Goal: Task Accomplishment & Management: Use online tool/utility

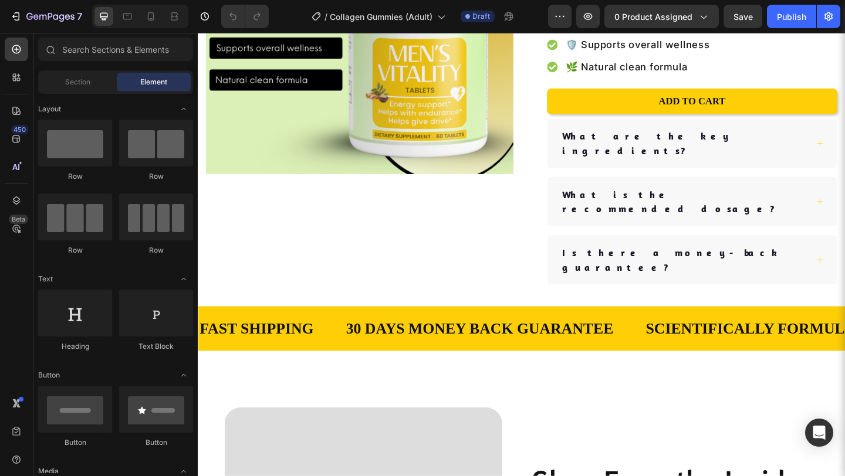
scroll to position [236, 0]
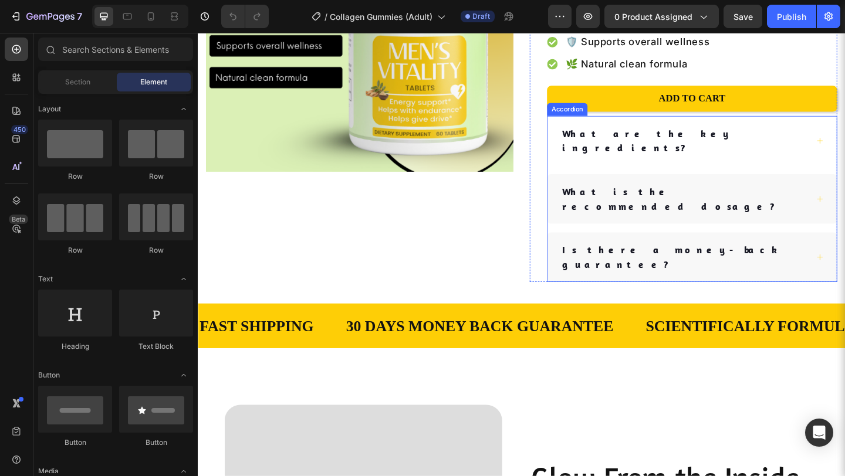
click at [788, 141] on div "What are the key ingredients?" at bounding box center [726, 150] width 269 height 35
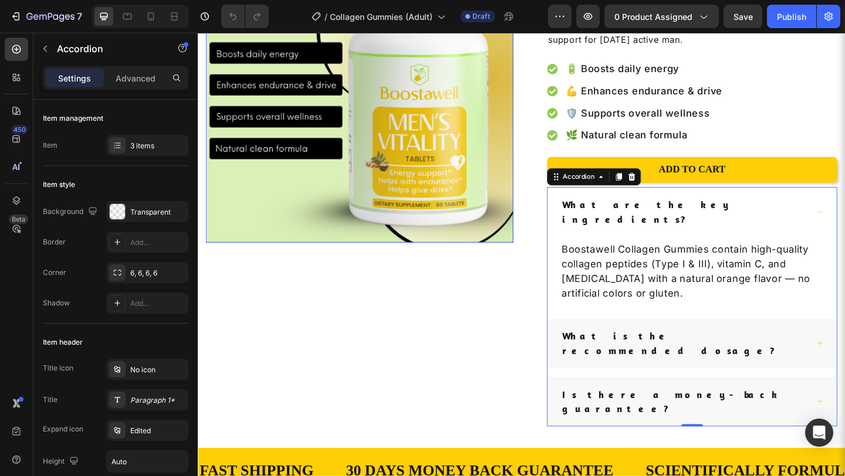
scroll to position [156, 0]
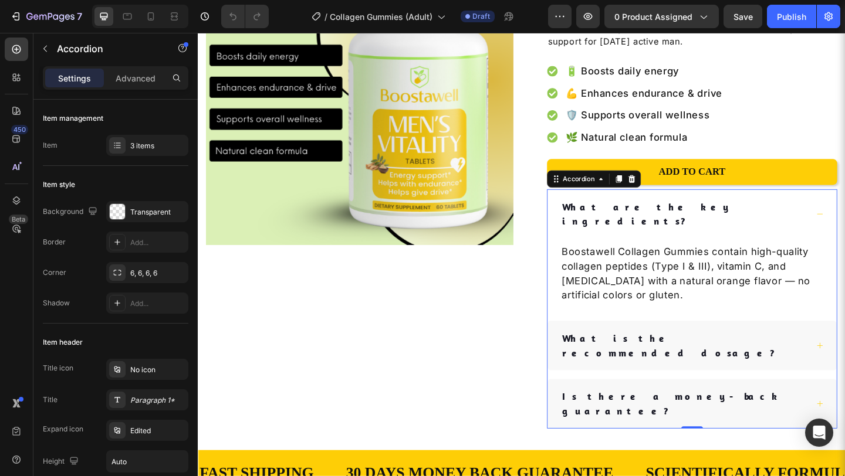
click at [844, 224] on div "What are the key ingredients?" at bounding box center [735, 230] width 315 height 54
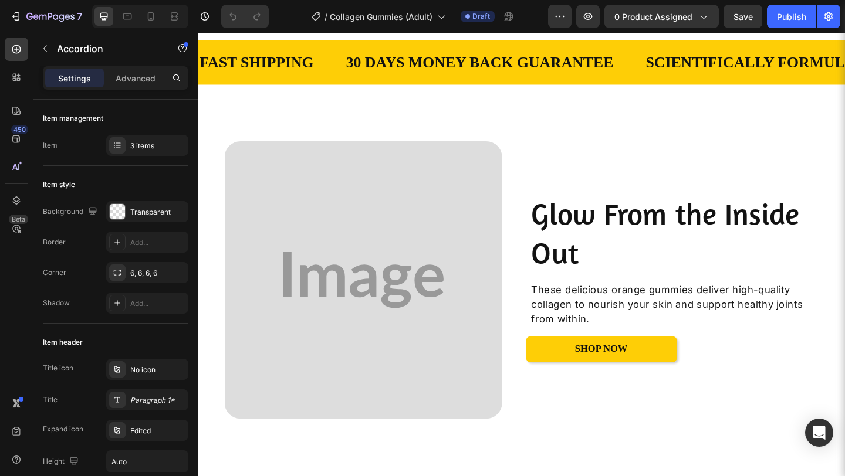
scroll to position [498, 0]
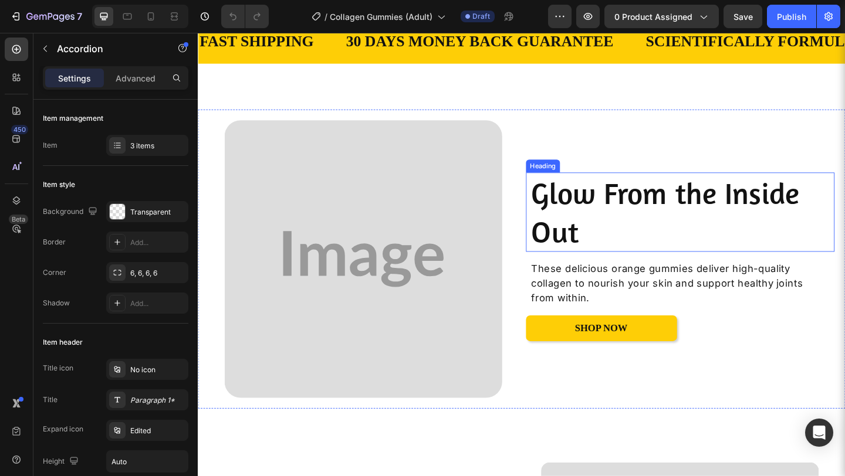
click at [580, 232] on h2 "Glow From the Inside Out" at bounding box center [725, 228] width 332 height 86
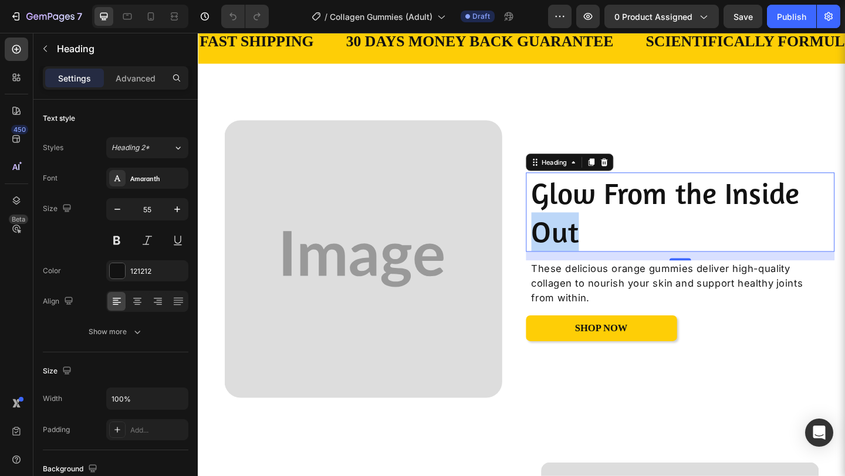
click at [580, 232] on p "Glow From the Inside Out" at bounding box center [724, 228] width 329 height 84
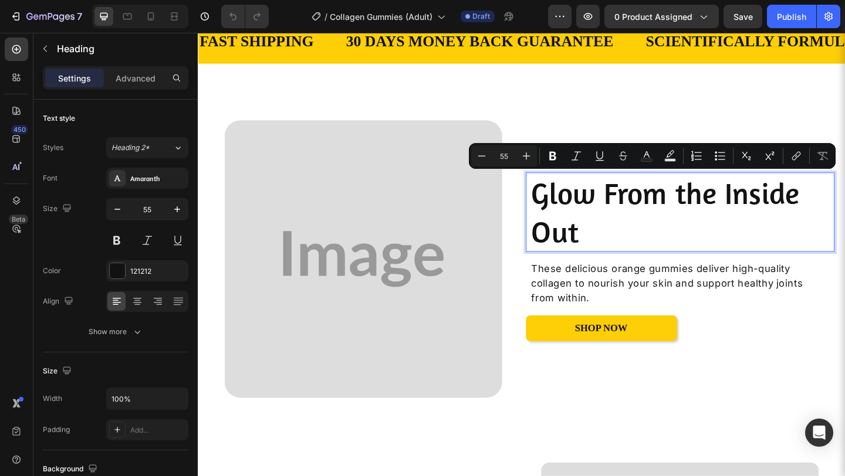
scroll to position [519, 0]
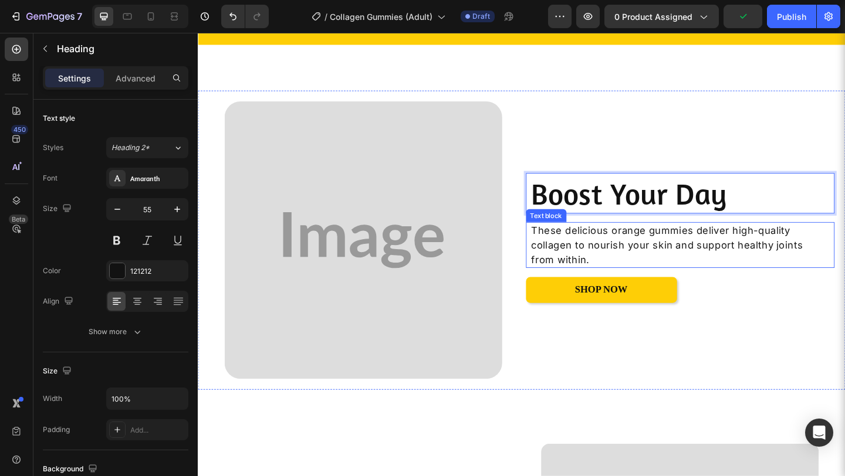
click at [593, 272] on p "These delicious orange gummies deliver high-quality collagen to nourish your sk…" at bounding box center [710, 264] width 300 height 48
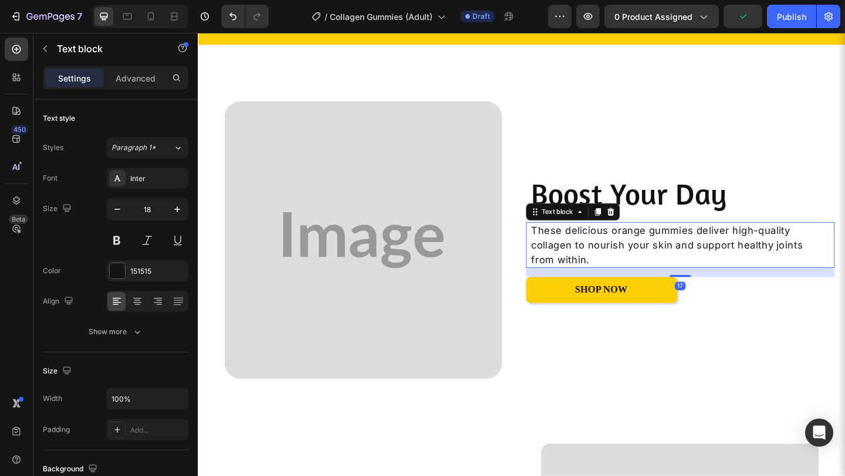
click at [593, 272] on p "These delicious orange gummies deliver high-quality collagen to nourish your sk…" at bounding box center [710, 264] width 300 height 48
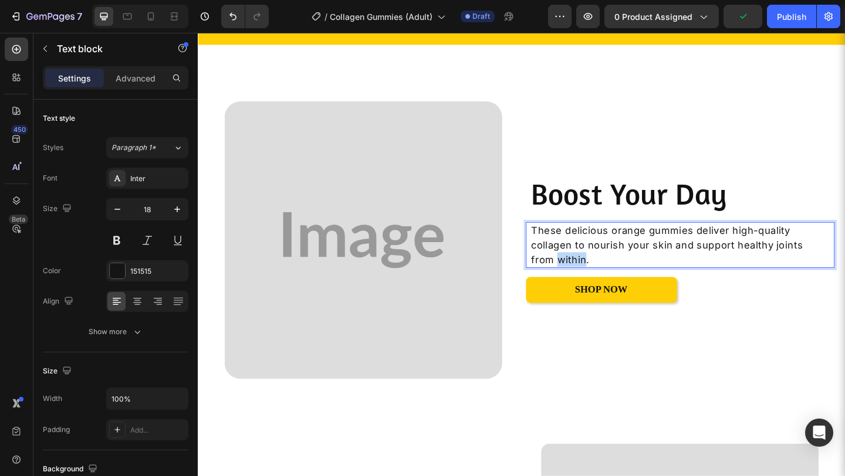
click at [593, 272] on p "These delicious orange gummies deliver high-quality collagen to nourish your sk…" at bounding box center [710, 264] width 300 height 48
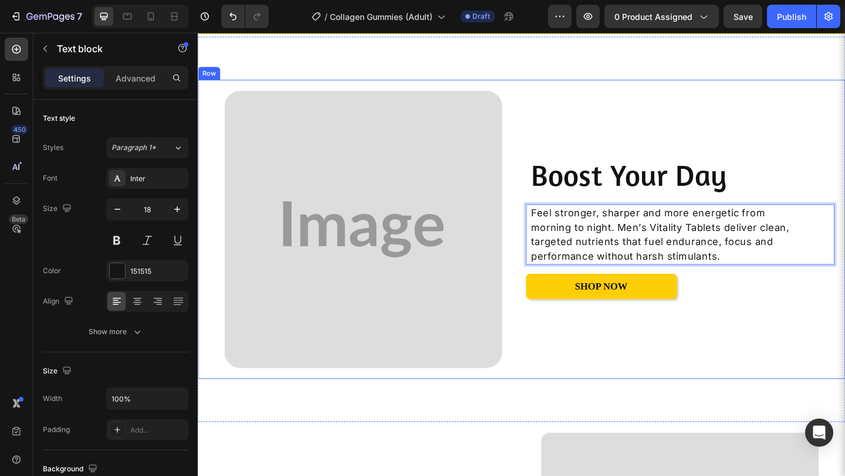
scroll to position [531, 0]
click at [581, 377] on div "Boost Your Day Heading Feel stronger, sharper and more energetic from morning t…" at bounding box center [723, 246] width 336 height 302
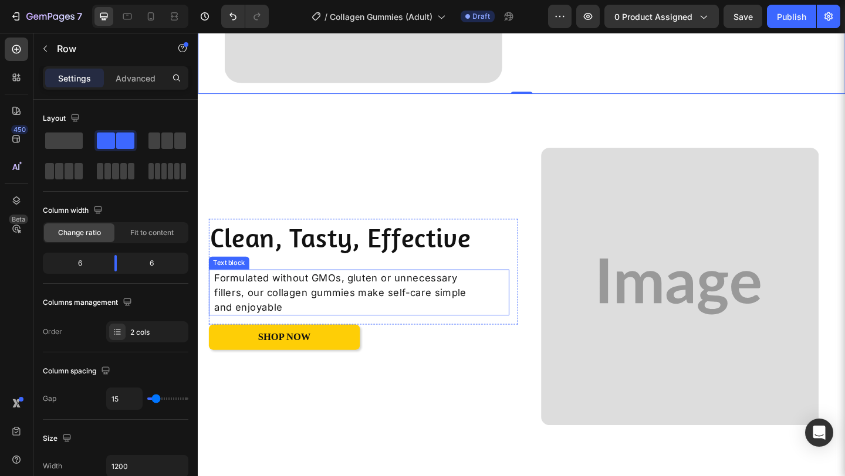
scroll to position [942, 0]
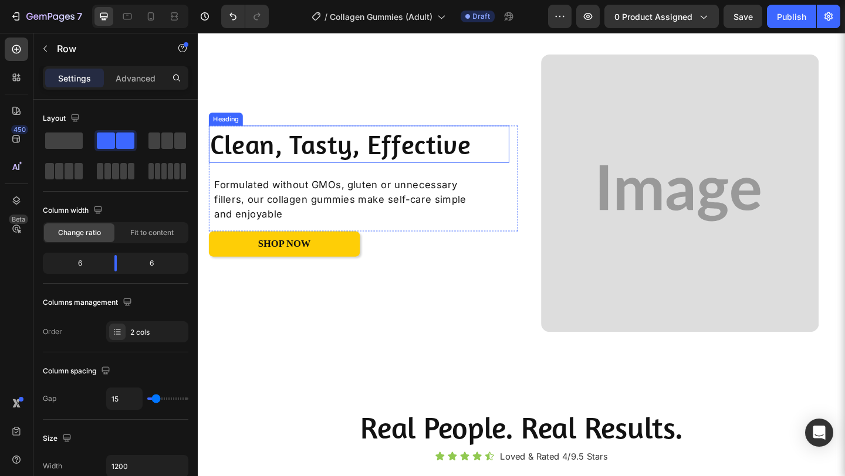
click at [419, 145] on h2 "Clean, Tasty, Effective" at bounding box center [372, 154] width 327 height 40
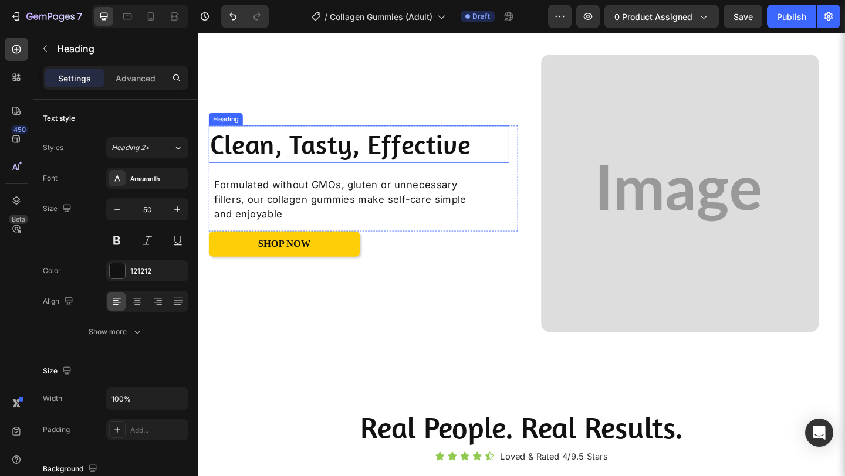
click at [419, 145] on h2 "Clean, Tasty, Effective" at bounding box center [372, 154] width 327 height 40
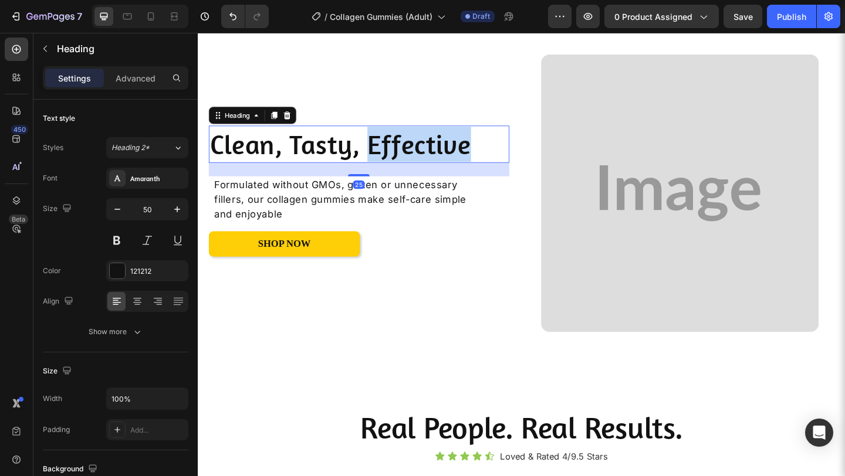
click at [419, 145] on p "Clean, Tasty, Effective" at bounding box center [373, 154] width 324 height 38
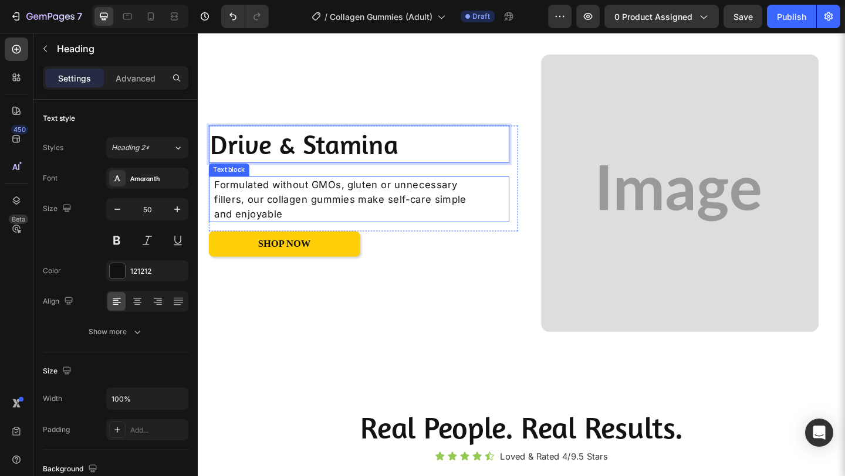
click at [380, 198] on p "Formulated without GMOs, gluten or unnecessary fillers, our collagen gummies ma…" at bounding box center [360, 214] width 290 height 48
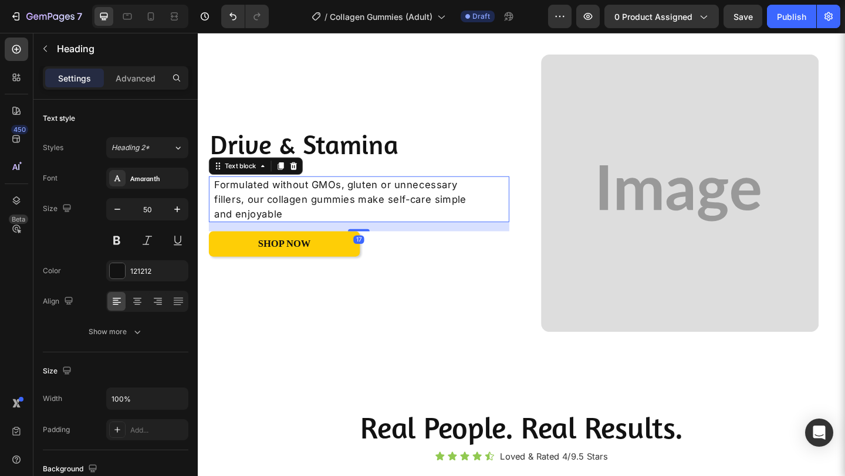
click at [380, 198] on p "Formulated without GMOs, gluten or unnecessary fillers, our collagen gummies ma…" at bounding box center [360, 214] width 290 height 48
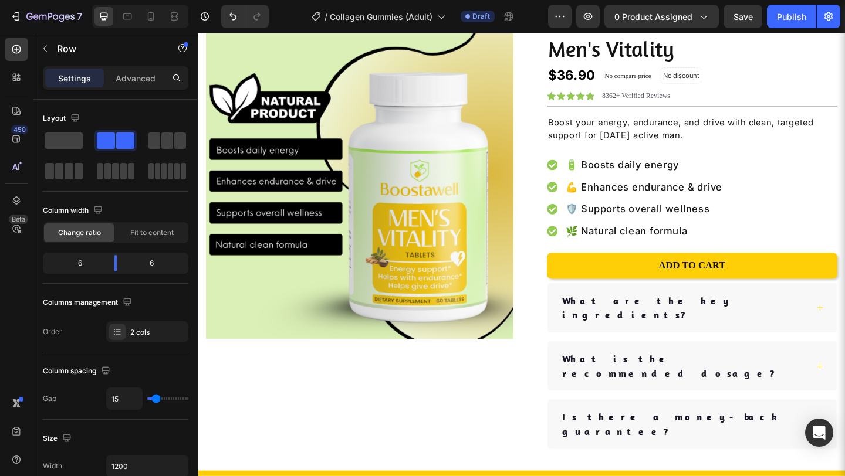
scroll to position [53, 0]
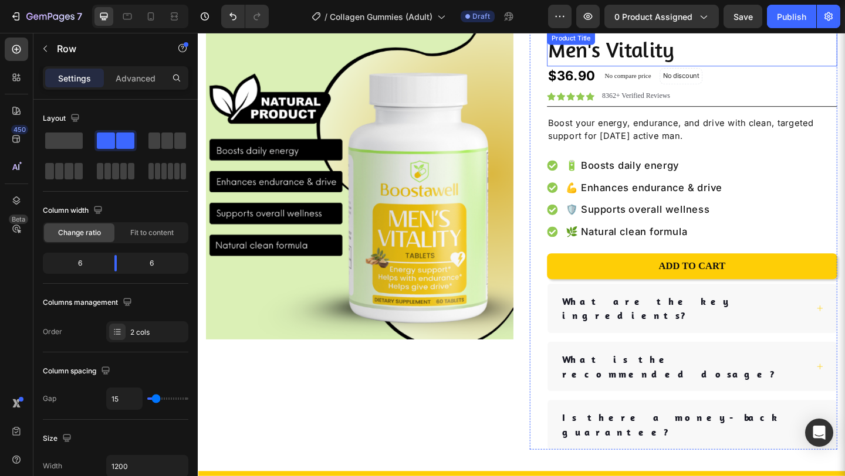
click at [695, 53] on h1 "Men's Vitality" at bounding box center [735, 51] width 316 height 38
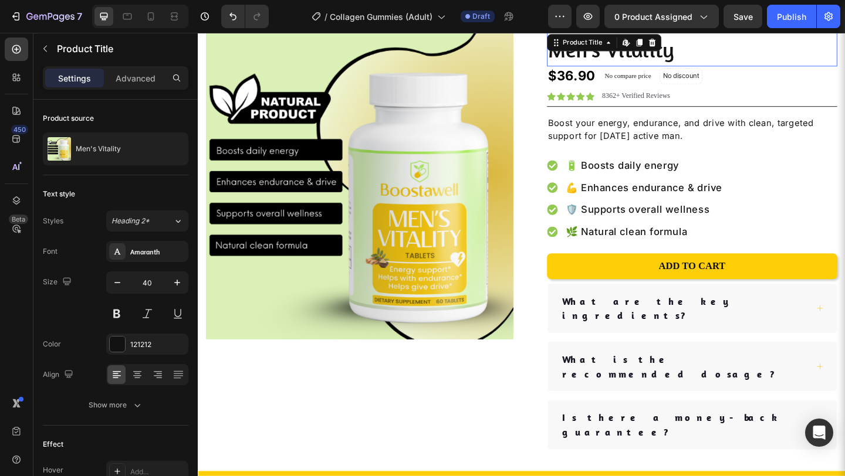
click at [603, 57] on h1 "Men's Vitality" at bounding box center [735, 51] width 316 height 38
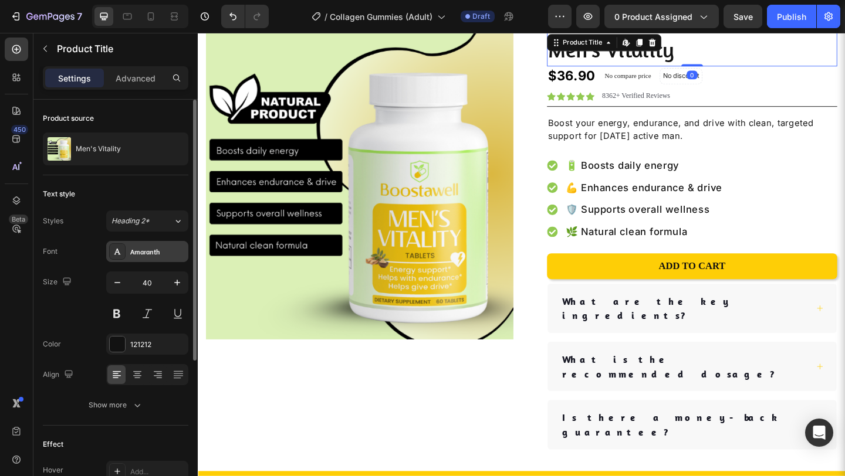
click at [158, 253] on div "Amaranth" at bounding box center [157, 252] width 55 height 11
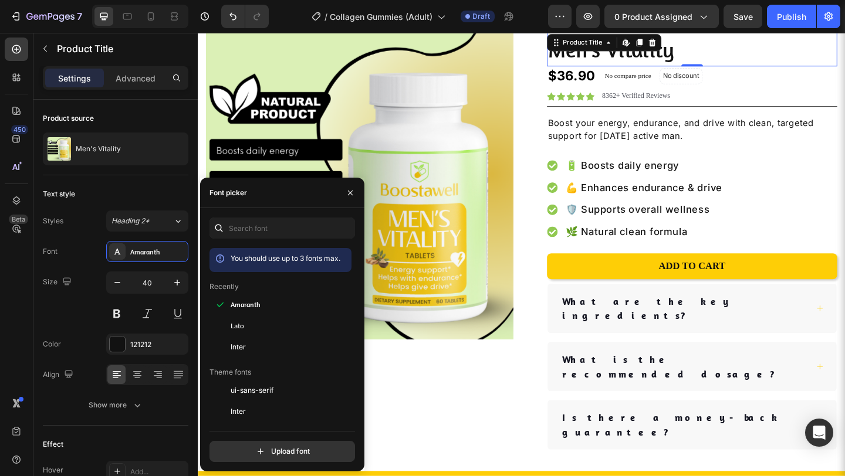
click at [264, 291] on div "Recently" at bounding box center [280, 287] width 142 height 11
click at [263, 229] on input "text" at bounding box center [282, 228] width 146 height 21
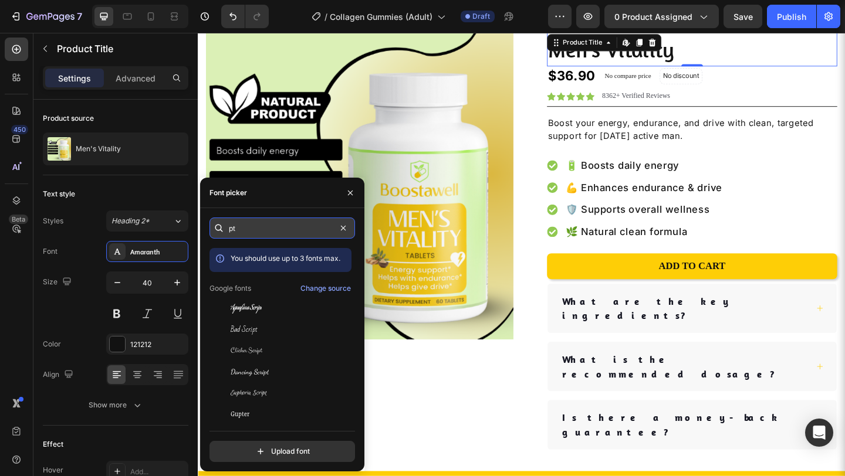
type input "p"
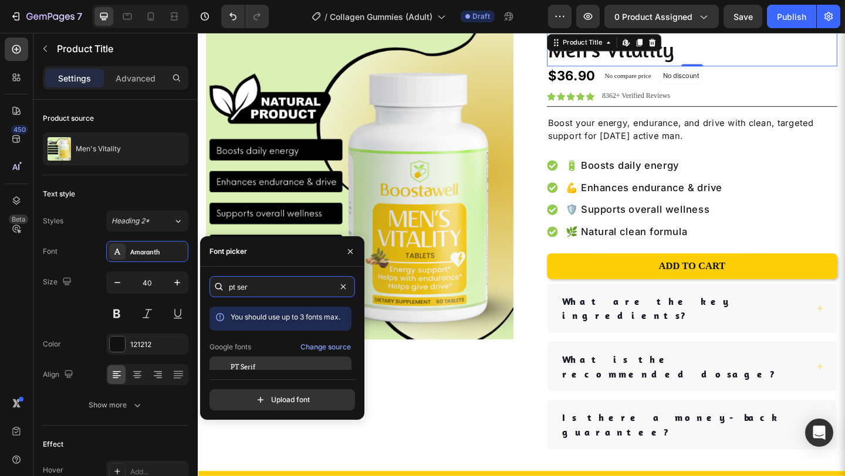
type input "pt ser"
click at [257, 368] on div "PT Serif" at bounding box center [290, 367] width 119 height 11
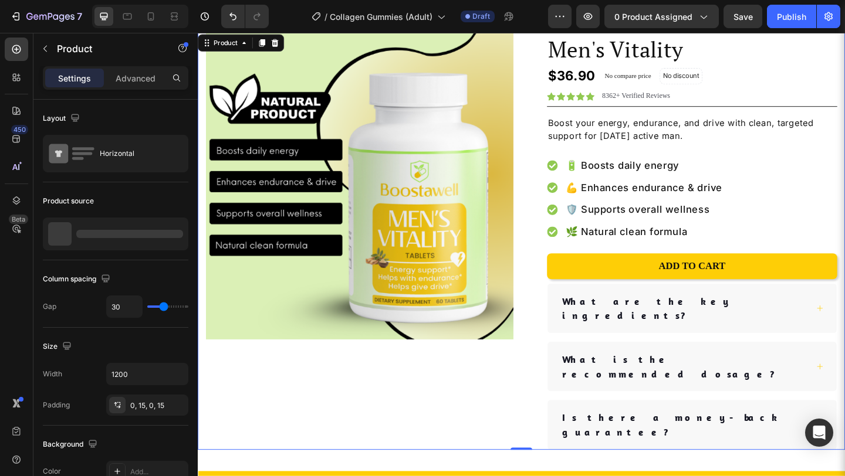
click at [427, 431] on div "Product Images Row" at bounding box center [374, 259] width 334 height 455
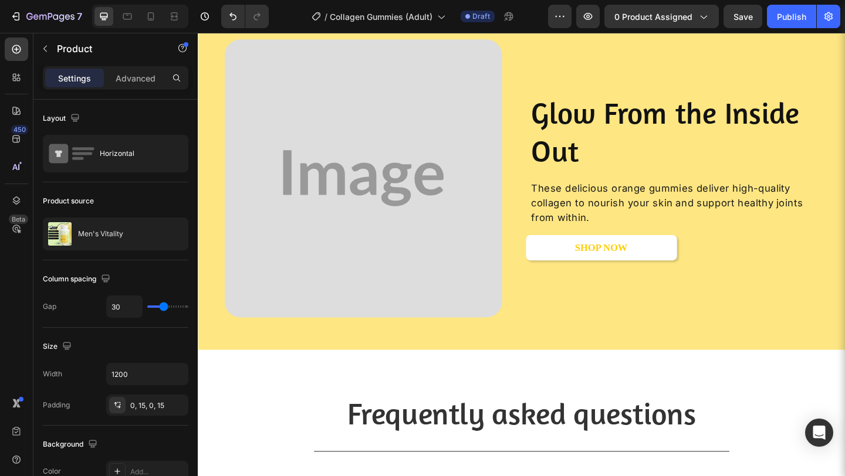
scroll to position [2097, 0]
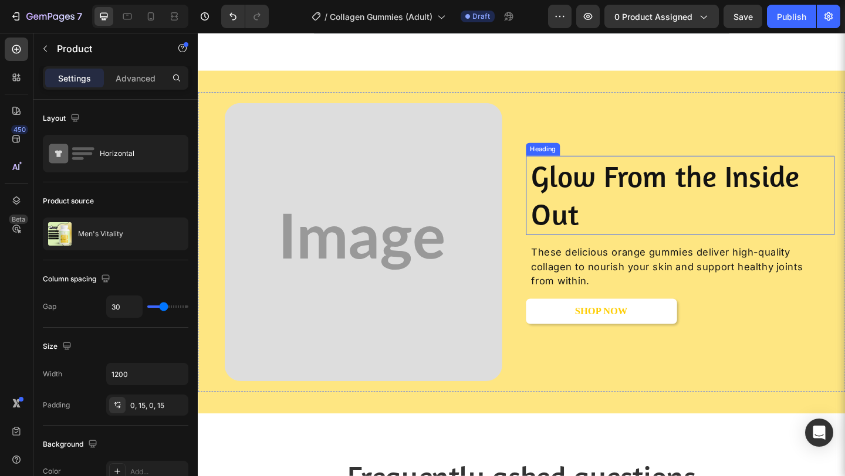
click at [689, 222] on h2 "Glow From the Inside Out" at bounding box center [725, 210] width 332 height 86
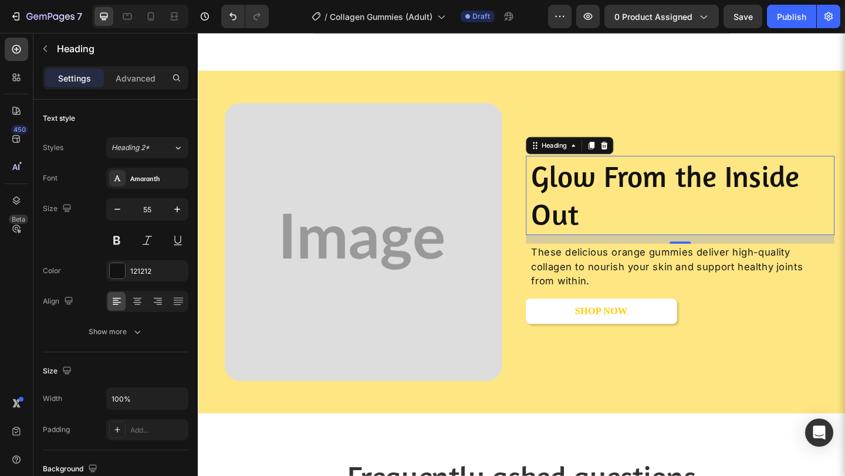
click at [689, 222] on h2 "Glow From the Inside Out" at bounding box center [725, 210] width 332 height 86
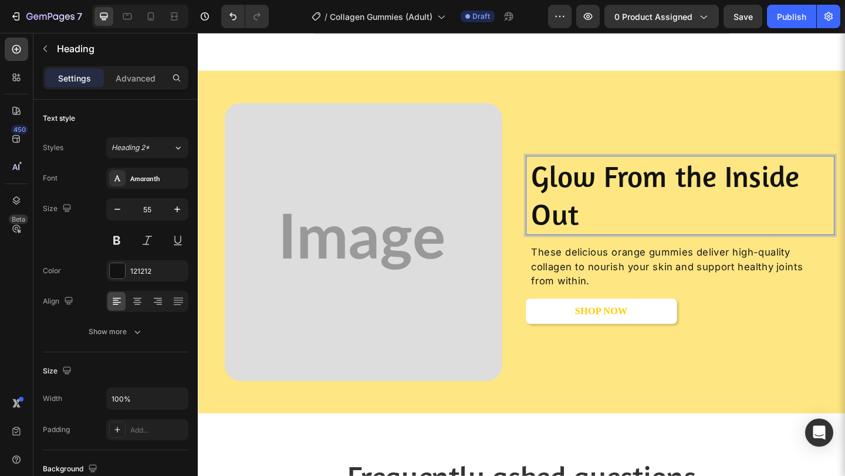
click at [689, 222] on p "Glow From the Inside Out" at bounding box center [724, 210] width 329 height 84
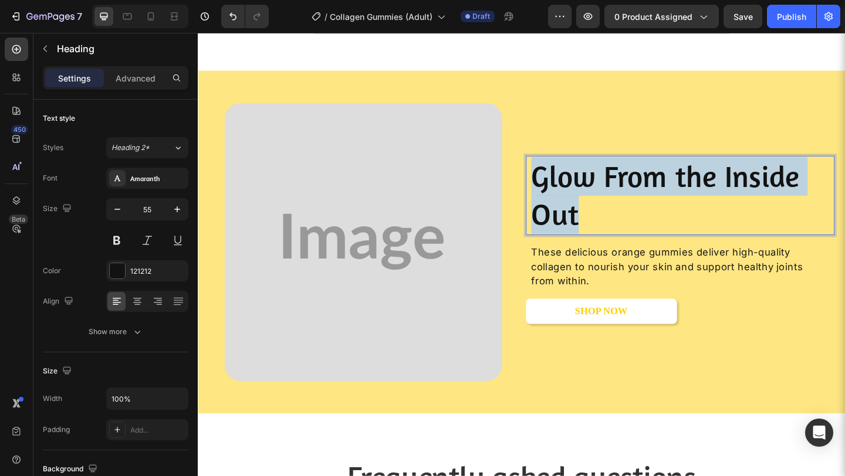
scroll to position [2118, 0]
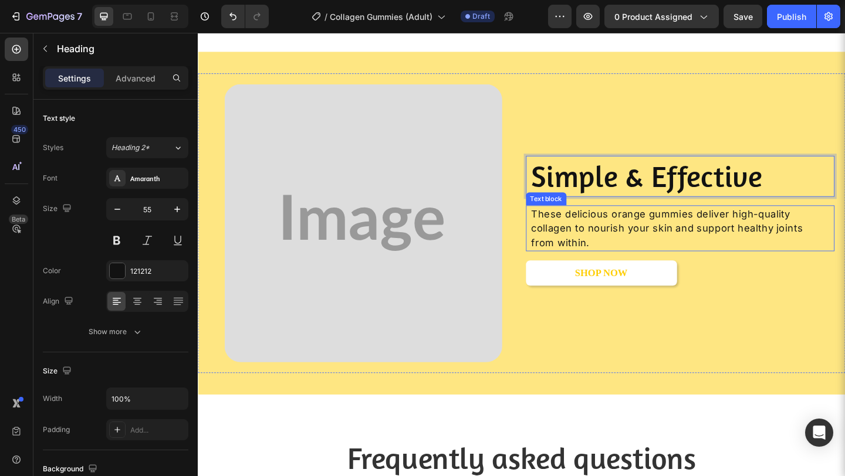
click at [670, 236] on p "These delicious orange gummies deliver high-quality collagen to nourish your sk…" at bounding box center [710, 246] width 300 height 48
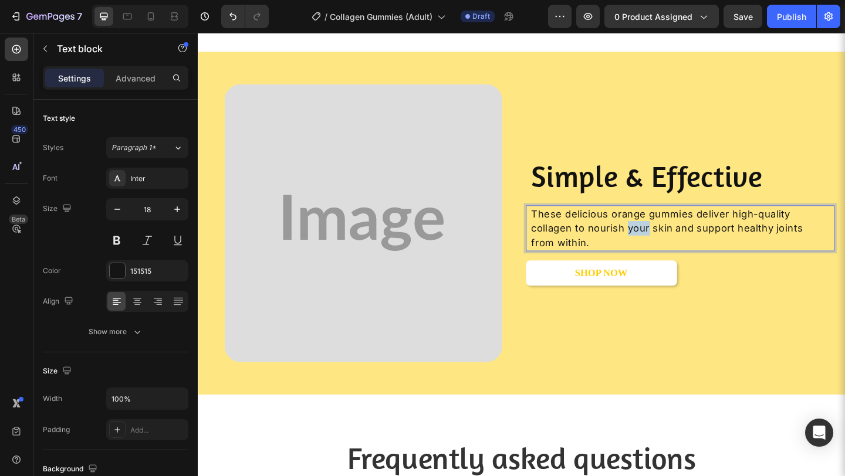
click at [670, 236] on p "These delicious orange gummies deliver high-quality collagen to nourish your sk…" at bounding box center [710, 246] width 300 height 48
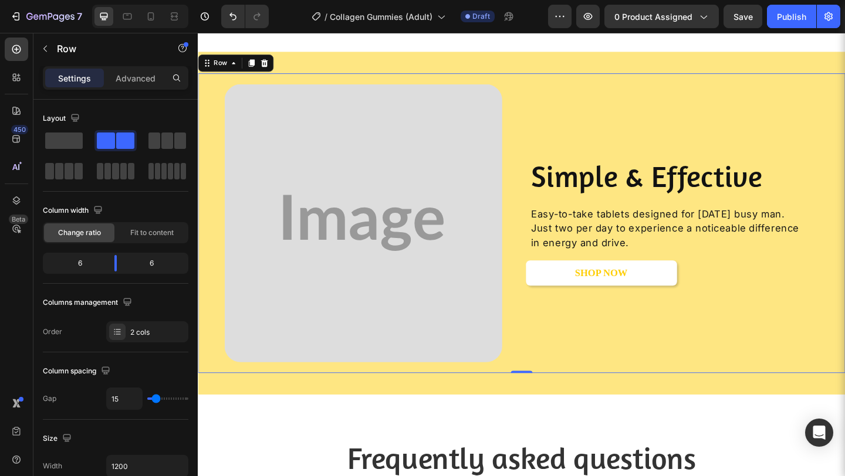
click at [689, 343] on div "Simple & Effective Heading Easy-to-take tablets designed for [DATE] busy man. J…" at bounding box center [723, 240] width 336 height 302
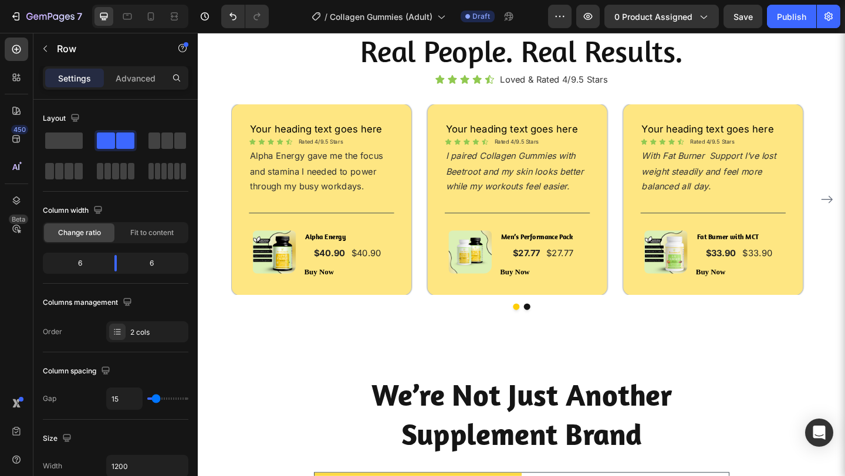
scroll to position [1344, 0]
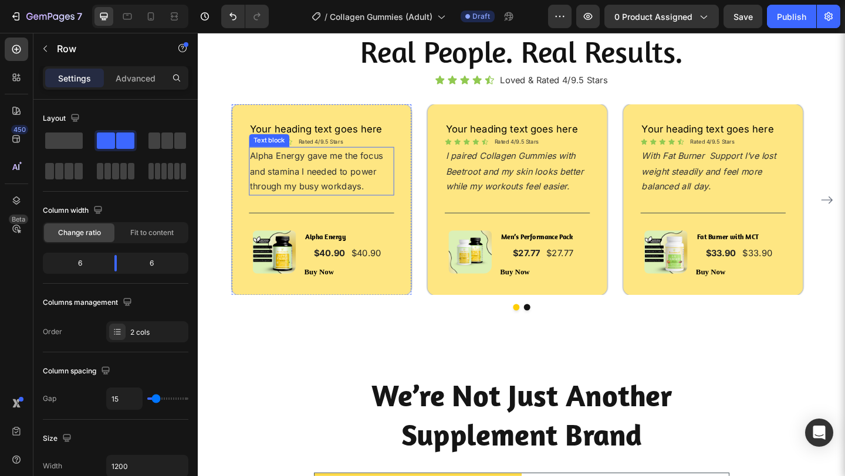
click at [333, 197] on p "Alpha Energy gave me the focus and stamina I needed to power through my busy wo…" at bounding box center [332, 183] width 155 height 50
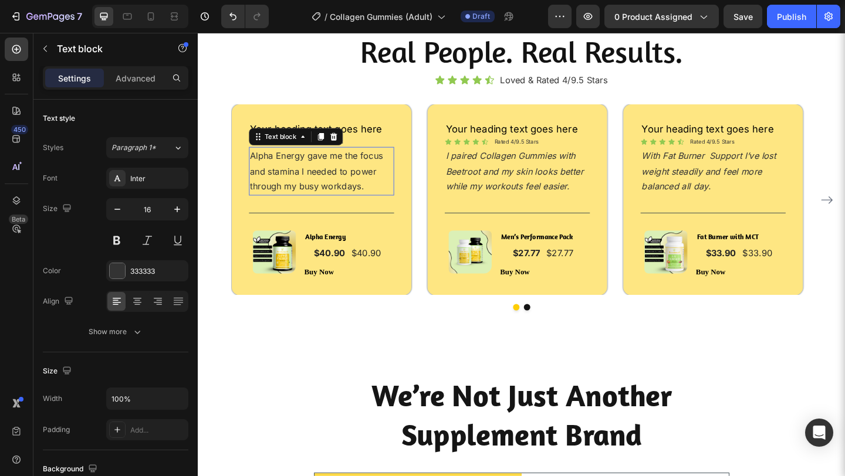
click at [333, 197] on p "Alpha Energy gave me the focus and stamina I needed to power through my busy wo…" at bounding box center [332, 183] width 155 height 50
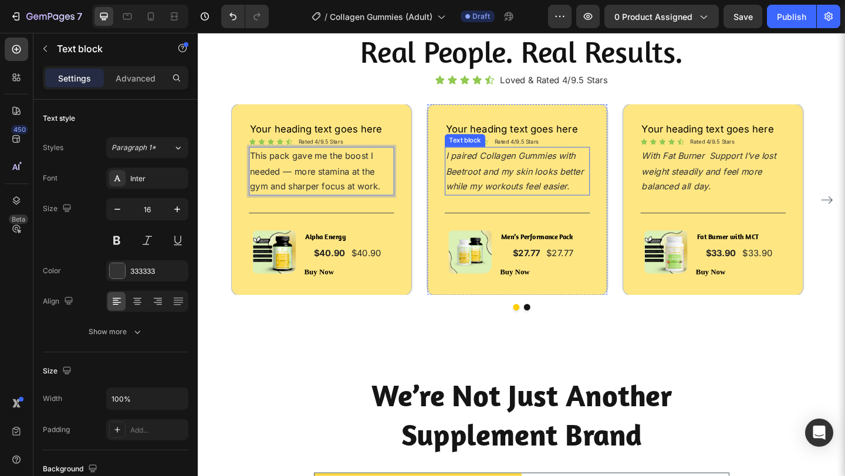
click at [505, 181] on icon "I paired Collagen Gummies with Beetroot and my skin looks better while my worko…" at bounding box center [543, 184] width 150 height 46
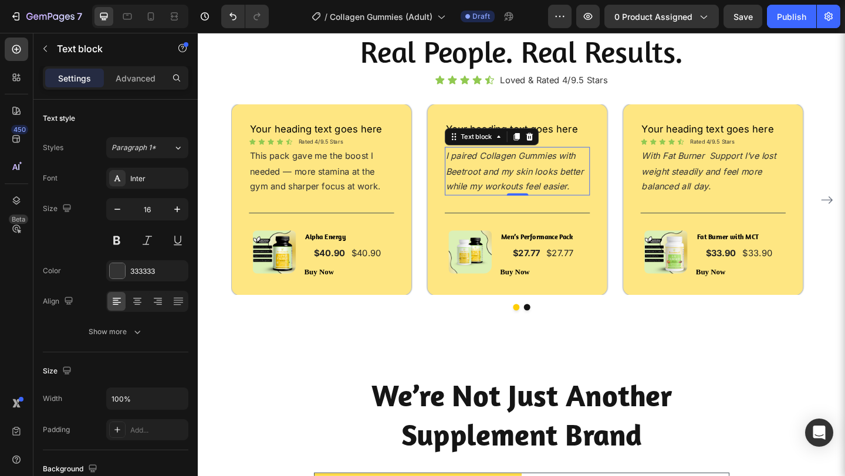
click at [505, 181] on icon "I paired Collagen Gummies with Beetroot and my skin looks better while my worko…" at bounding box center [543, 184] width 150 height 46
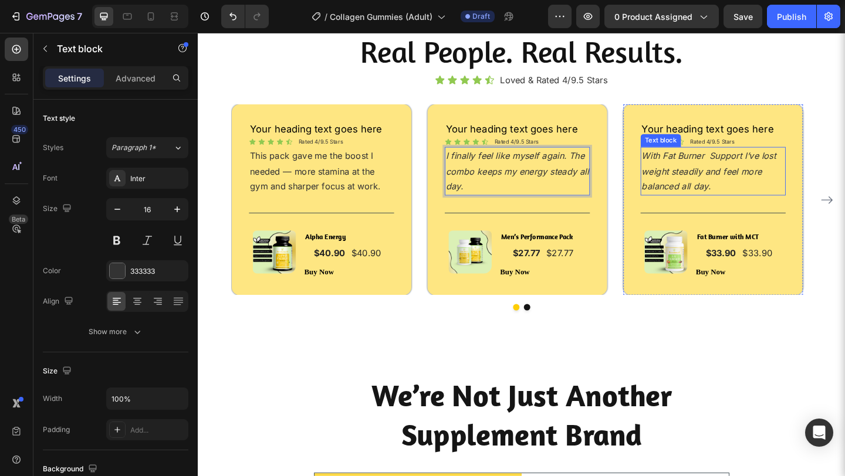
click at [728, 184] on icon "With Fat Burner Support I’ve lost weight steadily and feel more balanced all da…" at bounding box center [754, 184] width 146 height 46
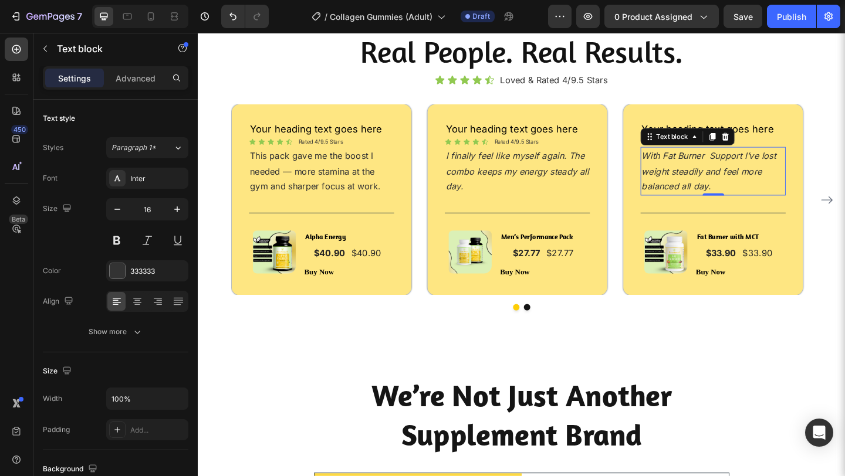
click at [728, 184] on icon "With Fat Burner Support I’ve lost weight steadily and feel more balanced all da…" at bounding box center [754, 184] width 146 height 46
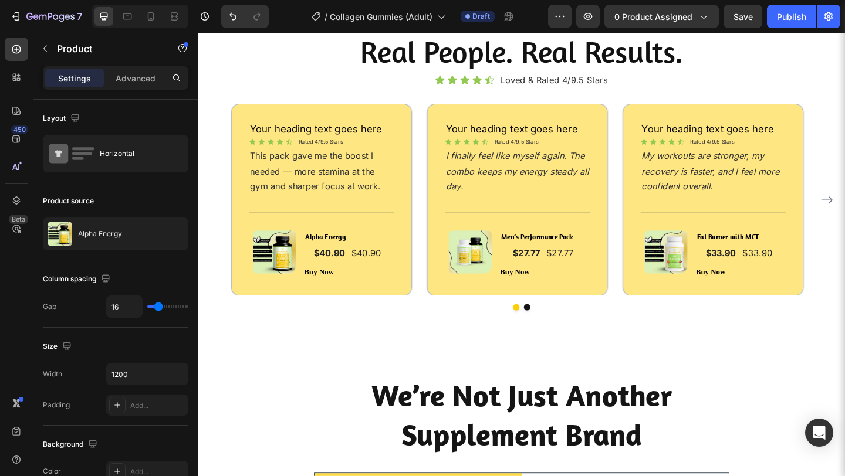
click at [308, 290] on div "(P) Images & Gallery Alpha Energy (P) Title $40.90 (P) Price (P) Price $40.90 (…" at bounding box center [333, 274] width 150 height 52
click at [302, 283] on img at bounding box center [281, 271] width 47 height 47
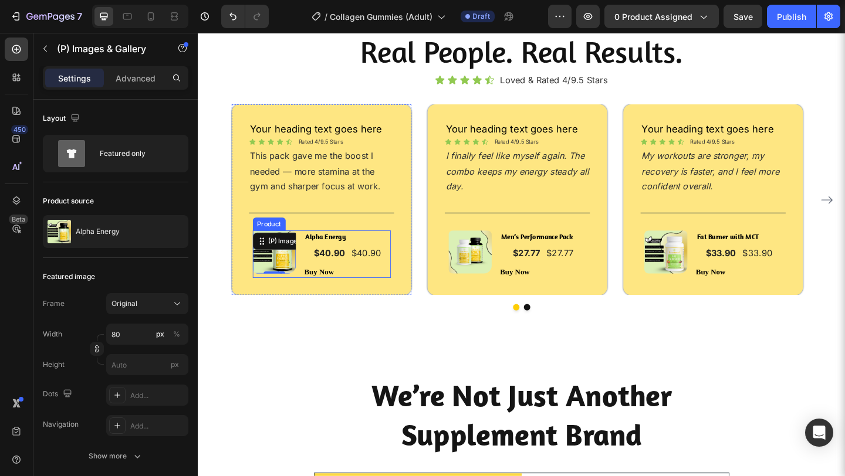
click at [319, 280] on div "Alpha Energy (P) Title $40.90 (P) Price (P) Price $40.90 (P) Price (P) Price Ro…" at bounding box center [361, 274] width 94 height 52
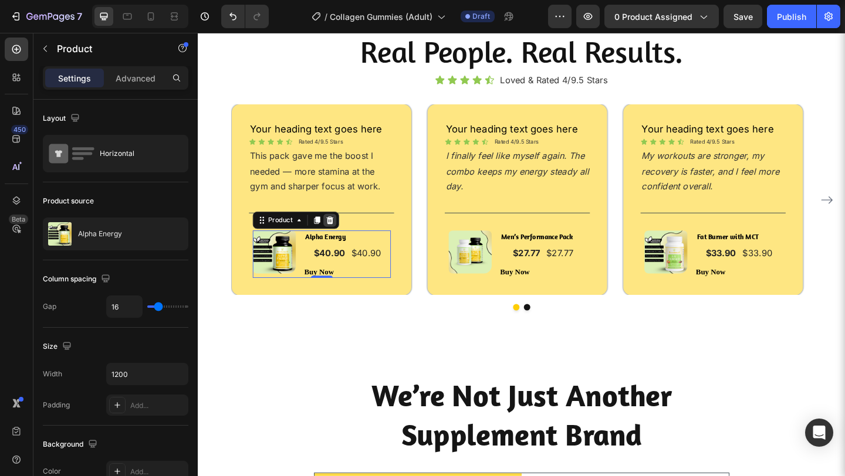
click at [339, 236] on icon at bounding box center [341, 237] width 8 height 8
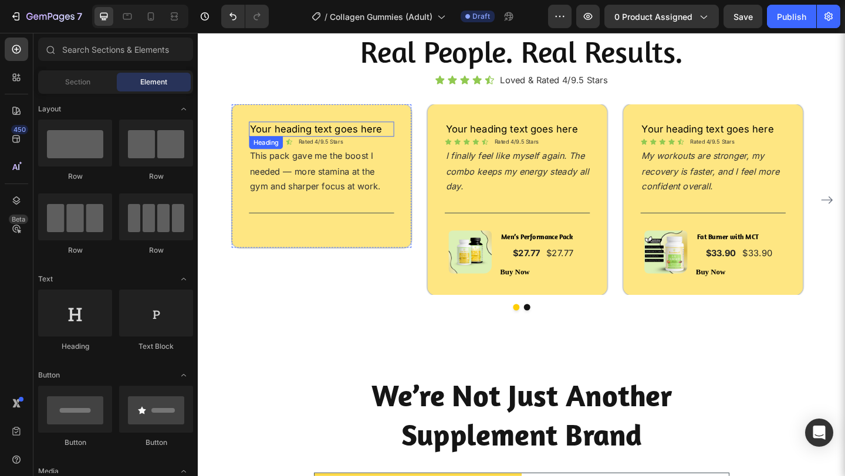
click at [363, 134] on h2 "Your heading text goes here" at bounding box center [332, 138] width 158 height 16
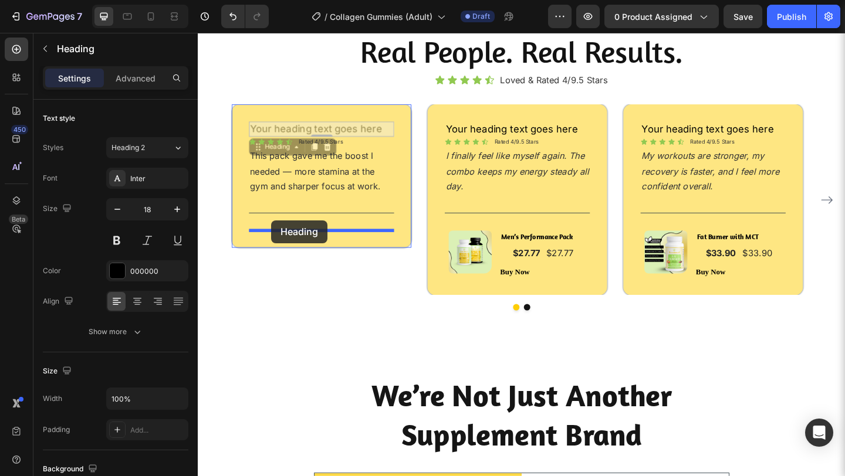
drag, startPoint x: 265, startPoint y: 155, endPoint x: 277, endPoint y: 236, distance: 81.3
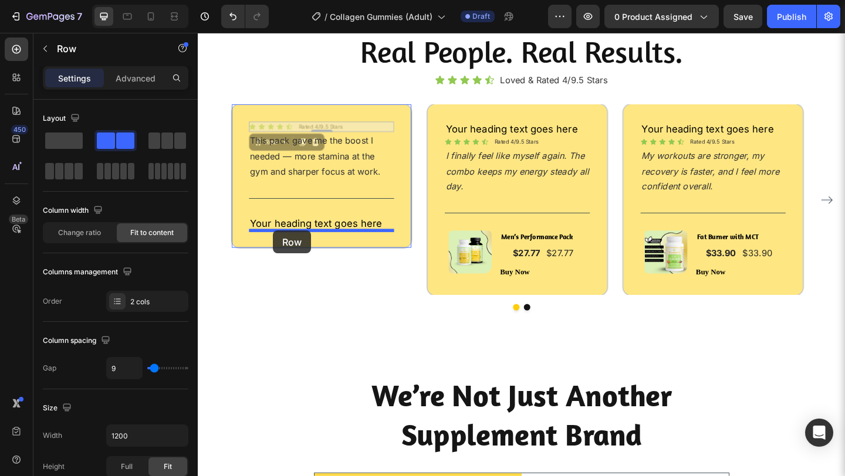
drag, startPoint x: 265, startPoint y: 153, endPoint x: 275, endPoint y: 242, distance: 90.4
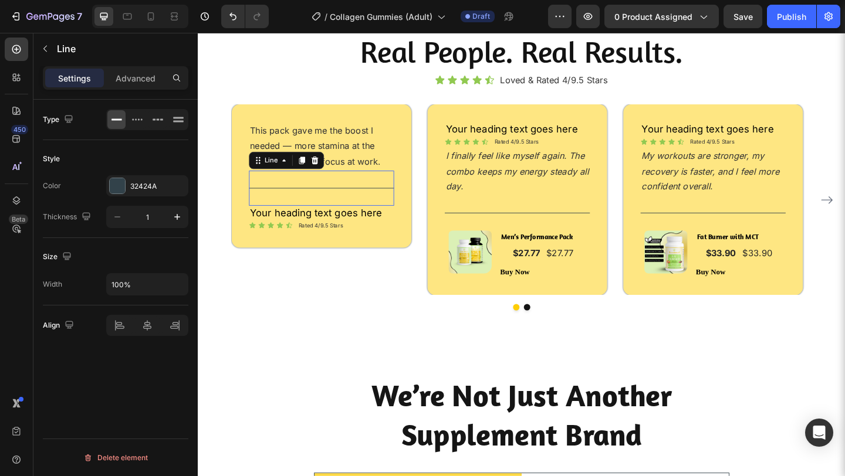
click at [290, 200] on div "Title Line 0" at bounding box center [332, 202] width 158 height 38
click at [130, 82] on p "Advanced" at bounding box center [136, 78] width 40 height 12
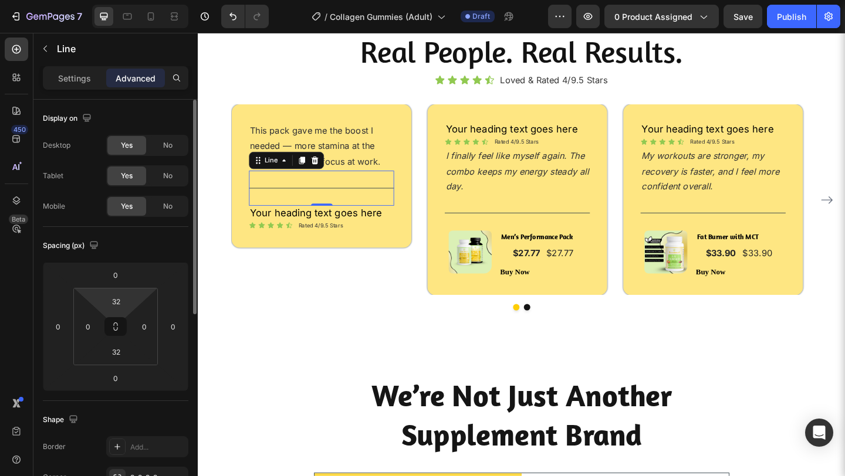
type input "2"
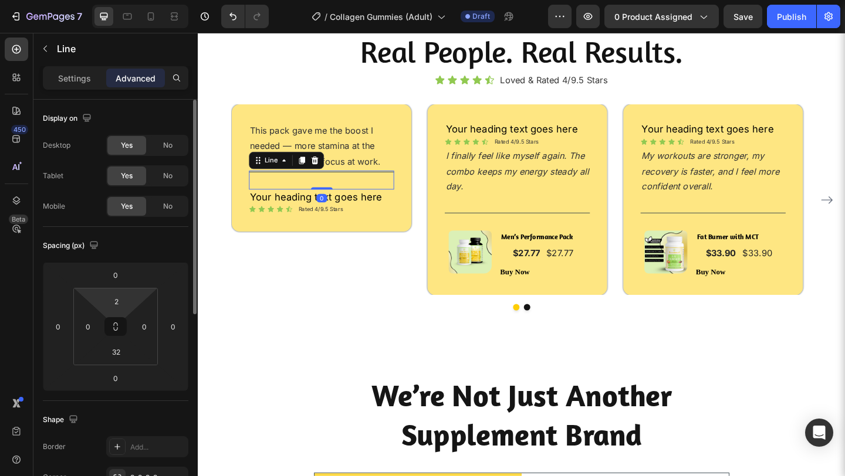
click at [114, 0] on html "7 Version history / Collagen Gummies (Adult) Draft Preview 0 product assigned S…" at bounding box center [422, 0] width 845 height 0
click at [117, 350] on input "32" at bounding box center [115, 352] width 23 height 18
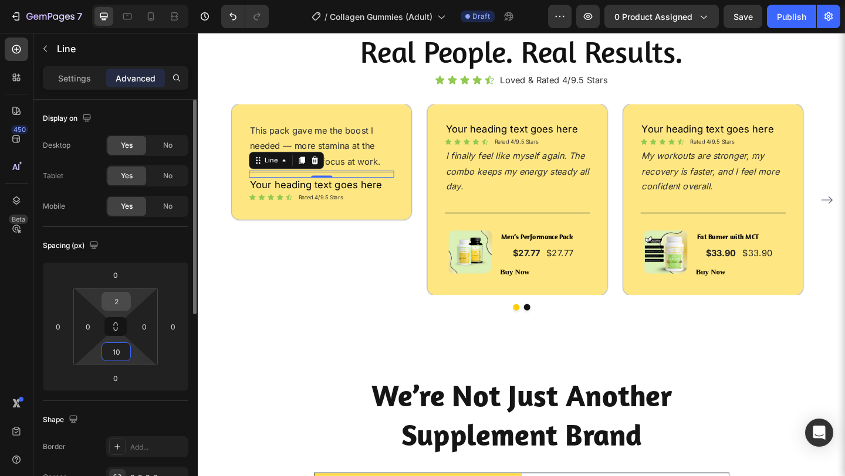
type input "10"
click at [117, 302] on input "2" at bounding box center [115, 302] width 23 height 18
type input "10"
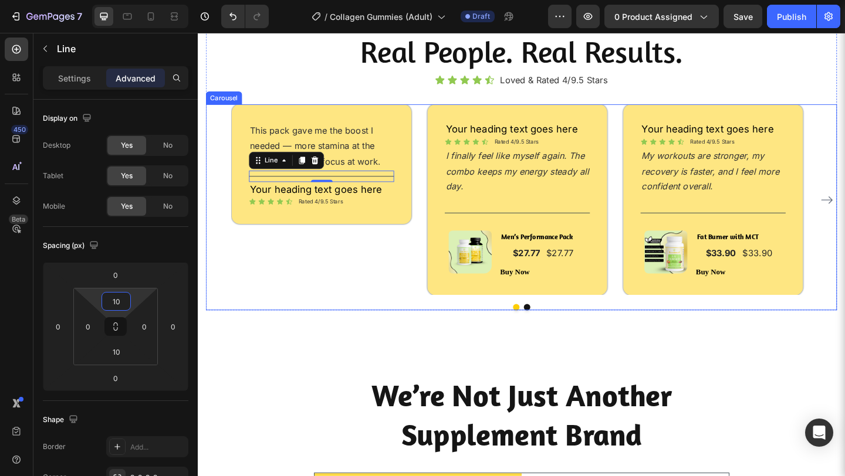
click at [333, 269] on div "This pack gave me the boost I needed — more stamina at the gym and sharper focu…" at bounding box center [332, 214] width 195 height 207
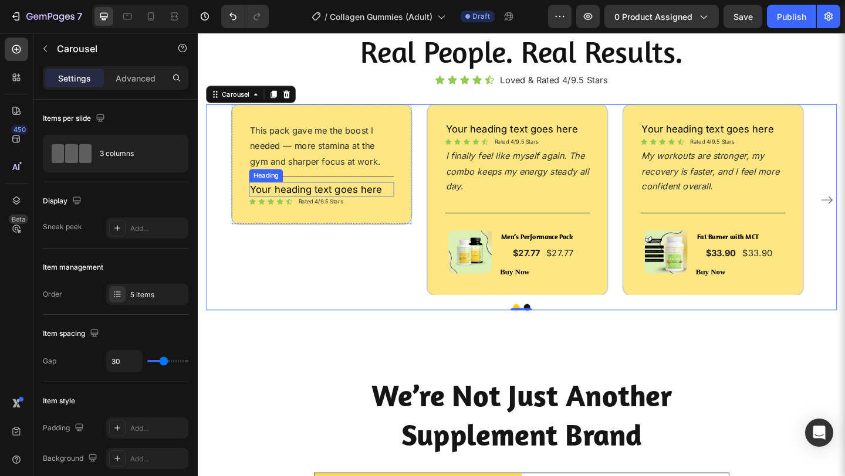
click at [379, 206] on h2 "Your heading text goes here" at bounding box center [332, 203] width 158 height 16
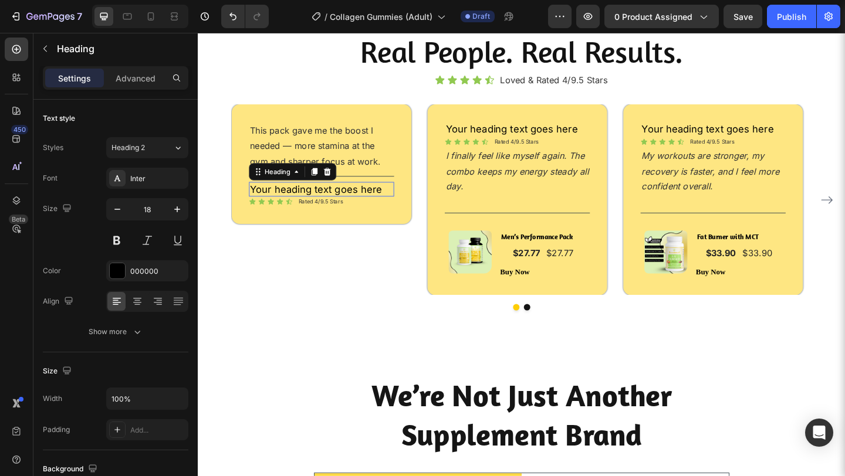
click at [379, 206] on h2 "Your heading text goes here" at bounding box center [332, 203] width 158 height 16
click at [379, 206] on p "Your heading text goes here" at bounding box center [332, 203] width 155 height 13
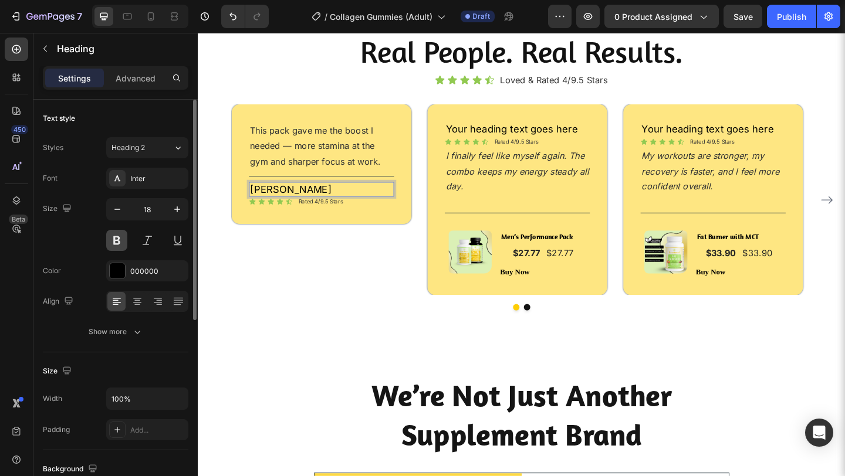
click at [120, 241] on button at bounding box center [116, 240] width 21 height 21
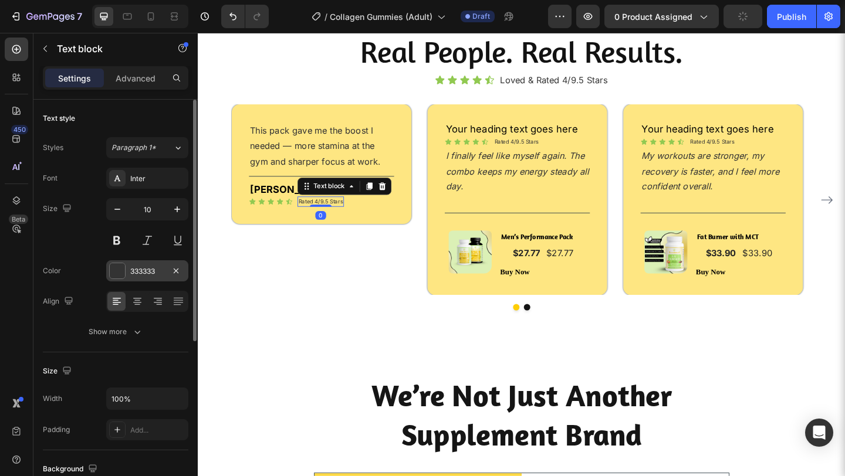
click at [137, 270] on div "333333" at bounding box center [147, 271] width 34 height 11
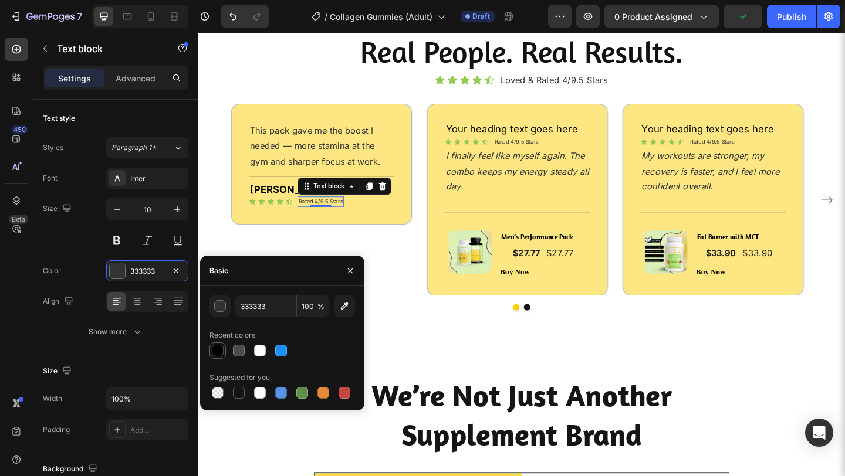
click at [224, 351] on div at bounding box center [218, 351] width 14 height 14
type input "000000"
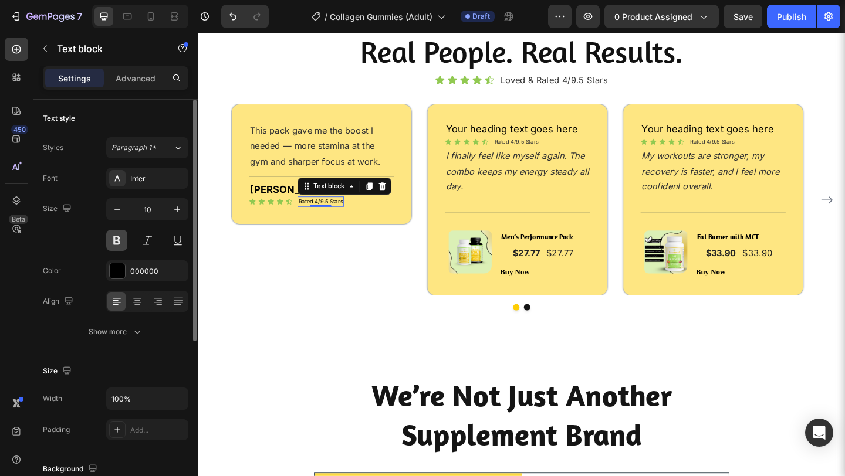
click at [116, 245] on button at bounding box center [116, 240] width 21 height 21
click at [181, 213] on icon "button" at bounding box center [177, 210] width 12 height 12
type input "12"
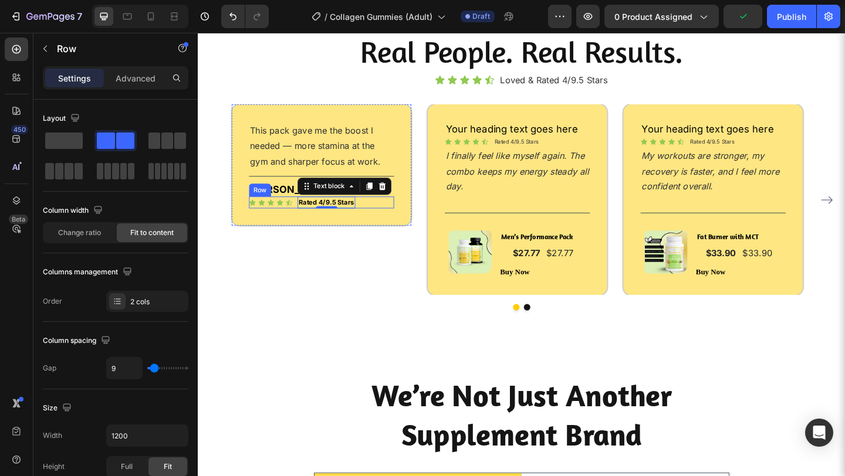
click at [305, 219] on div "Icon Icon Icon Icon Icon Icon List Rated 4/9.5 Stars Text block 0 Row" at bounding box center [332, 217] width 158 height 13
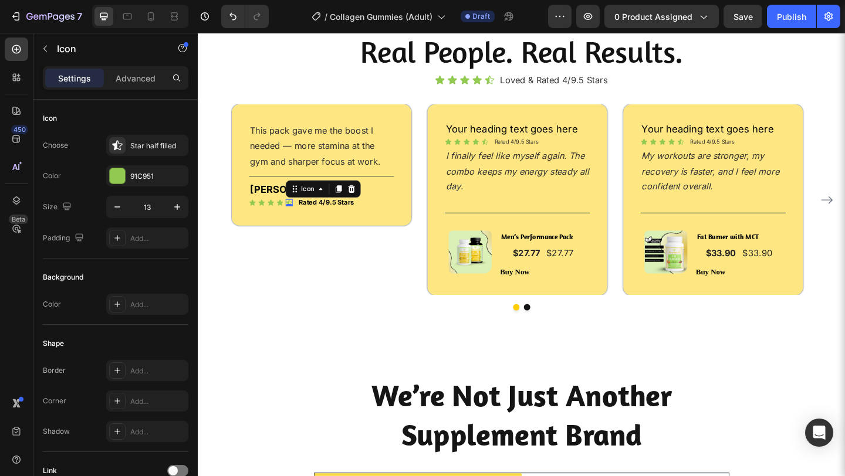
click at [298, 217] on div "Icon 0" at bounding box center [297, 218] width 8 height 8
click at [137, 75] on p "Advanced" at bounding box center [136, 78] width 40 height 12
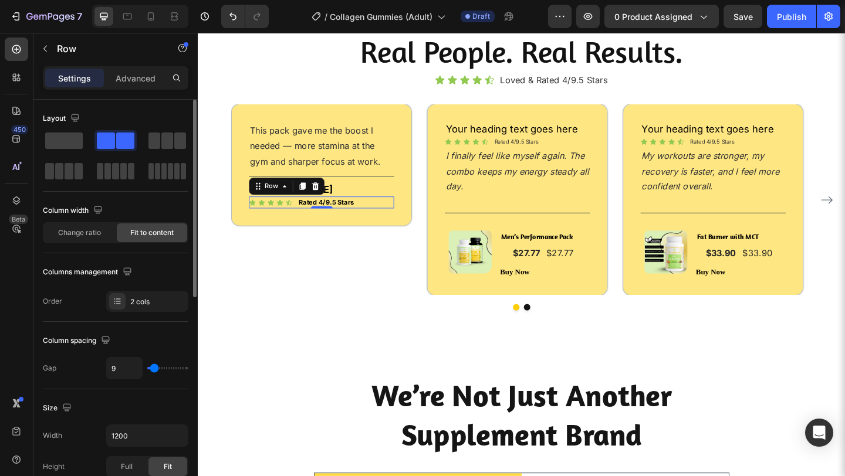
type input "0"
click at [151, 370] on input "range" at bounding box center [167, 368] width 41 height 2
type input "1"
type input "2"
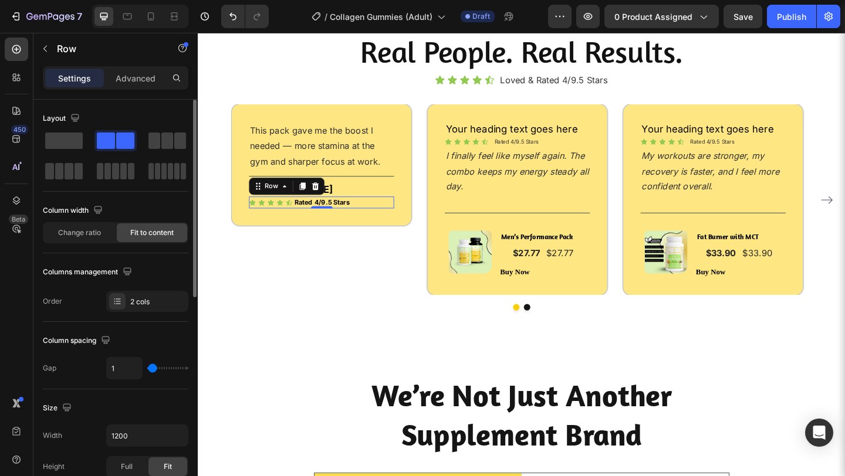
type input "2"
type input "3"
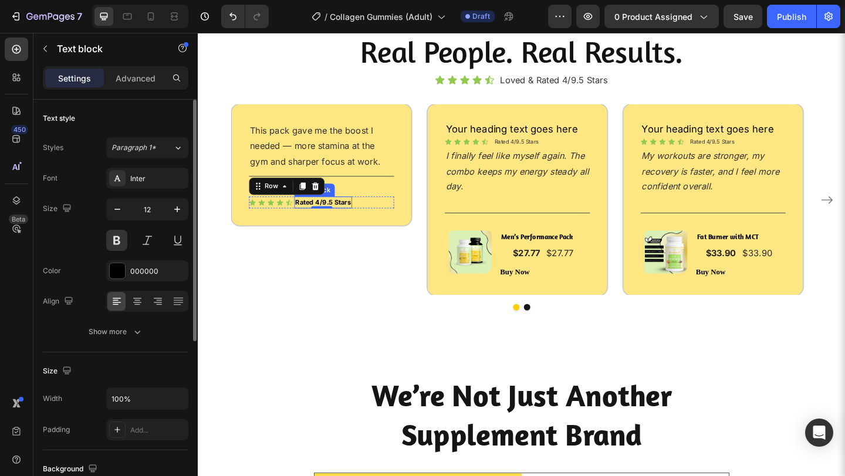
click at [346, 215] on p "Rated 4/9.5 Stars" at bounding box center [334, 217] width 60 height 11
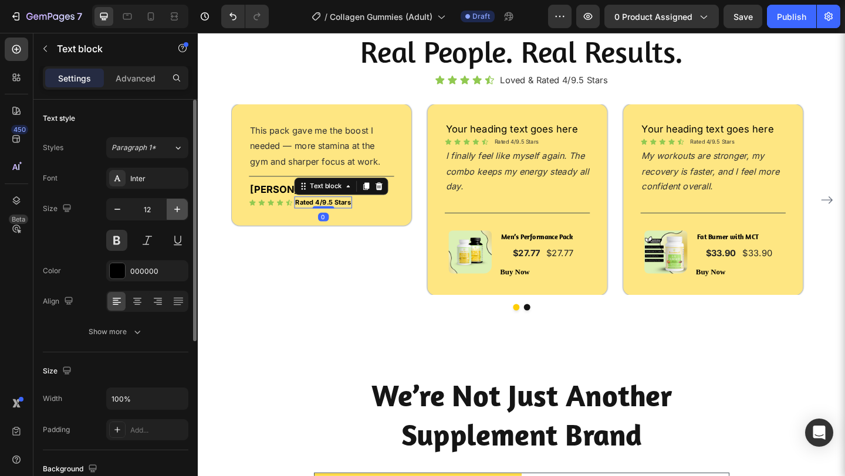
click at [173, 214] on icon "button" at bounding box center [177, 210] width 12 height 12
type input "13"
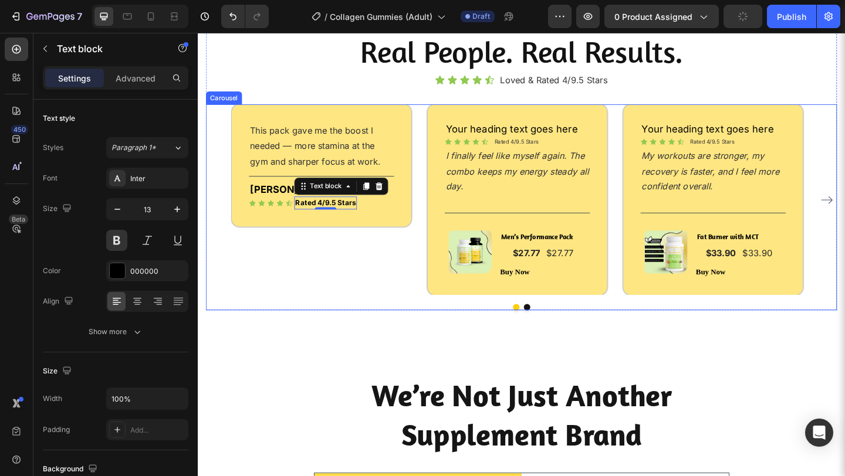
click at [286, 285] on div "This pack gave me the boost I needed — more stamina at the gym and sharper focu…" at bounding box center [332, 214] width 195 height 207
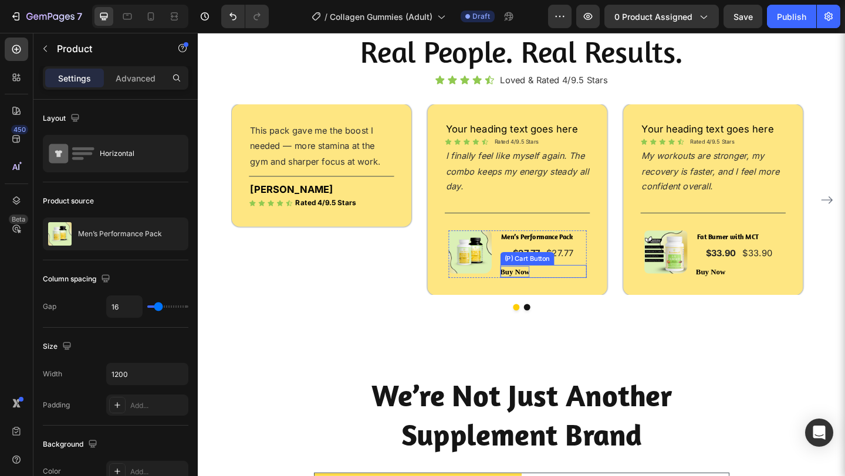
click at [528, 287] on div "Buy Now" at bounding box center [543, 293] width 32 height 12
click at [551, 236] on icon at bounding box center [554, 236] width 9 height 9
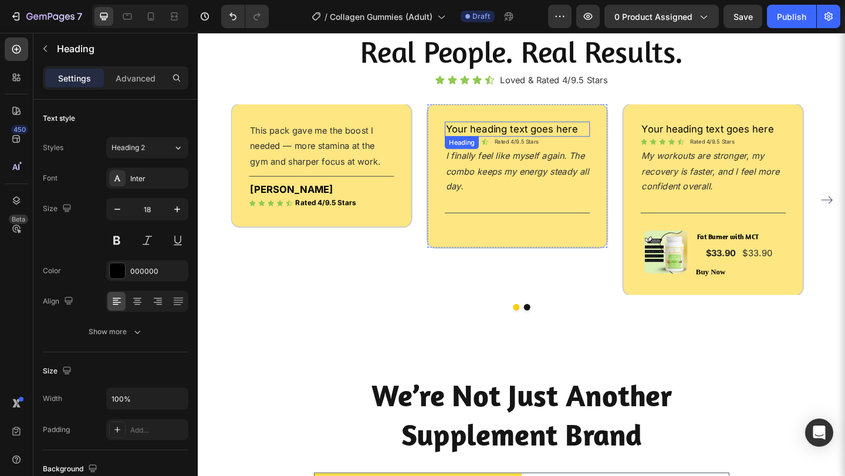
click at [539, 141] on h2 "Your heading text goes here" at bounding box center [545, 138] width 158 height 16
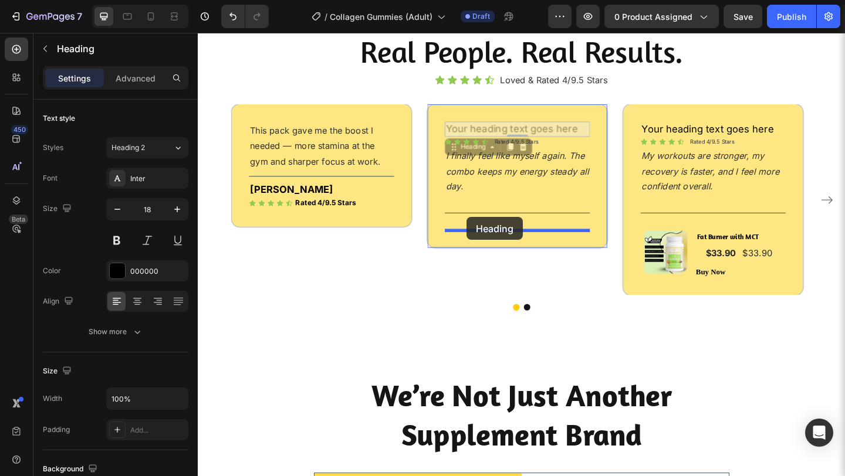
drag, startPoint x: 478, startPoint y: 158, endPoint x: 490, endPoint y: 232, distance: 74.4
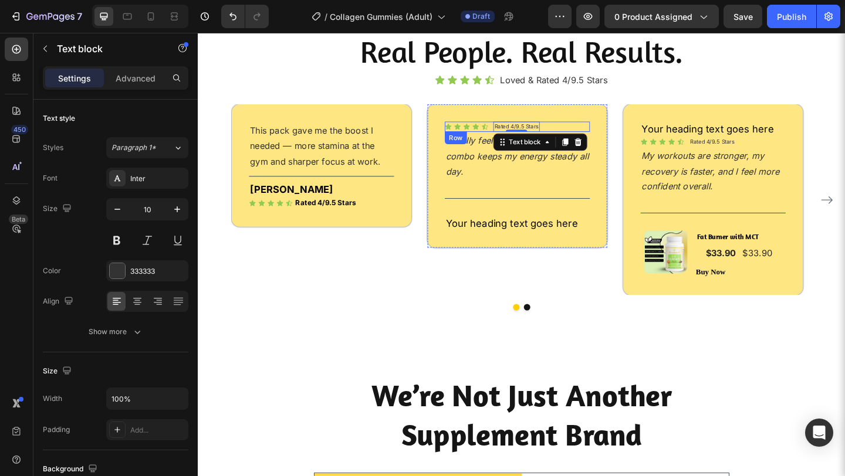
click at [517, 136] on div "Icon Icon Icon Icon Icon Icon List Rated 4/9.5 Stars Text block 0 Row" at bounding box center [545, 135] width 158 height 11
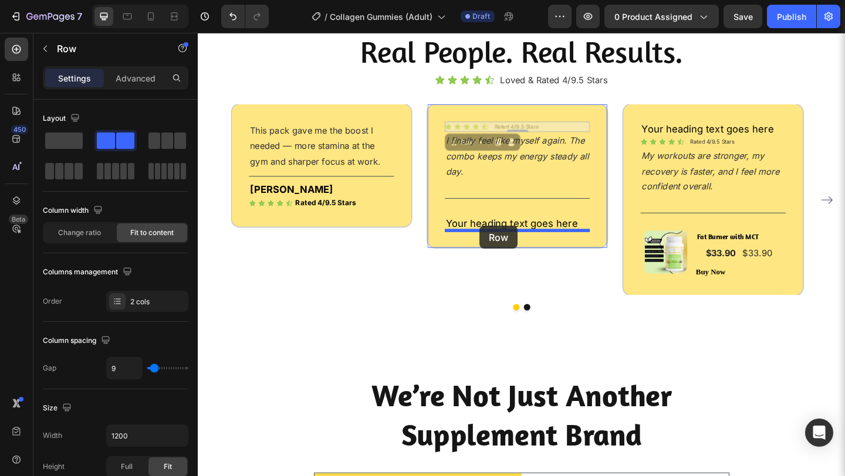
drag, startPoint x: 473, startPoint y: 157, endPoint x: 504, endPoint y: 243, distance: 91.7
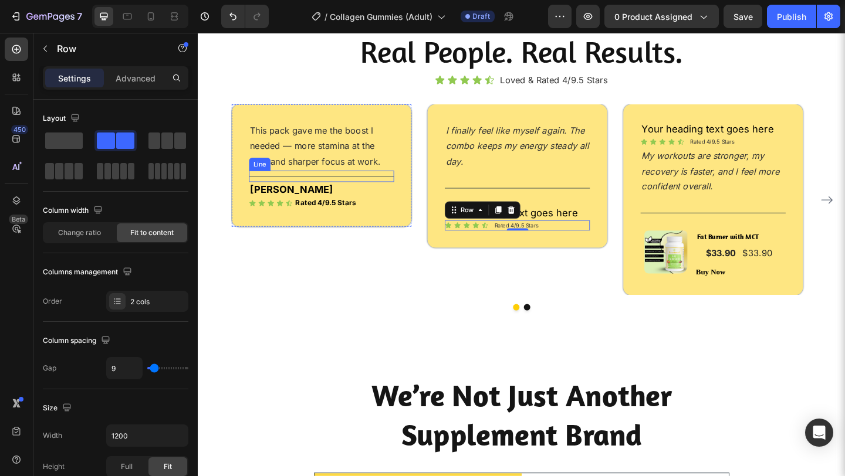
click at [406, 187] on div "Title Line" at bounding box center [332, 189] width 158 height 12
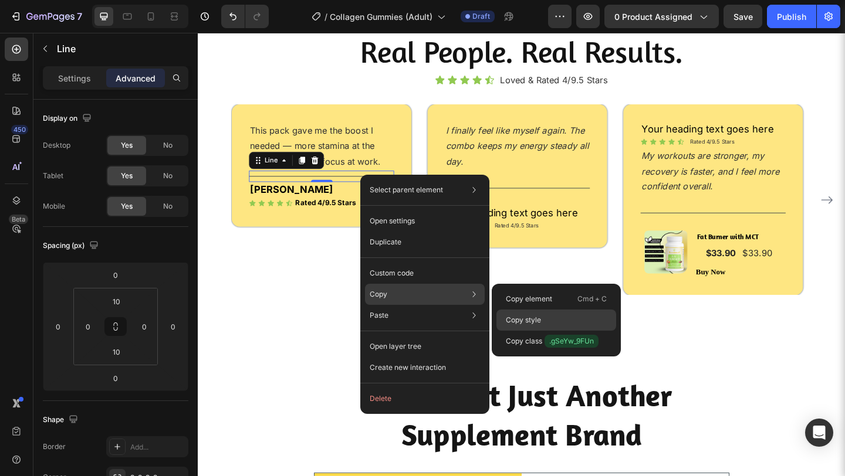
click at [515, 319] on p "Copy style" at bounding box center [523, 320] width 35 height 11
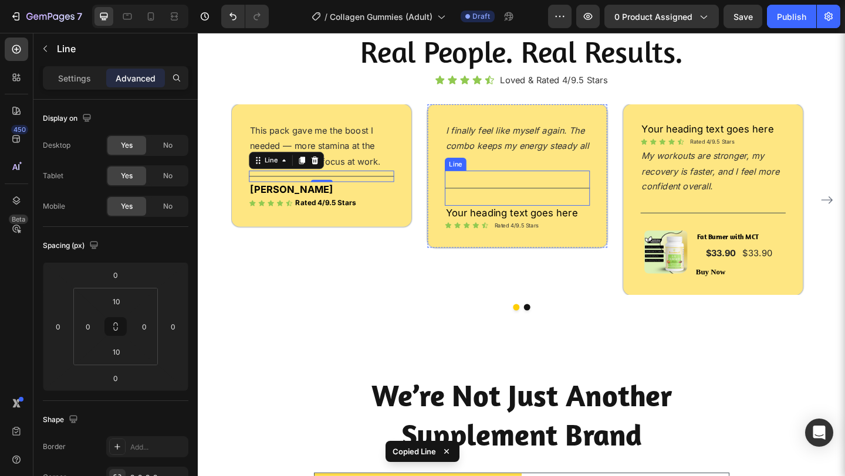
click at [573, 204] on div "Title Line" at bounding box center [545, 202] width 158 height 38
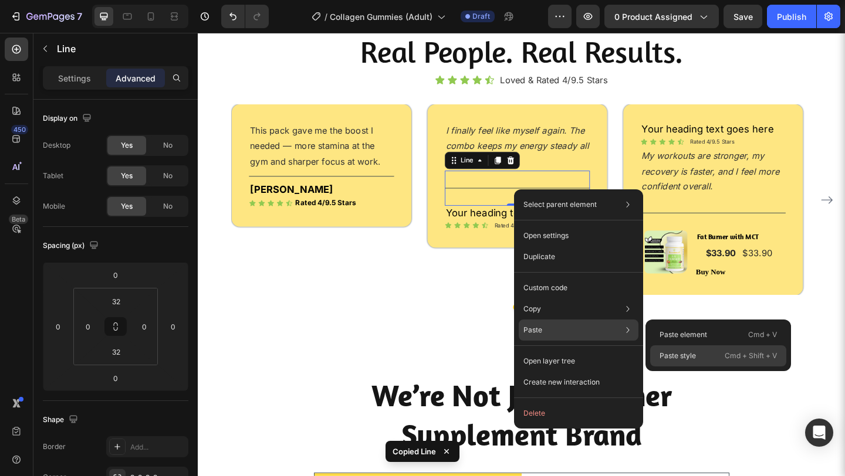
click at [665, 354] on p "Paste style" at bounding box center [678, 356] width 36 height 11
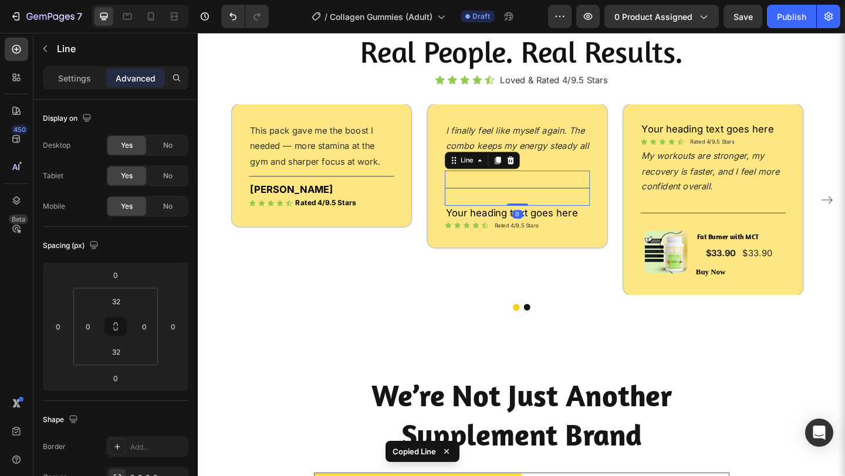
type input "10"
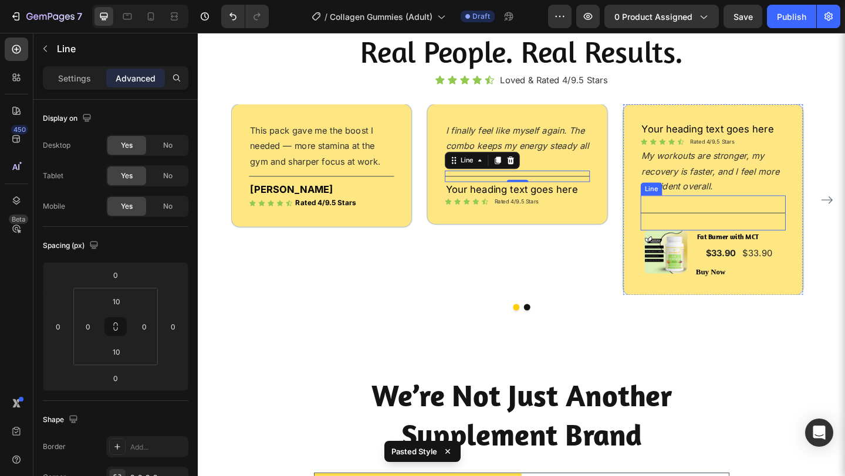
click at [743, 228] on div "Title Line" at bounding box center [758, 229] width 158 height 38
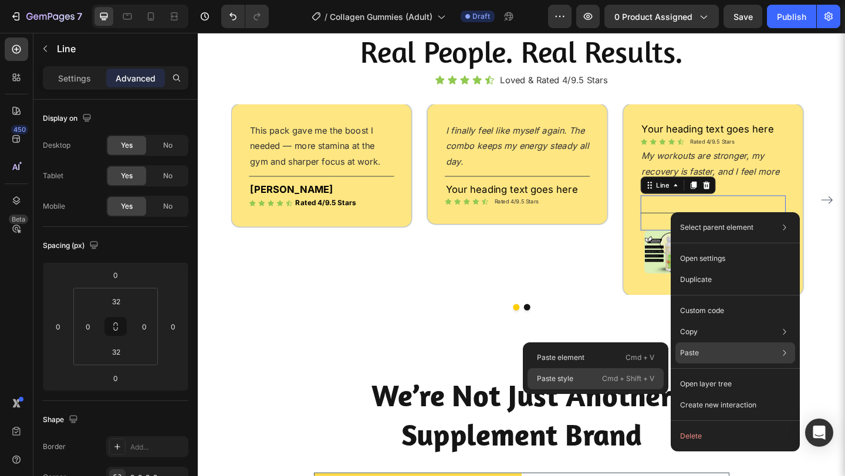
click at [600, 377] on div "Paste style Cmd + Shift + V" at bounding box center [596, 378] width 136 height 21
type input "10"
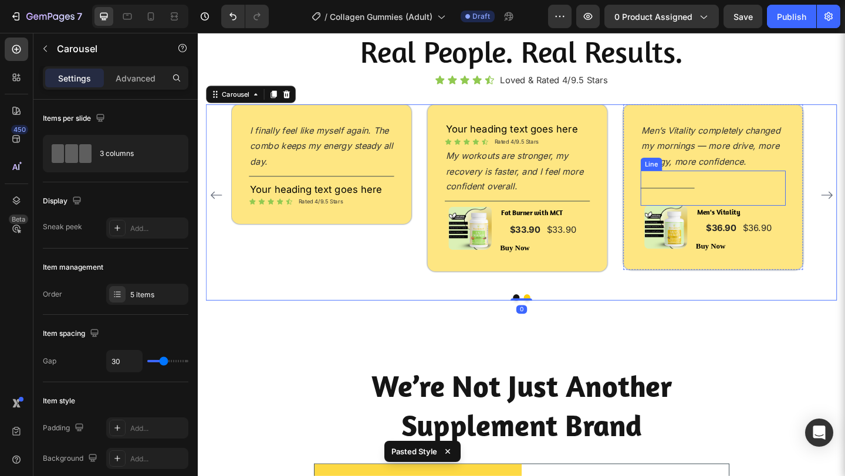
click at [793, 204] on div "Title Line" at bounding box center [758, 202] width 158 height 38
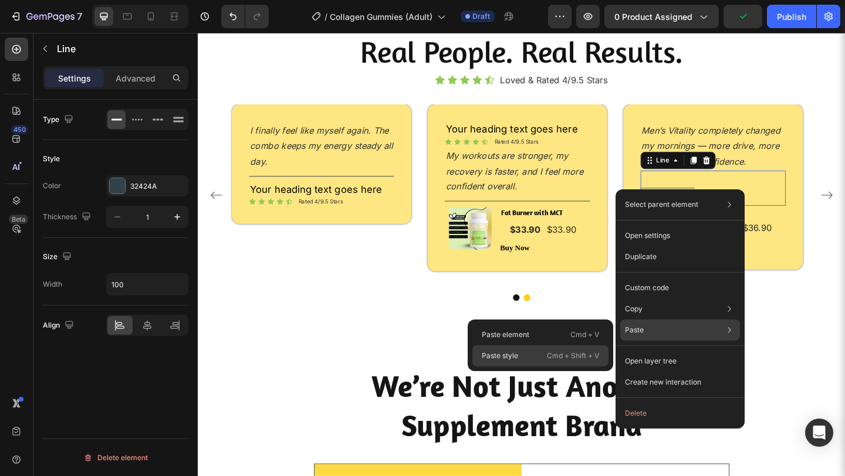
click at [565, 354] on p "Cmd + Shift + V" at bounding box center [573, 356] width 52 height 12
type input "100%"
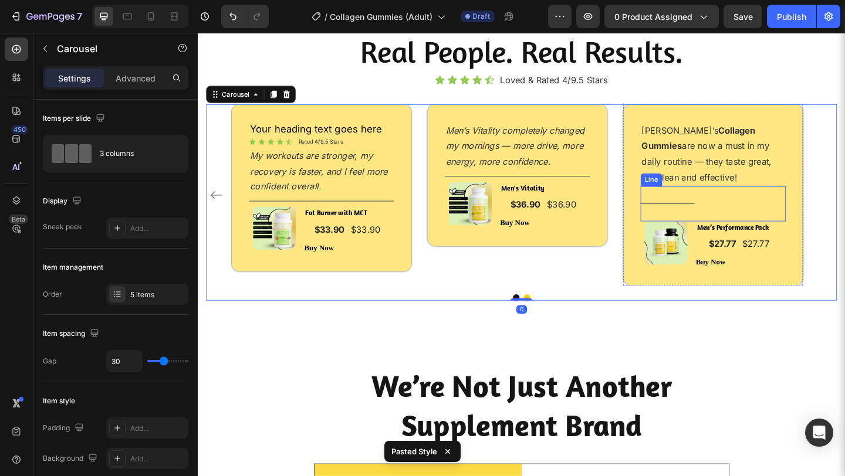
click at [760, 211] on div "Title Line" at bounding box center [758, 219] width 158 height 38
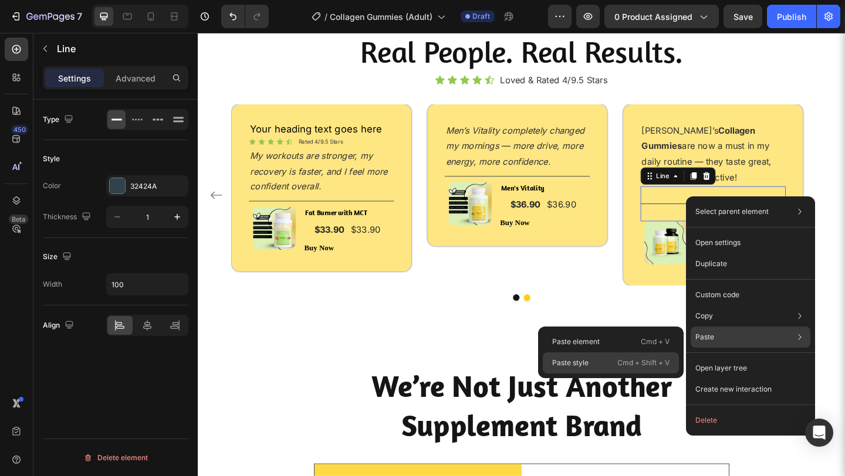
click at [615, 364] on div "Paste style Cmd + Shift + V" at bounding box center [611, 363] width 136 height 21
type input "100%"
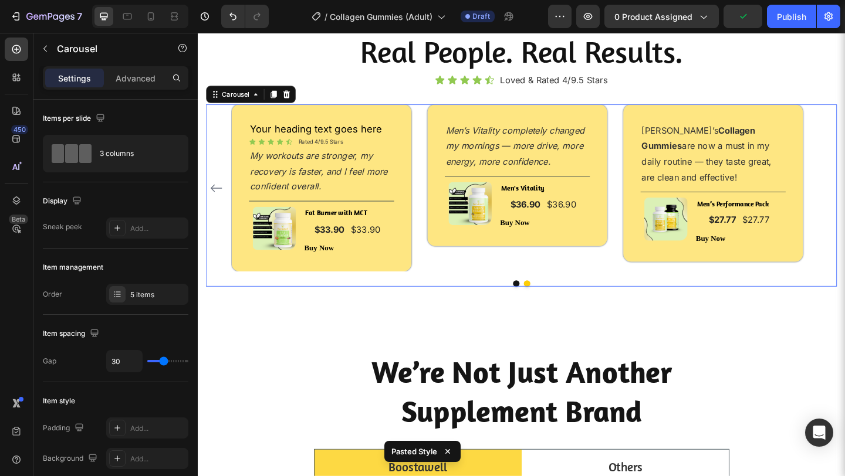
click at [218, 199] on icon "Carousel Back Arrow" at bounding box center [218, 202] width 14 height 14
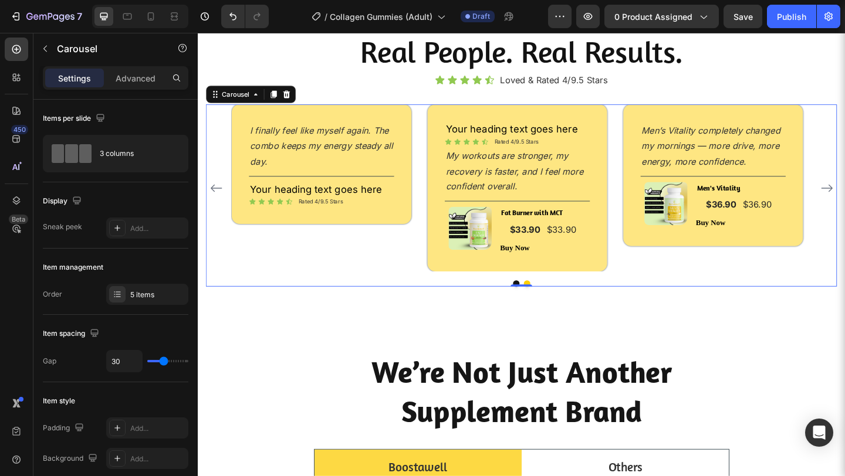
click at [219, 201] on icon "Carousel Back Arrow" at bounding box center [217, 202] width 12 height 8
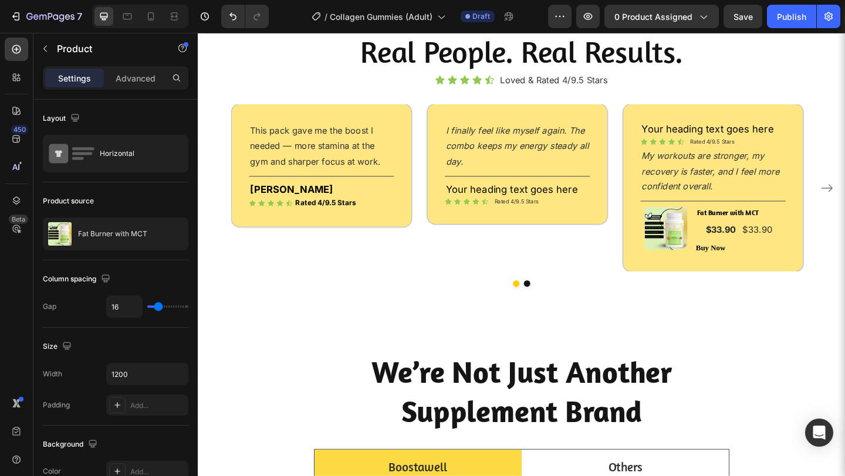
click at [741, 245] on div "Fat Burner with MCT (P) Title $33.90 (P) Price (P) Price $33.90 (P) Price (P) P…" at bounding box center [787, 248] width 94 height 52
click at [723, 244] on img at bounding box center [707, 245] width 47 height 47
click at [765, 209] on icon at bounding box center [767, 211] width 8 height 8
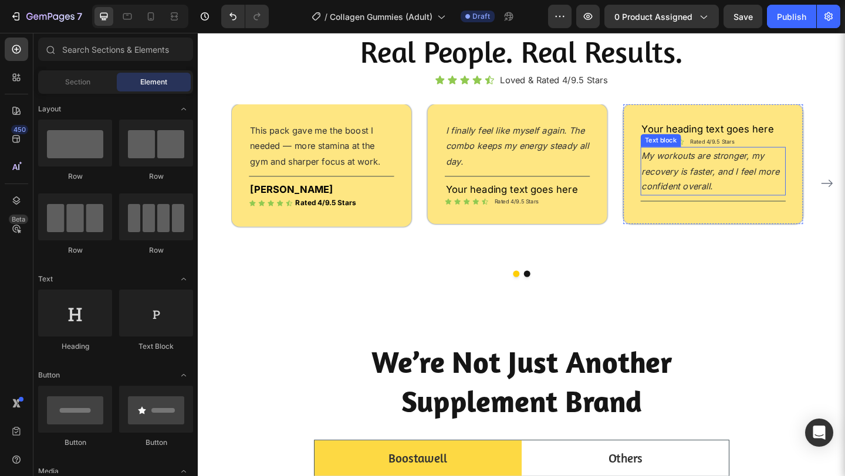
click at [780, 174] on p "My workouts are stronger, my recovery is faster, and I feel more confident over…" at bounding box center [758, 183] width 155 height 50
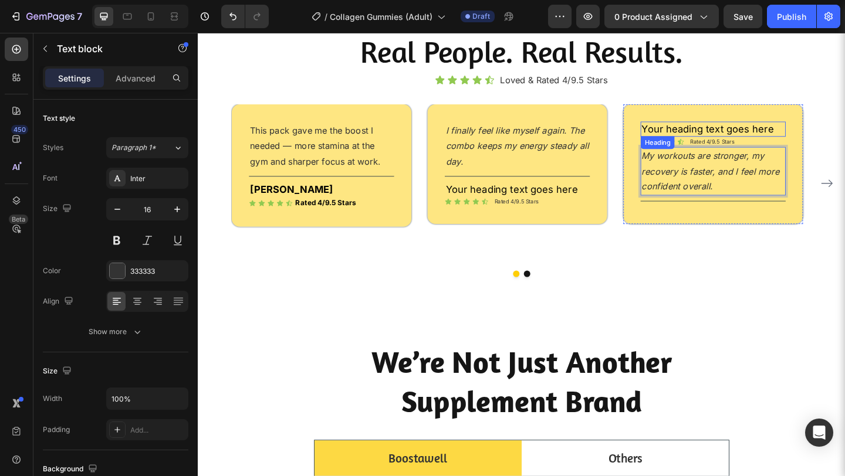
click at [790, 133] on h2 "Your heading text goes here" at bounding box center [758, 138] width 158 height 16
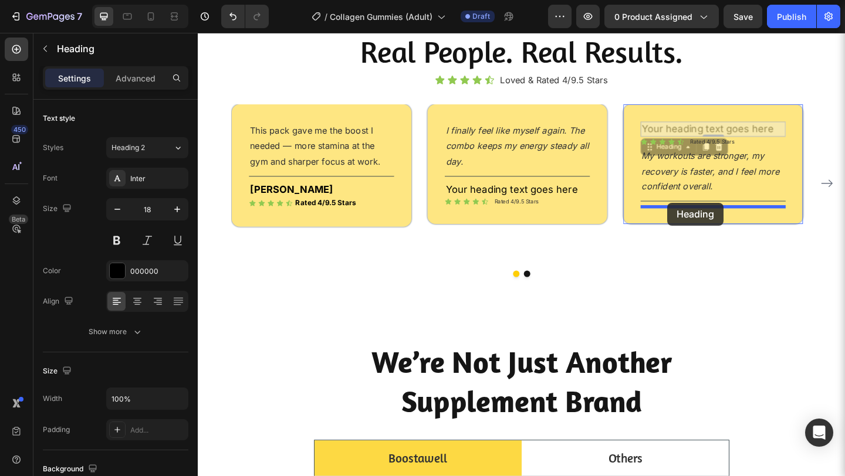
drag, startPoint x: 690, startPoint y: 158, endPoint x: 704, endPoint y: 207, distance: 51.1
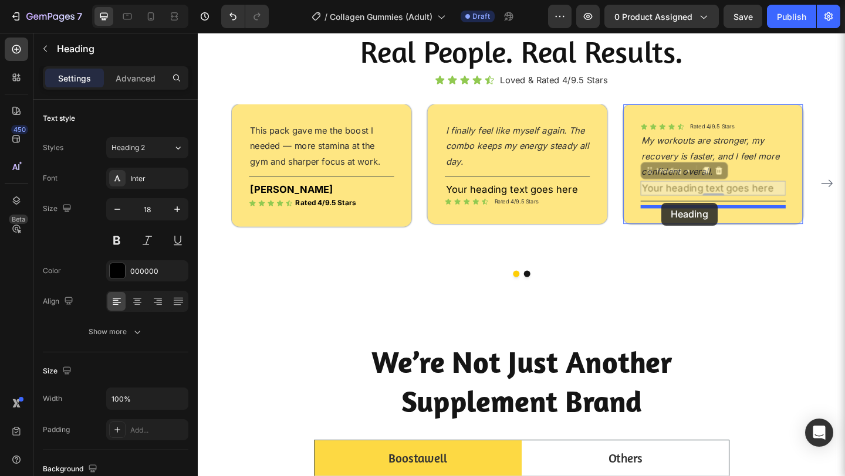
drag, startPoint x: 692, startPoint y: 188, endPoint x: 700, endPoint y: 216, distance: 28.8
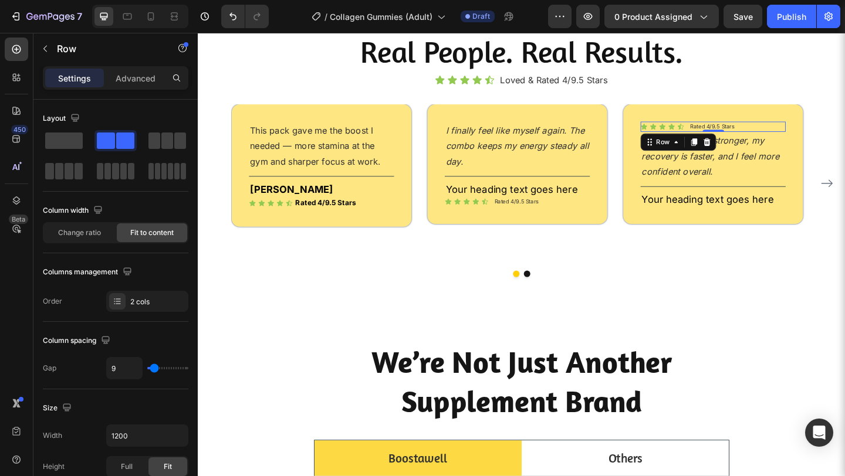
click at [729, 138] on div "Icon Icon Icon Icon Icon Icon List Rated 4/9.5 Stars Text block Row 0" at bounding box center [758, 135] width 158 height 11
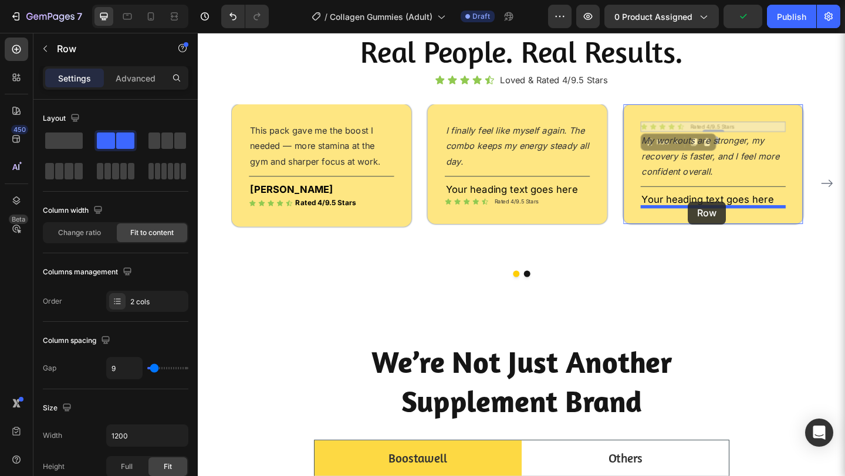
drag, startPoint x: 692, startPoint y: 151, endPoint x: 728, endPoint y: 212, distance: 71.0
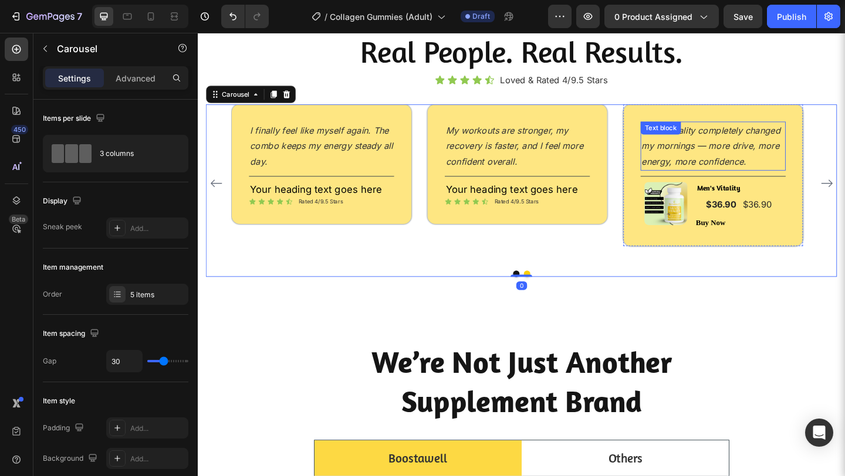
click at [800, 155] on icon "Men’s Vitality completely changed my mornings — more drive, more energy, more c…" at bounding box center [756, 156] width 151 height 46
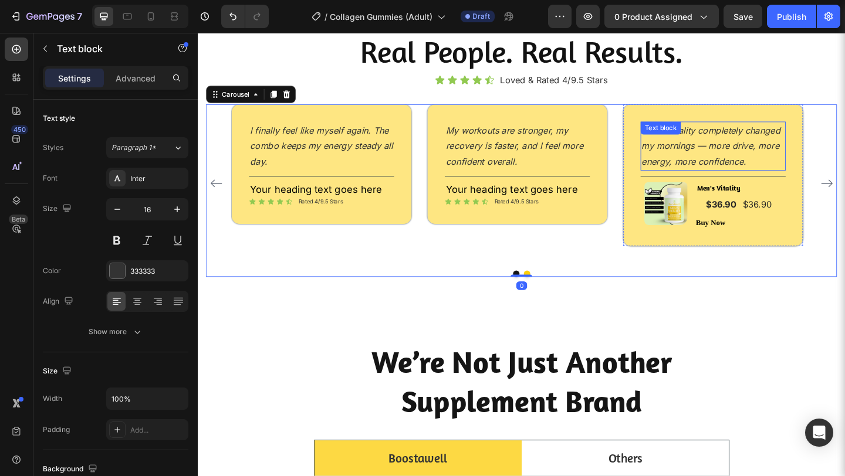
click at [800, 155] on icon "Men’s Vitality completely changed my mornings — more drive, more energy, more c…" at bounding box center [756, 156] width 151 height 46
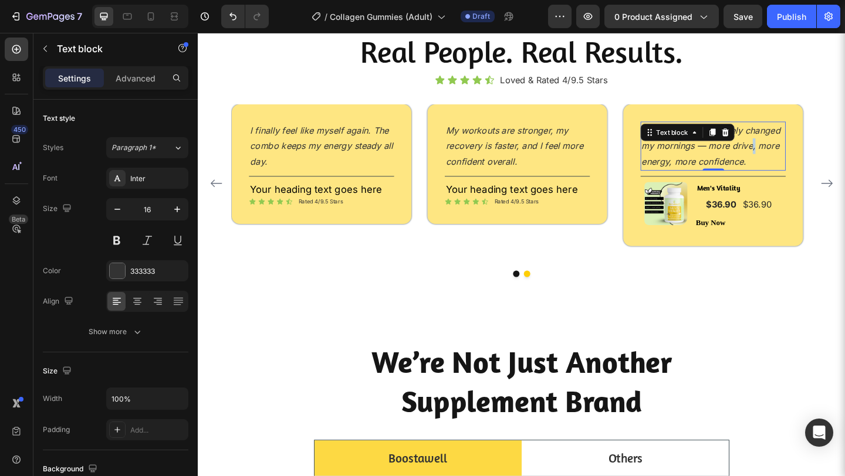
click at [800, 155] on icon "Men’s Vitality completely changed my mornings — more drive, more energy, more c…" at bounding box center [756, 156] width 151 height 46
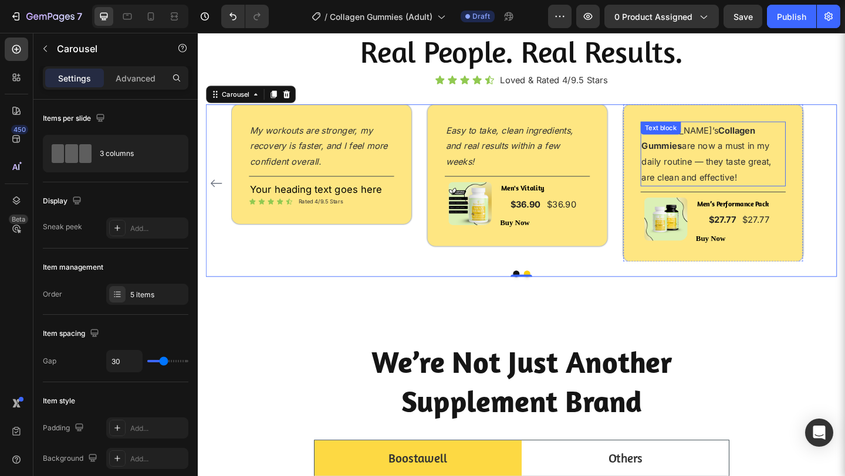
click at [786, 177] on p "[PERSON_NAME]’s Collagen Gummies are now a must in my daily routine — they tast…" at bounding box center [758, 164] width 155 height 67
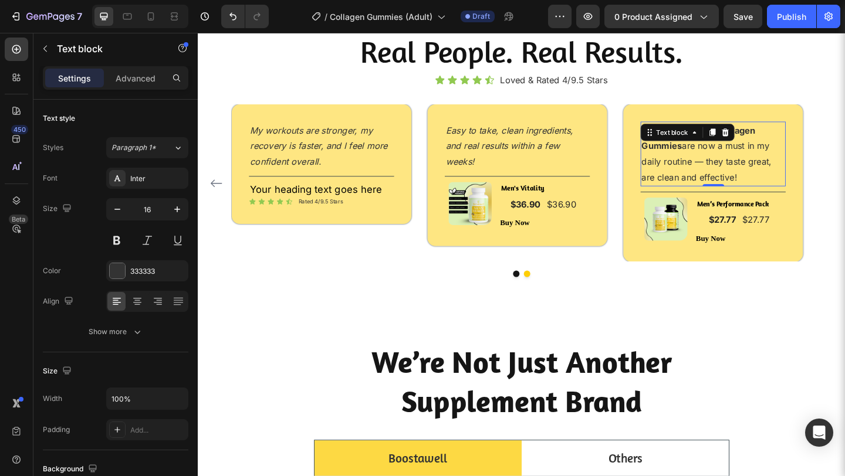
click at [786, 177] on p "[PERSON_NAME]’s Collagen Gummies are now a must in my daily routine — they tast…" at bounding box center [758, 164] width 155 height 67
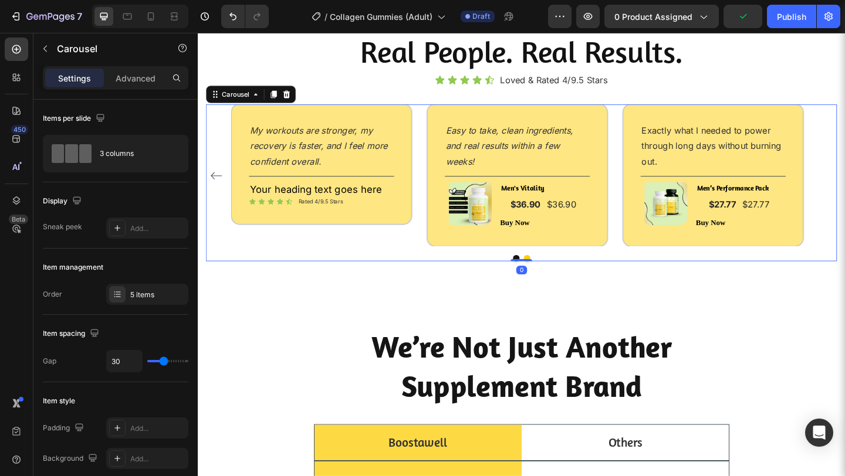
click at [221, 190] on icon "Carousel Back Arrow" at bounding box center [218, 188] width 14 height 14
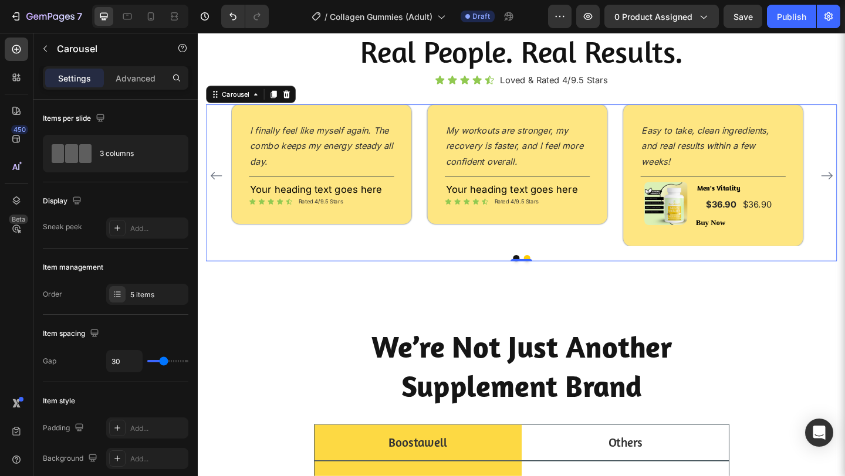
click at [221, 190] on icon "Carousel Back Arrow" at bounding box center [218, 188] width 14 height 14
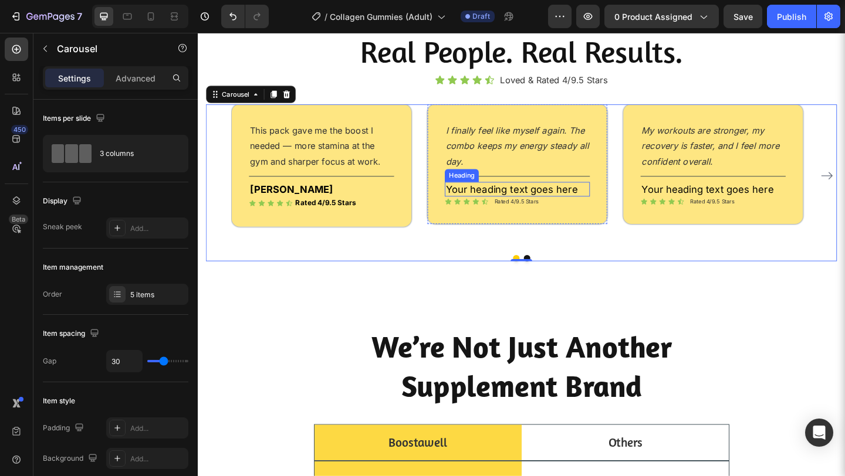
click at [546, 205] on h2 "Your heading text goes here" at bounding box center [545, 203] width 158 height 16
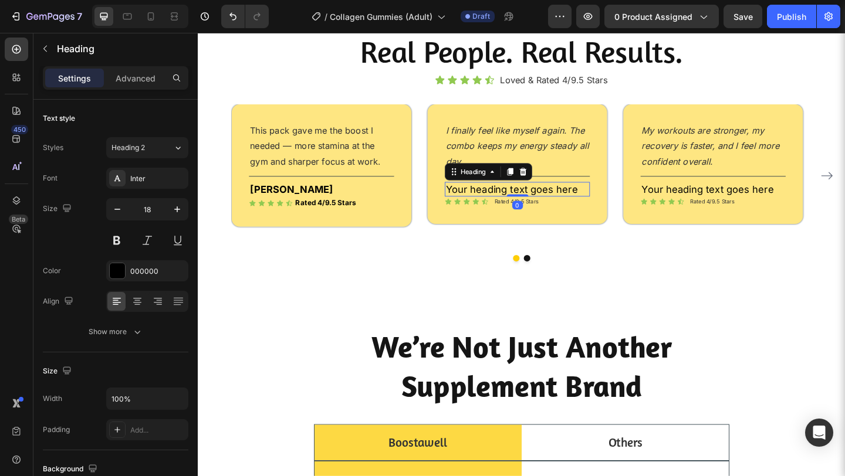
click at [546, 205] on h2 "Your heading text goes here" at bounding box center [545, 203] width 158 height 16
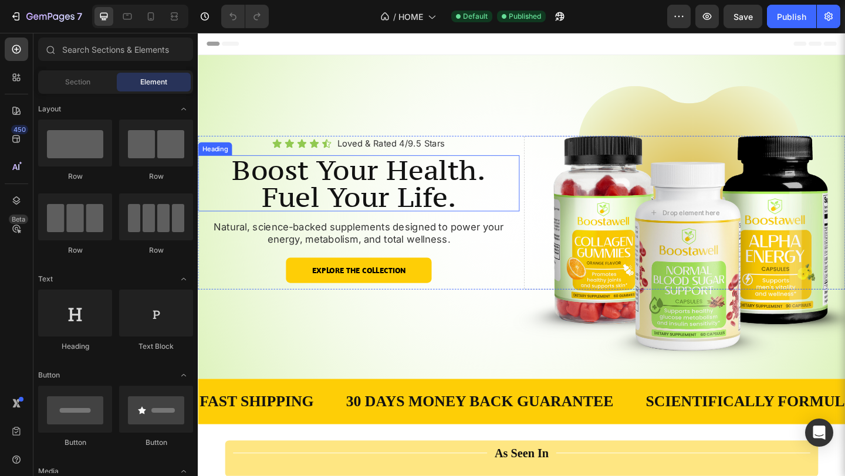
click at [347, 211] on h2 "Boost Your Health. Fuel Your Life." at bounding box center [373, 196] width 344 height 61
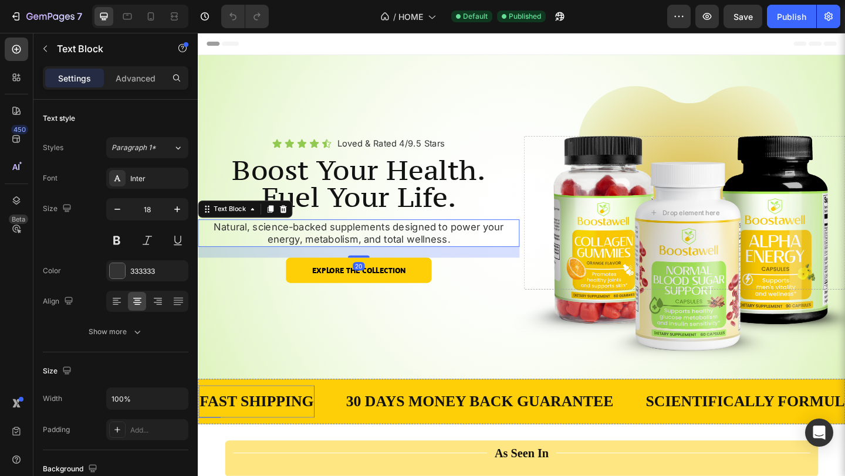
click at [267, 443] on p "FAST SHIPPING" at bounding box center [262, 433] width 124 height 23
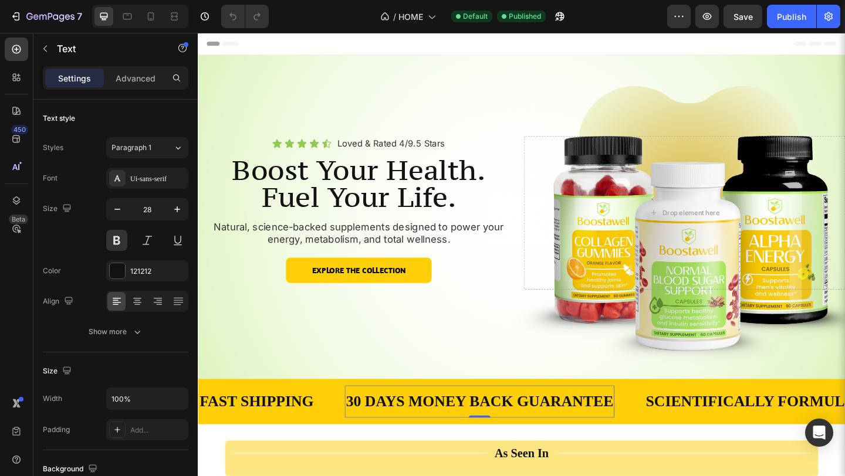
click at [390, 444] on div "30 DAYS MONEY BACK GUARANTEE" at bounding box center [503, 433] width 293 height 25
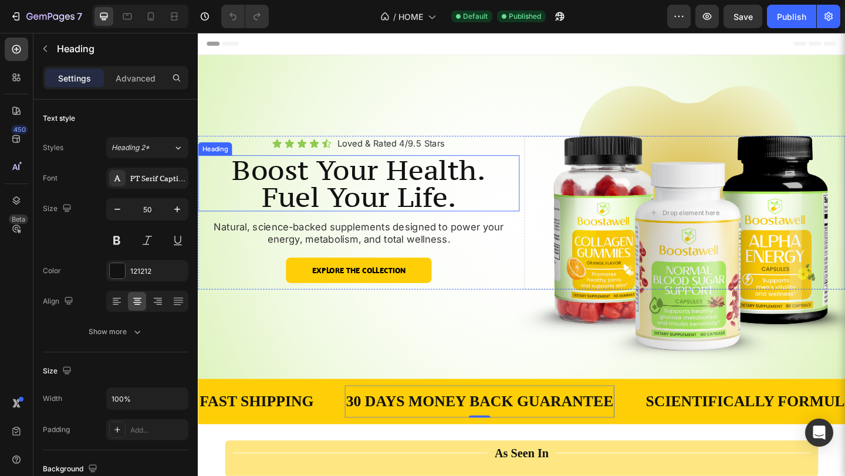
click at [374, 209] on h2 "Boost Your Health. Fuel Your Life." at bounding box center [373, 196] width 344 height 61
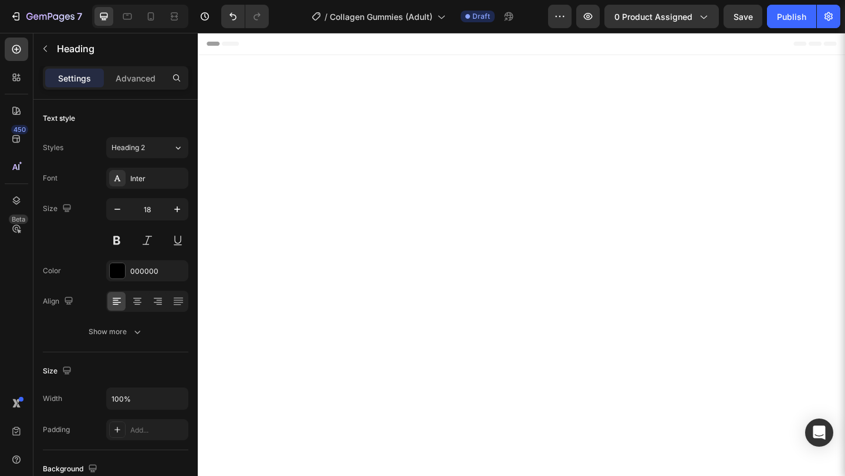
scroll to position [1344, 0]
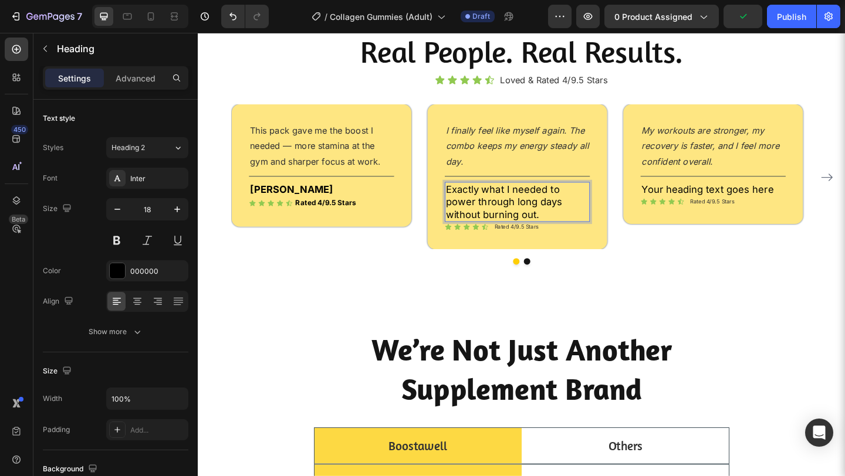
click at [590, 212] on p "Exactly what I needed to power through long days without burning out." at bounding box center [545, 217] width 155 height 41
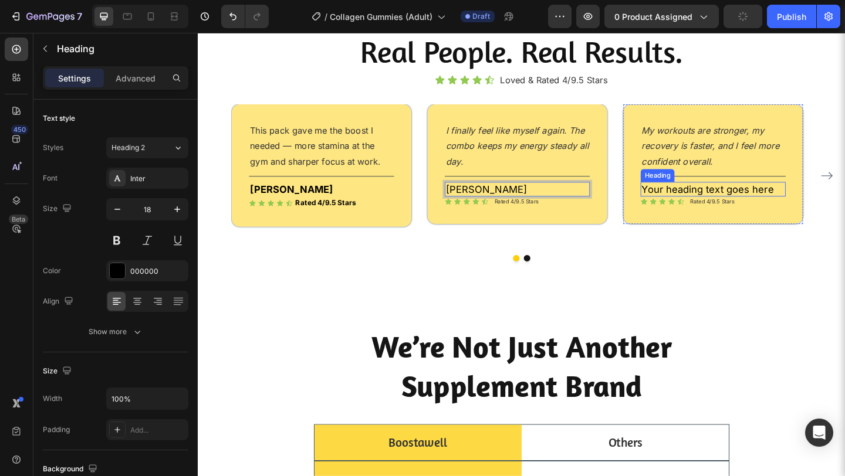
click at [746, 206] on h2 "Your heading text goes here" at bounding box center [758, 203] width 158 height 16
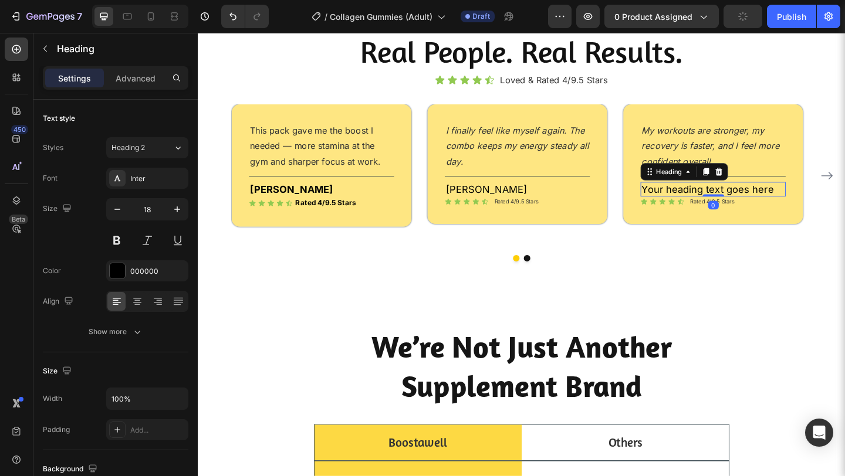
click at [746, 206] on h2 "Your heading text goes here" at bounding box center [758, 203] width 158 height 16
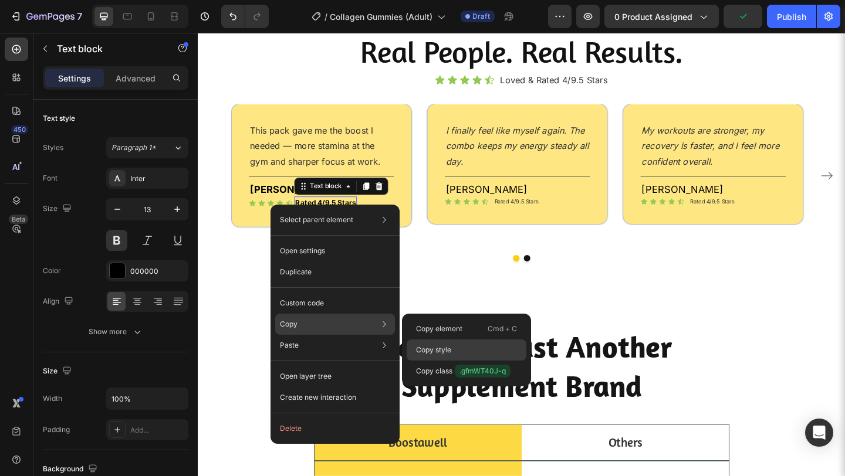
click at [456, 353] on div "Copy style" at bounding box center [467, 350] width 120 height 21
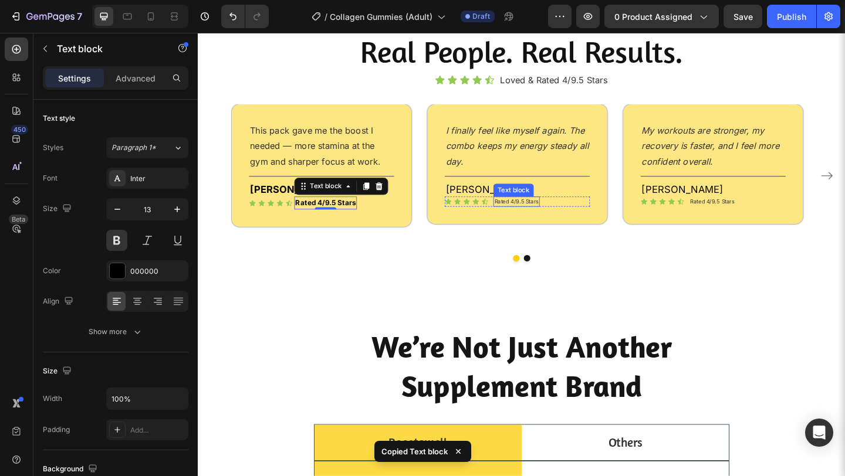
click at [529, 217] on p "Rated 4/9.5 Stars" at bounding box center [544, 216] width 48 height 9
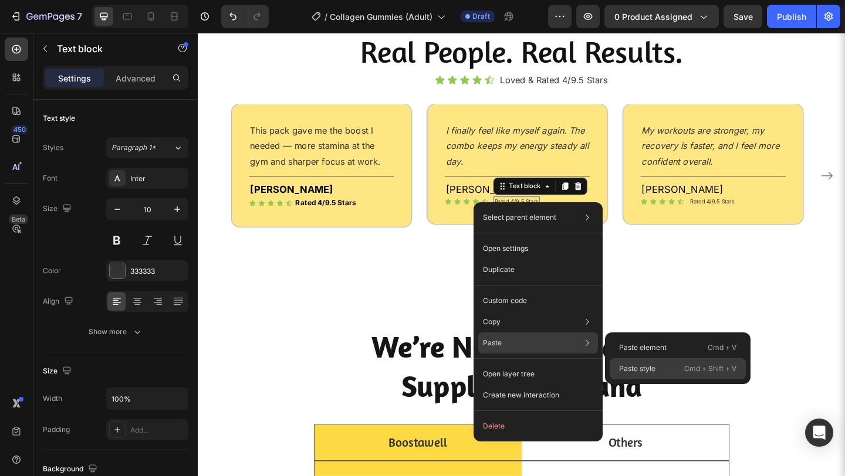
click at [628, 366] on p "Paste style" at bounding box center [637, 369] width 36 height 11
type input "13"
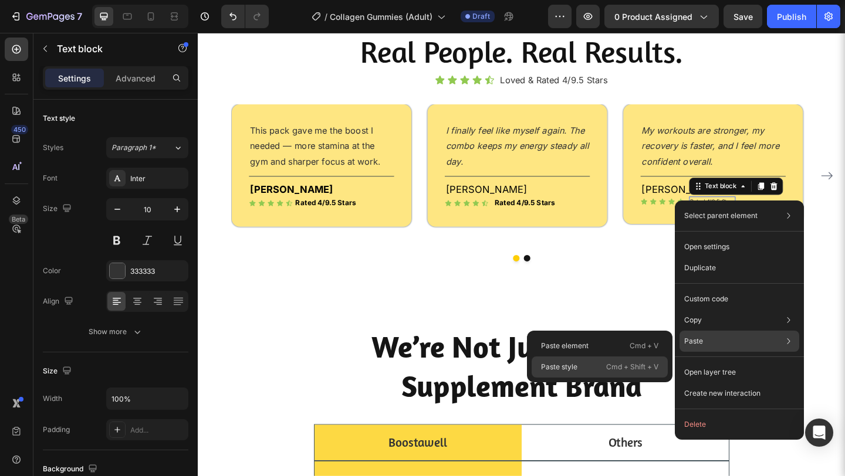
click at [591, 360] on div "Paste style Cmd + Shift + V" at bounding box center [600, 367] width 136 height 21
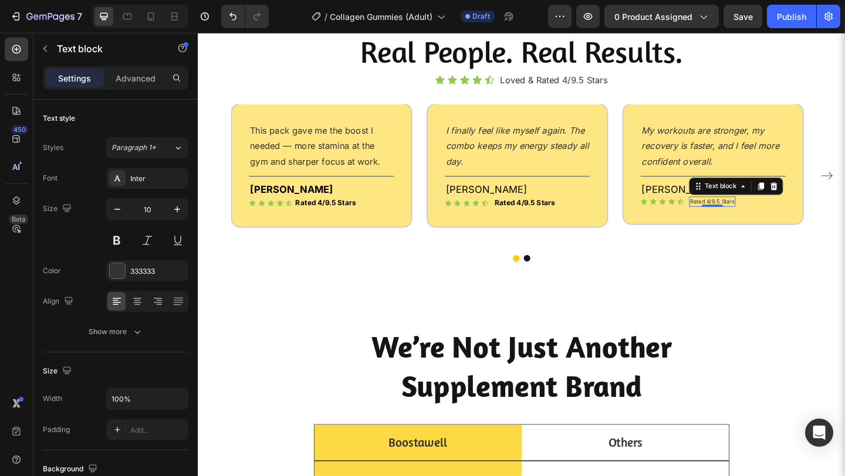
type input "13"
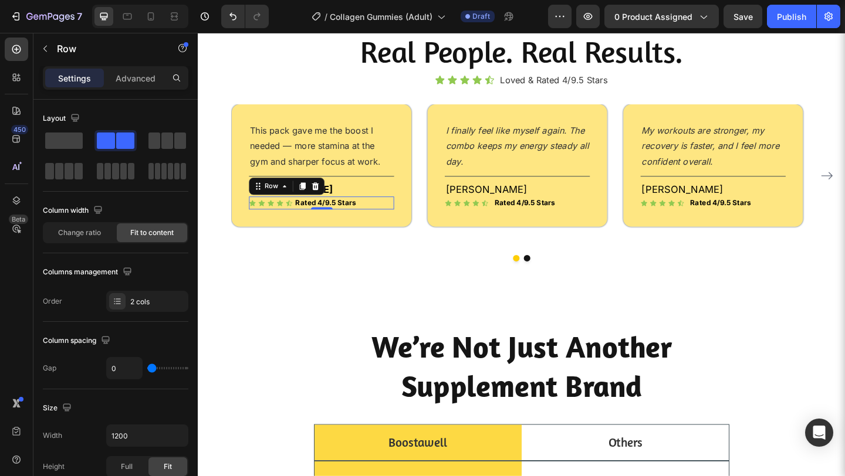
click at [390, 222] on div "Icon Icon Icon Icon Icon Icon List Rated 4/9.5 Stars Text block Row 0" at bounding box center [332, 218] width 158 height 14
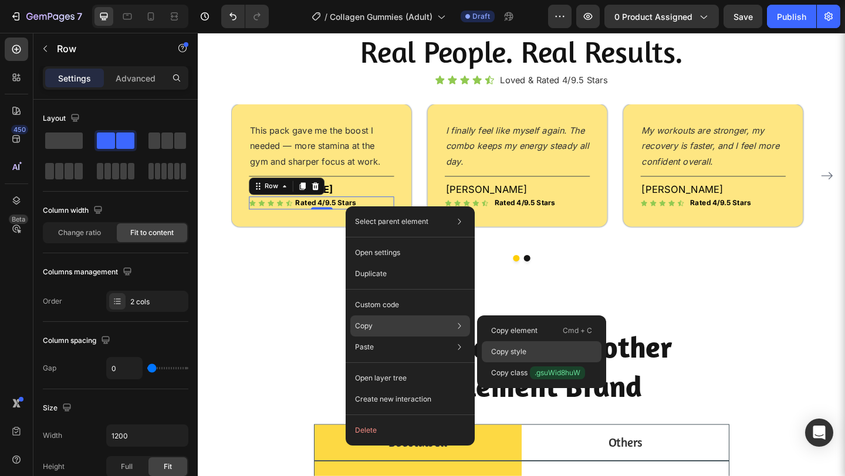
click at [504, 347] on p "Copy style" at bounding box center [508, 352] width 35 height 11
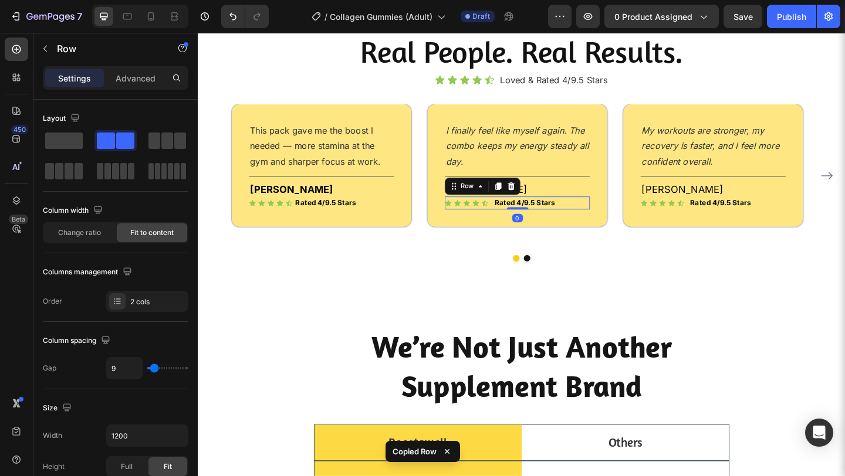
click at [517, 218] on div "Icon Icon Icon Icon Icon Icon List Rated 4/9.5 Stars Text block Row 0" at bounding box center [545, 218] width 158 height 14
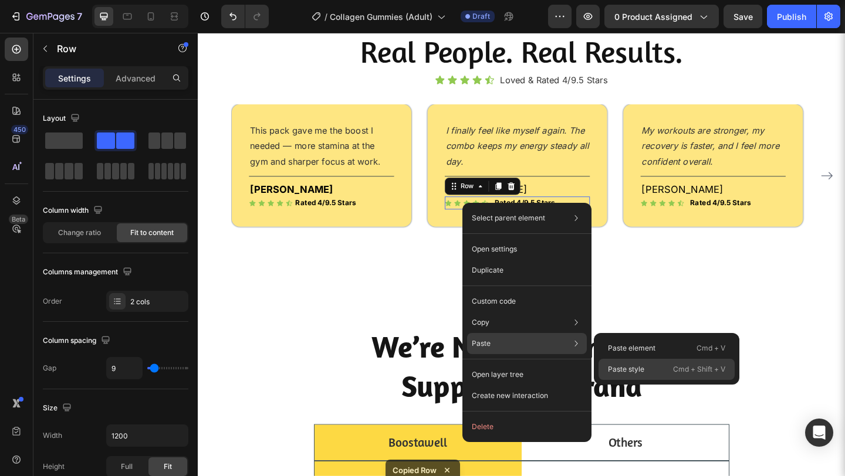
click at [628, 368] on p "Paste style" at bounding box center [626, 369] width 36 height 11
type input "0"
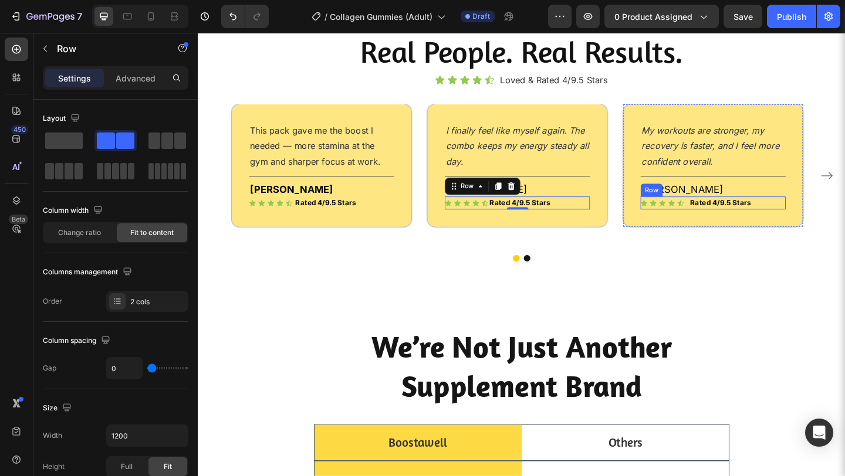
click at [731, 220] on div "Icon Icon Icon Icon Icon Icon List Rated 4/9.5 Stars Text block Row" at bounding box center [758, 218] width 158 height 14
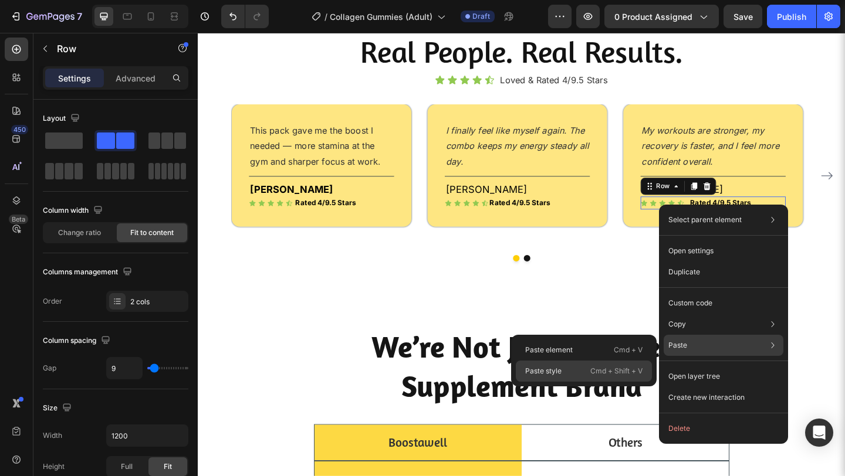
click at [587, 371] on div "Paste style Cmd + Shift + V" at bounding box center [584, 371] width 136 height 21
type input "0"
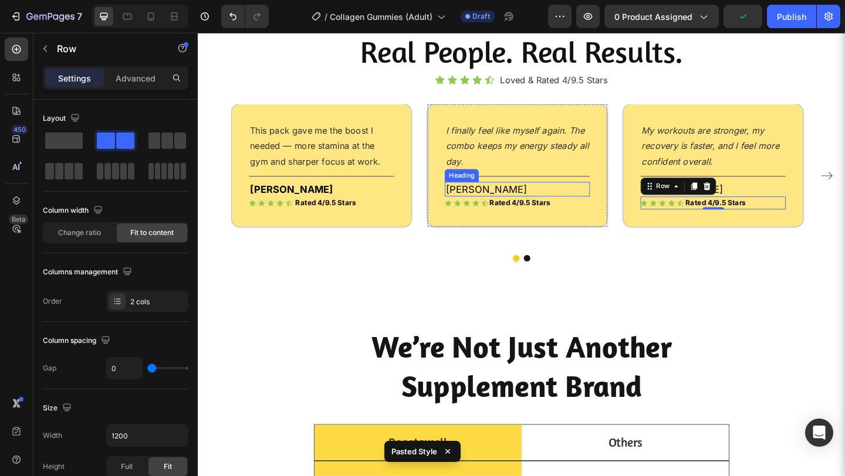
click at [489, 202] on p "Eric D." at bounding box center [545, 203] width 155 height 13
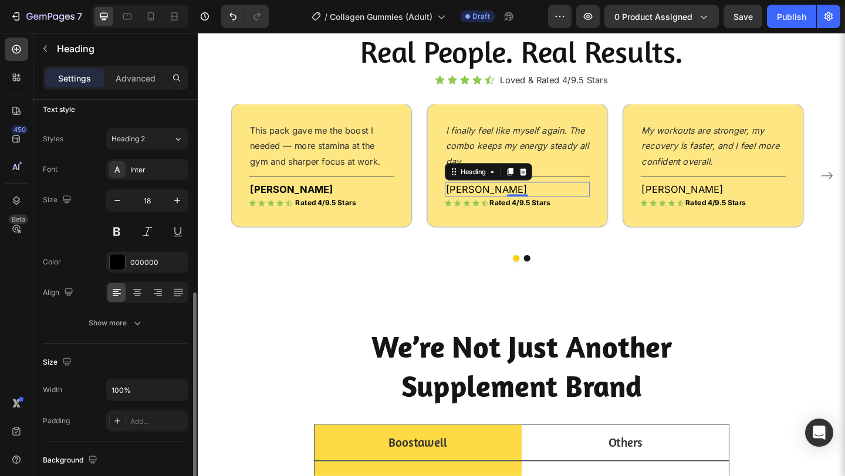
scroll to position [0, 0]
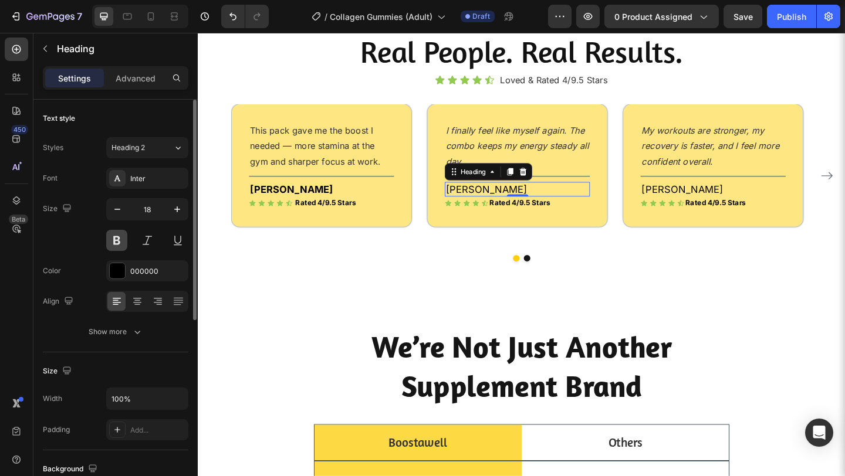
click at [119, 238] on button at bounding box center [116, 240] width 21 height 21
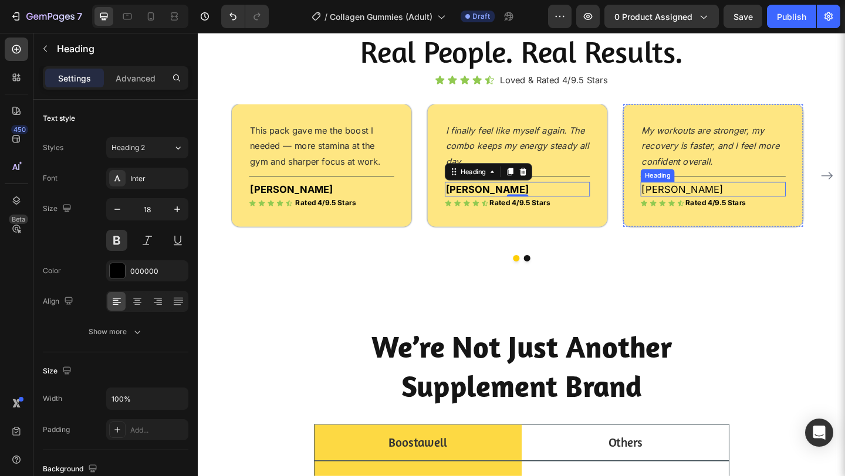
click at [735, 211] on h2 "Marco S." at bounding box center [758, 203] width 158 height 16
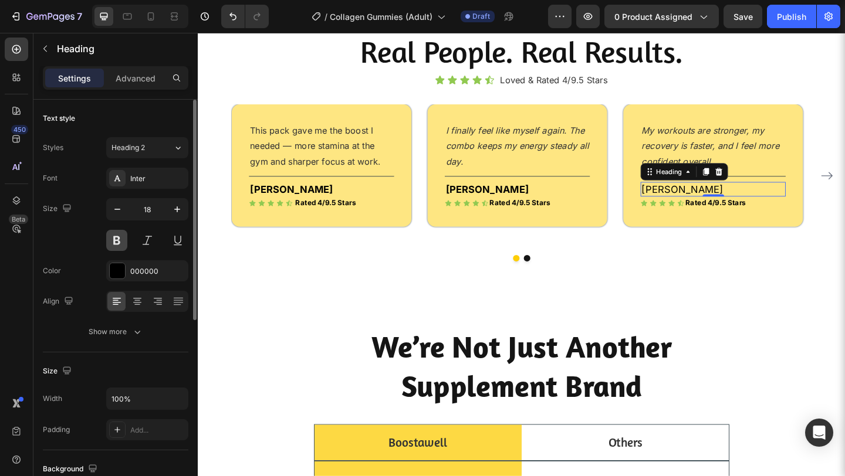
click at [123, 248] on button at bounding box center [116, 240] width 21 height 21
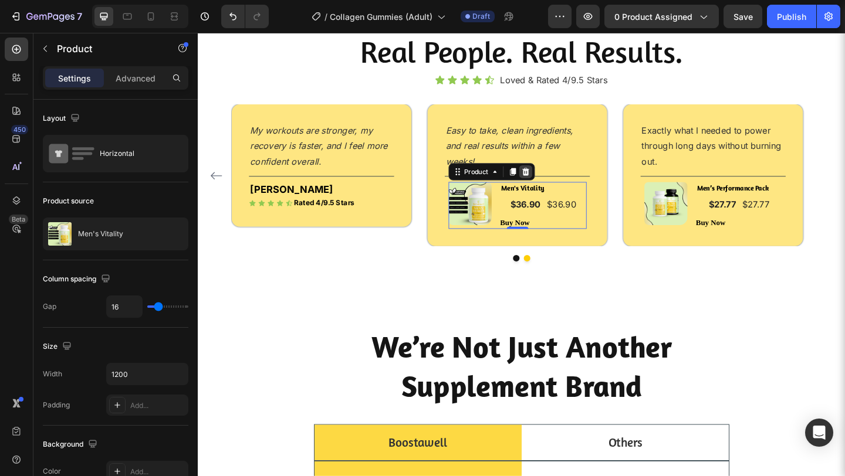
click at [551, 188] on icon at bounding box center [554, 184] width 9 height 9
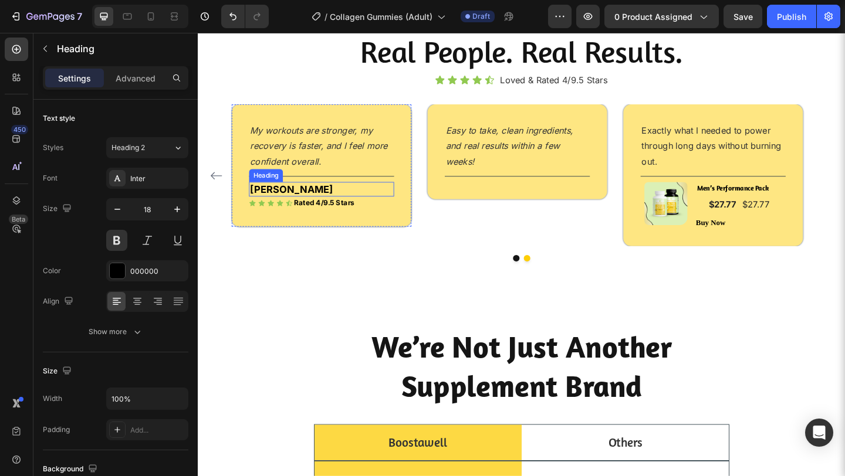
click at [358, 200] on p "Marco S." at bounding box center [332, 203] width 155 height 13
click at [324, 185] on icon at bounding box center [325, 184] width 6 height 8
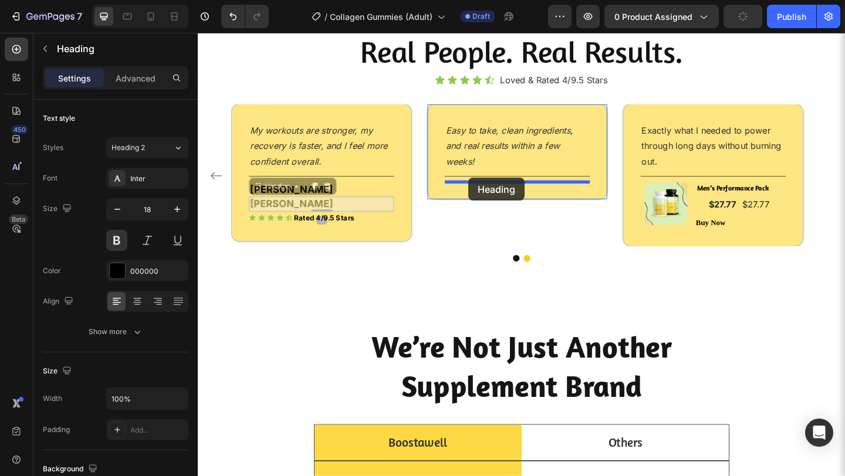
drag, startPoint x: 263, startPoint y: 201, endPoint x: 492, endPoint y: 191, distance: 229.7
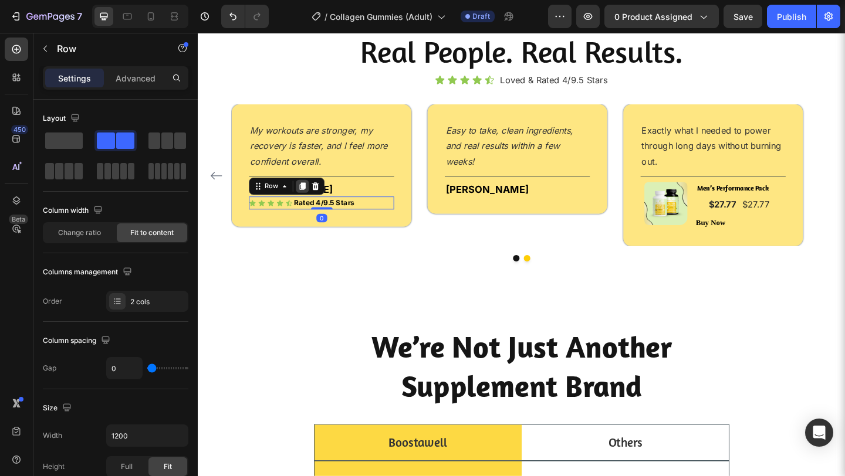
click at [312, 203] on icon at bounding box center [311, 199] width 9 height 9
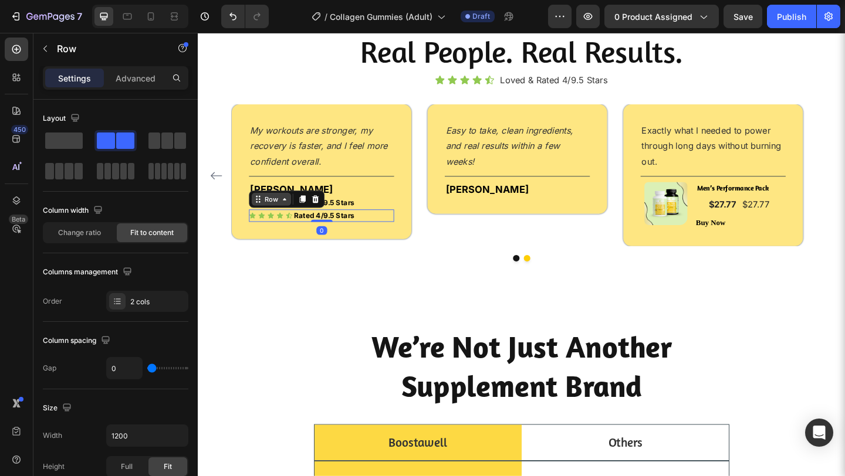
click at [263, 219] on div "Row" at bounding box center [277, 214] width 43 height 14
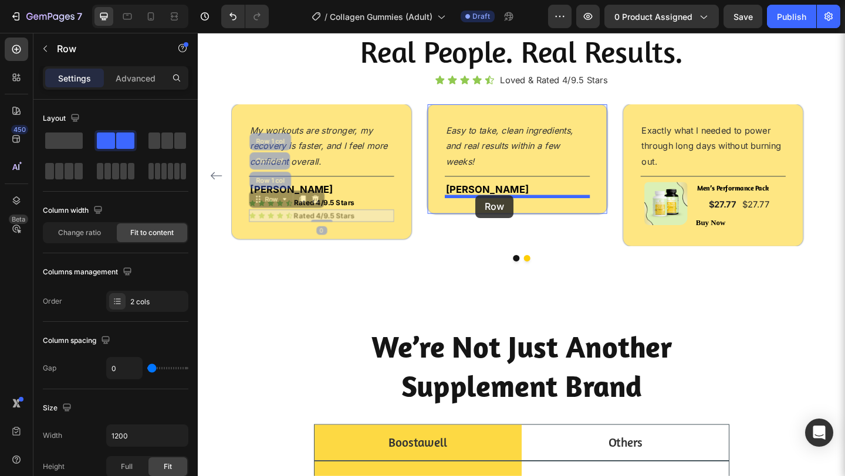
drag, startPoint x: 263, startPoint y: 219, endPoint x: 500, endPoint y: 210, distance: 236.6
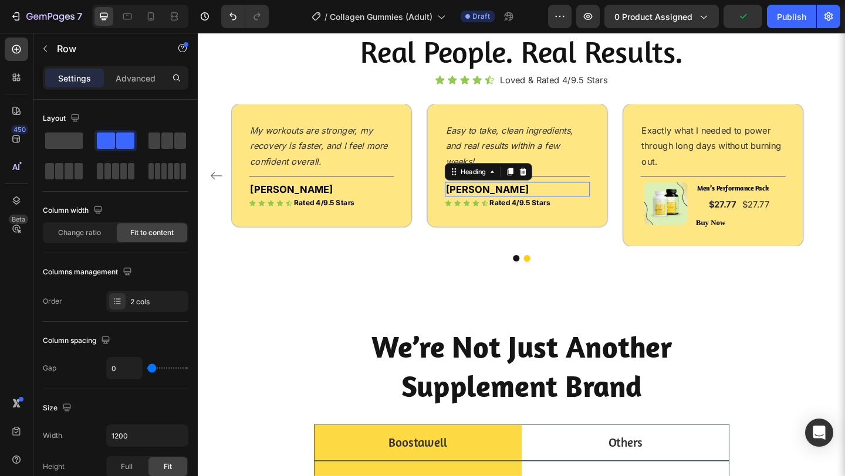
click at [587, 200] on h2 "Marco S." at bounding box center [545, 203] width 158 height 16
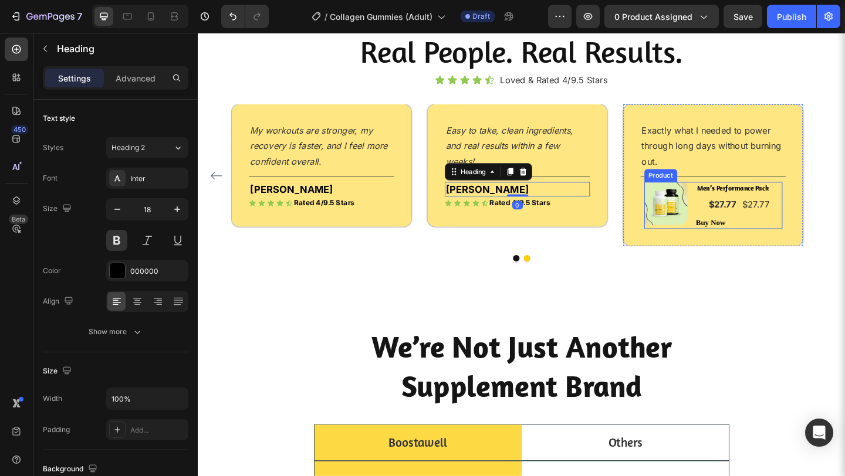
click at [738, 234] on div "(P) Images & Gallery Men’s Performance Pack (P) Title $27.77 (P) Price (P) Pric…" at bounding box center [759, 221] width 150 height 52
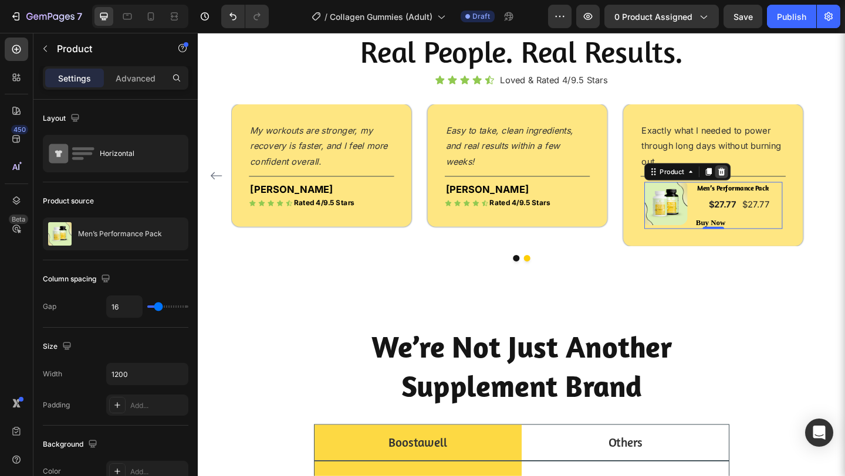
click at [767, 181] on icon at bounding box center [767, 184] width 8 height 8
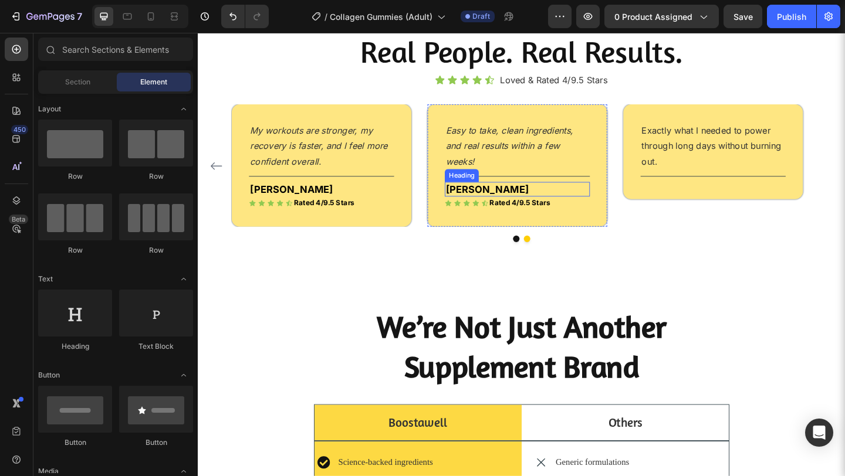
click at [522, 201] on h2 "Marco S." at bounding box center [545, 203] width 158 height 16
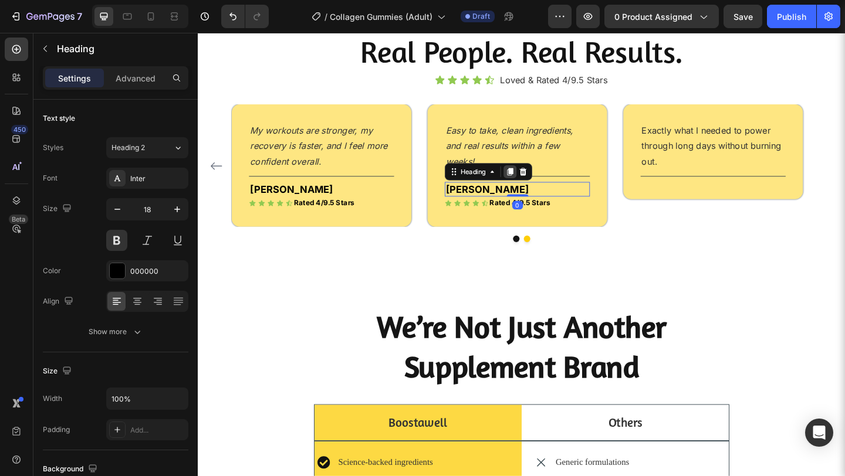
click at [536, 187] on icon at bounding box center [537, 184] width 9 height 9
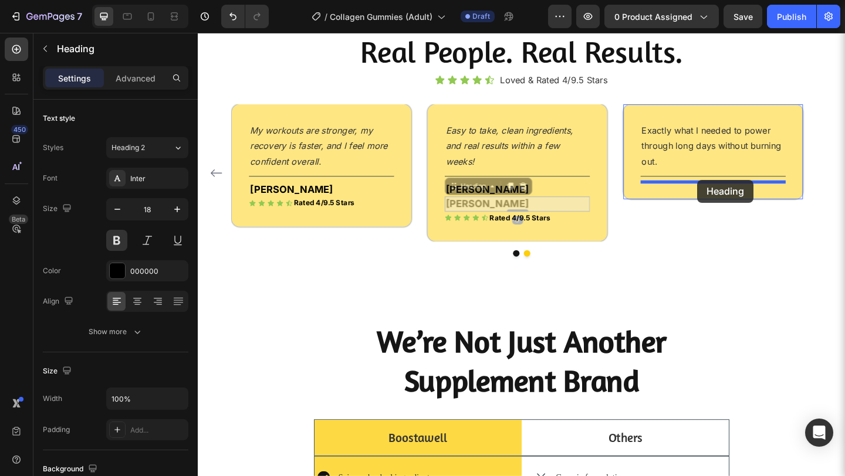
drag, startPoint x: 478, startPoint y: 202, endPoint x: 741, endPoint y: 190, distance: 263.2
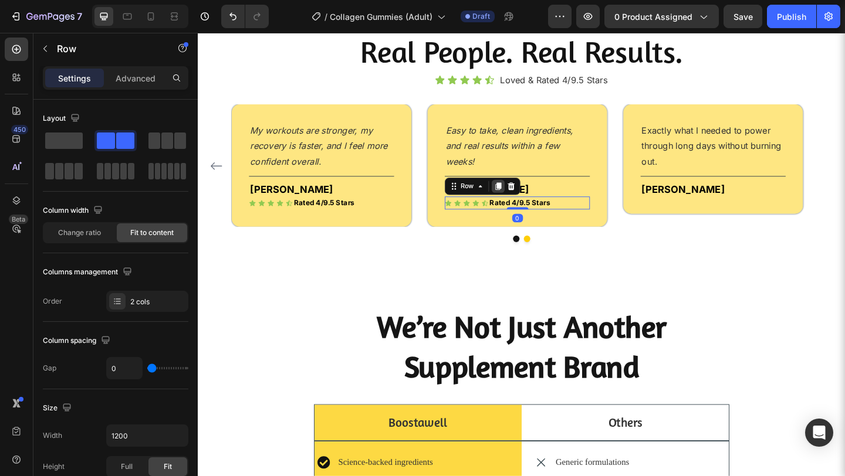
click at [520, 200] on icon at bounding box center [524, 199] width 9 height 9
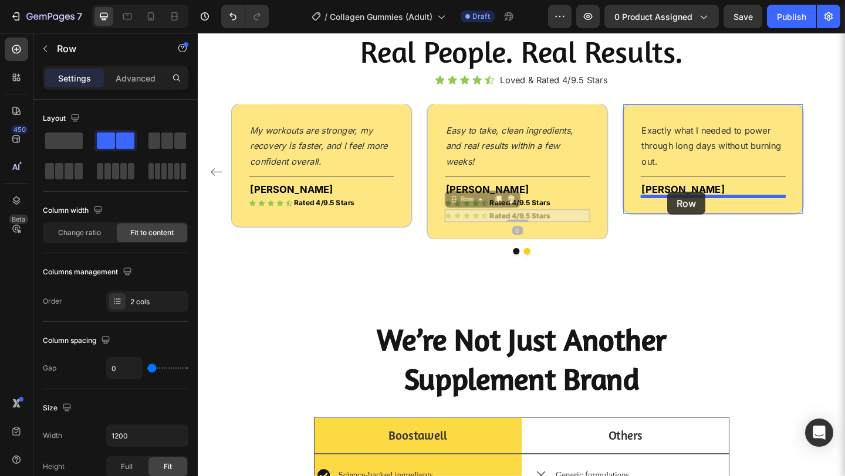
drag, startPoint x: 474, startPoint y: 215, endPoint x: 708, endPoint y: 206, distance: 233.7
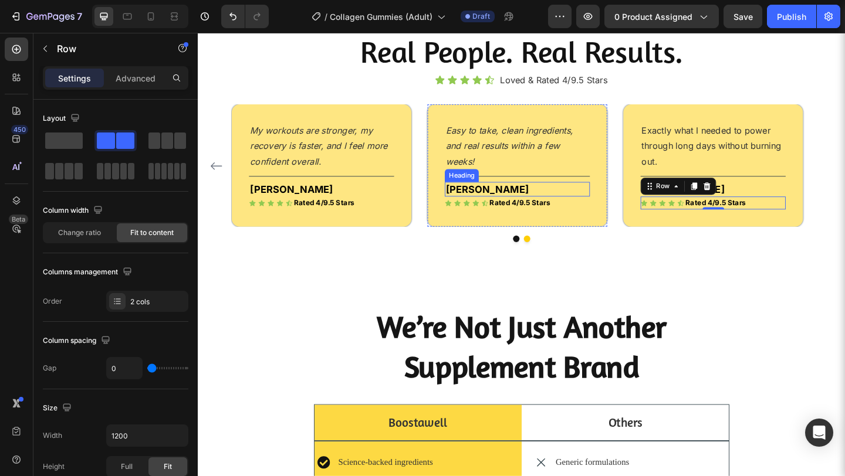
click at [549, 206] on h2 "Marco S." at bounding box center [545, 203] width 158 height 16
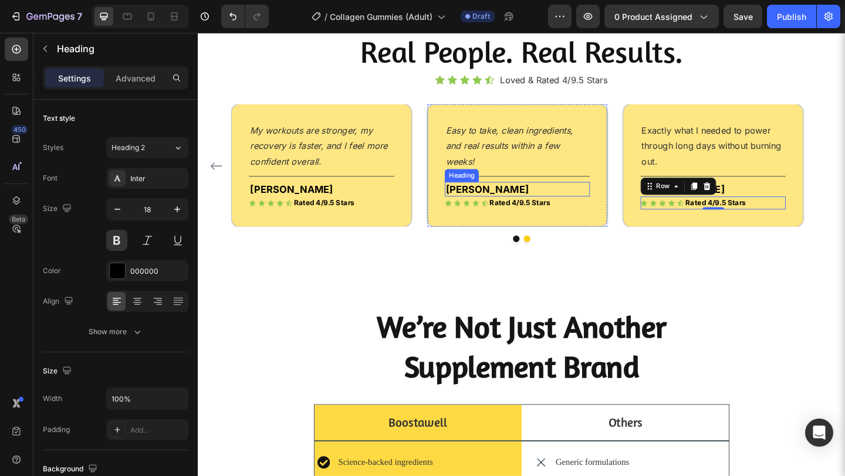
click at [549, 206] on h2 "Marco S." at bounding box center [545, 203] width 158 height 16
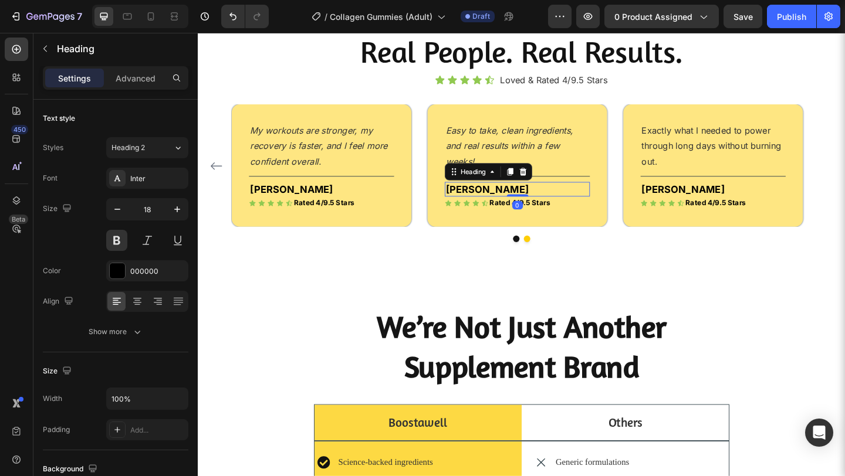
click at [549, 206] on p "Marco S." at bounding box center [545, 203] width 155 height 13
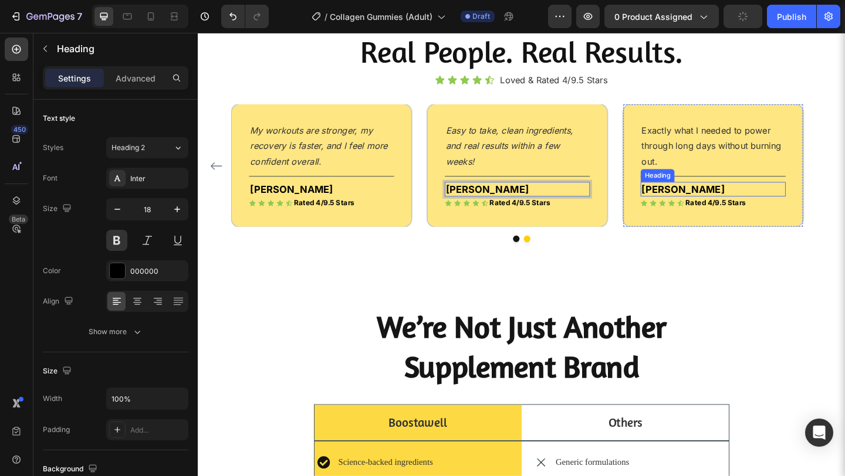
click at [705, 204] on h2 "Marco S." at bounding box center [758, 203] width 158 height 16
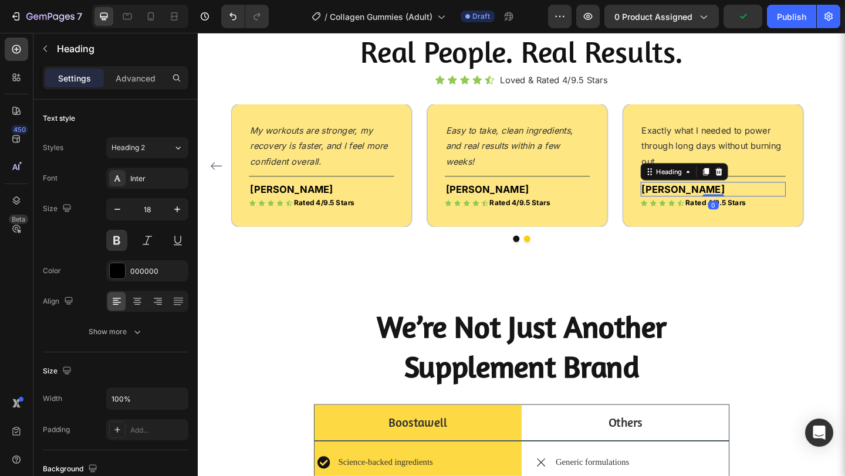
click at [705, 204] on h2 "Marco S." at bounding box center [758, 203] width 158 height 16
click at [705, 204] on p "Marco S." at bounding box center [758, 203] width 155 height 13
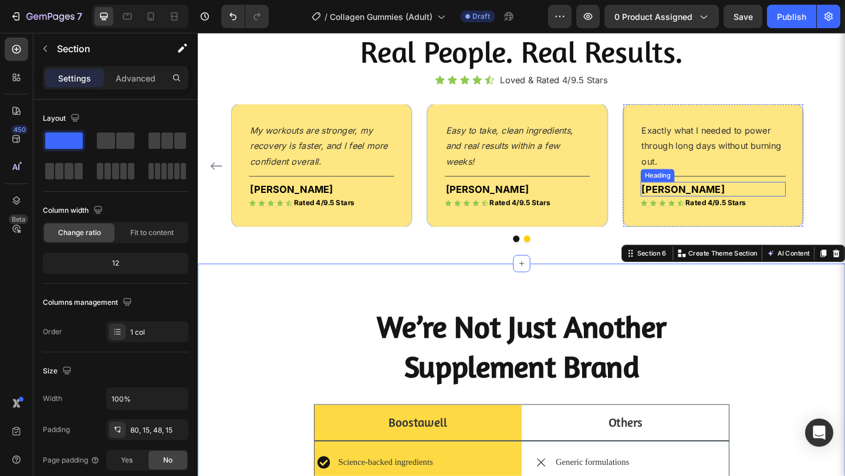
click at [728, 200] on p "André L" at bounding box center [758, 203] width 155 height 13
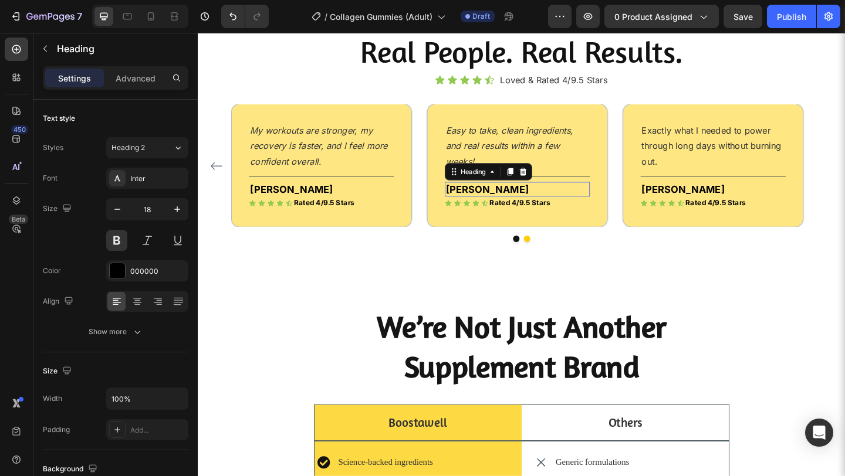
click at [576, 202] on p "Samuel P" at bounding box center [545, 203] width 155 height 13
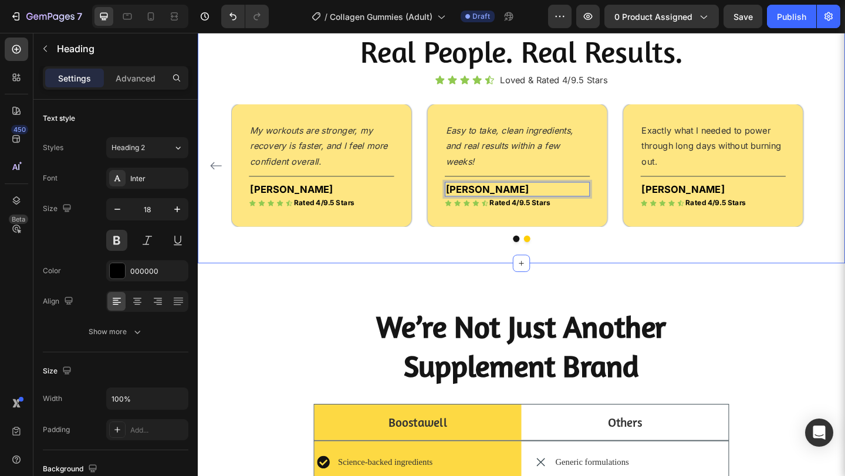
click at [671, 278] on div "Real People. Real Results. Heading Icon Icon Icon Icon Icon Icon List Loved & R…" at bounding box center [550, 146] width 704 height 276
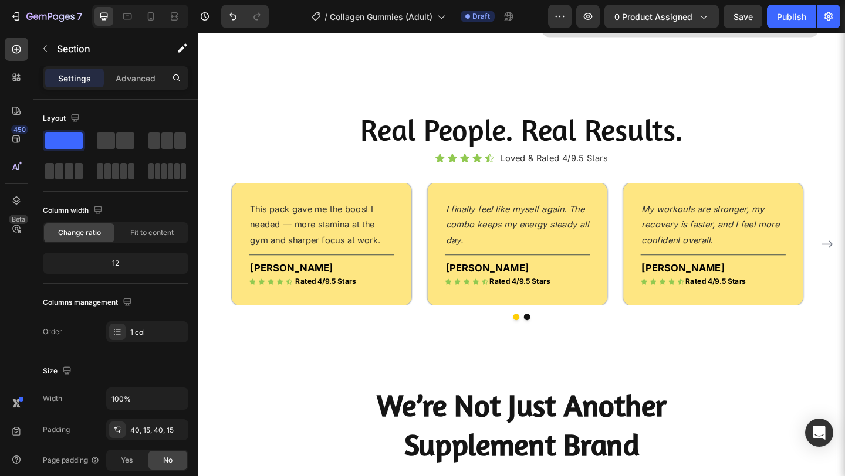
scroll to position [1260, 0]
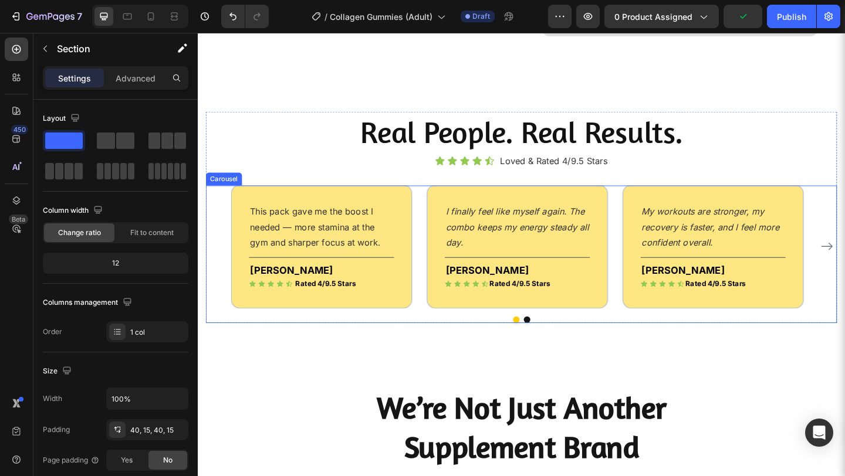
click at [221, 280] on div "This pack gave me the boost I needed — more stamina at the gym and sharper focu…" at bounding box center [550, 265] width 687 height 133
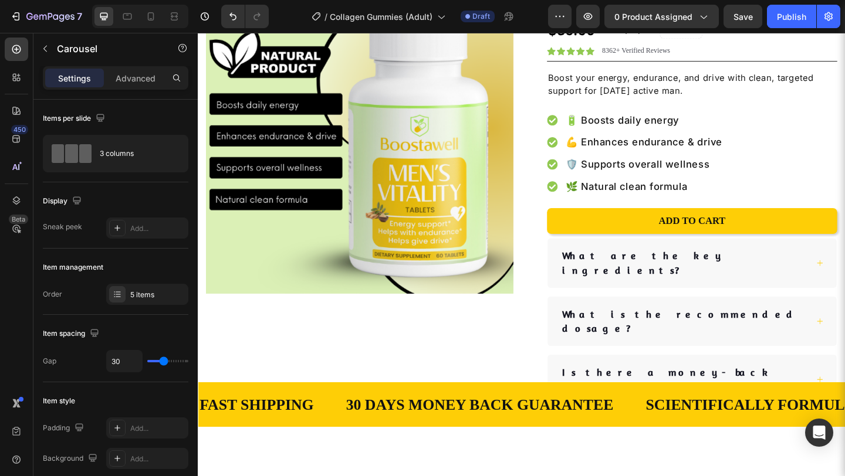
scroll to position [69, 0]
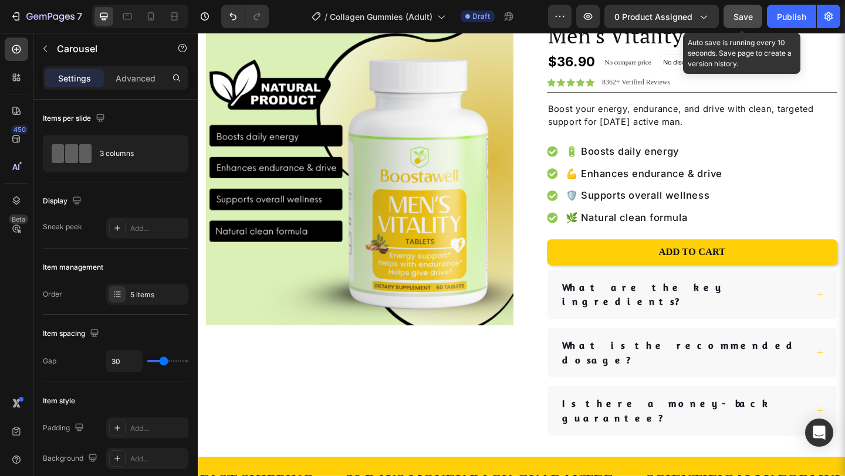
click at [755, 18] on button "Save" at bounding box center [742, 16] width 39 height 23
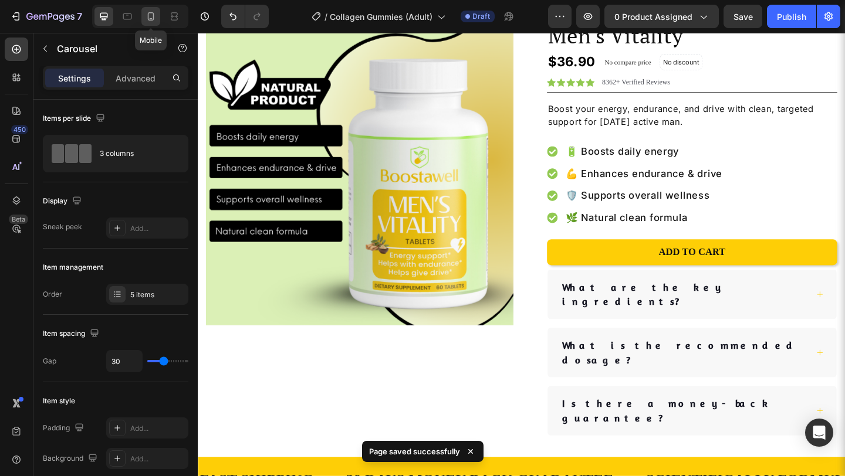
click at [149, 11] on icon at bounding box center [151, 17] width 12 height 12
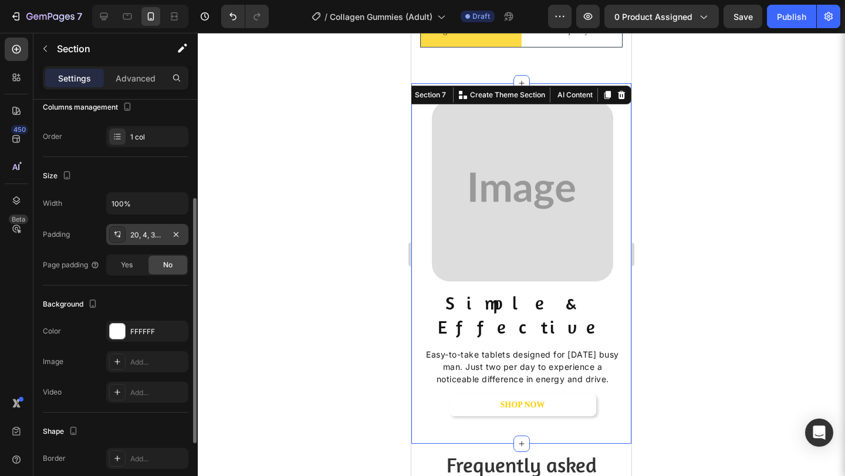
scroll to position [168, 0]
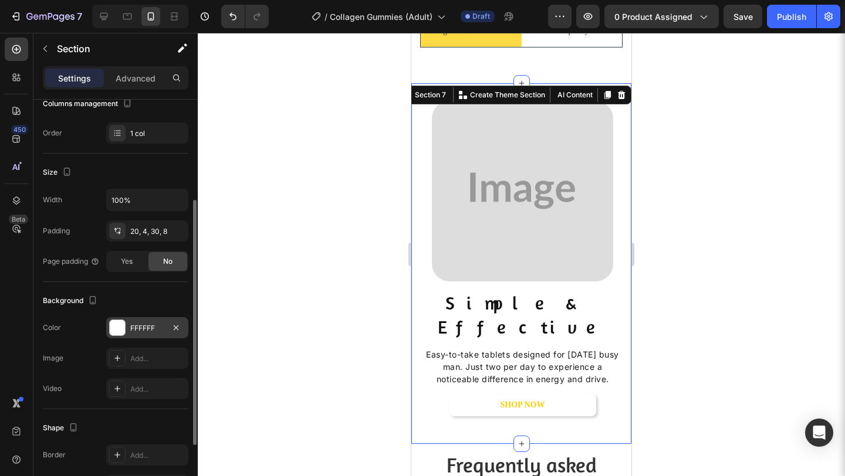
click at [138, 320] on div "FFFFFF" at bounding box center [147, 327] width 82 height 21
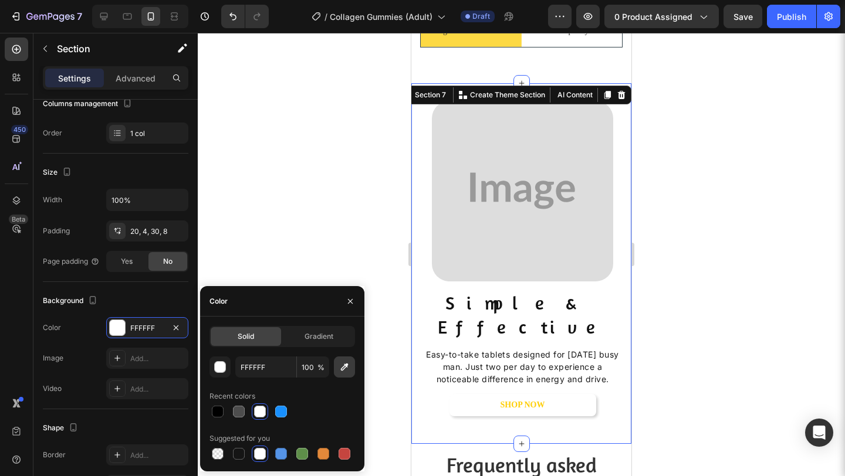
click at [344, 362] on icon "button" at bounding box center [345, 367] width 12 height 12
type input "FEDB61"
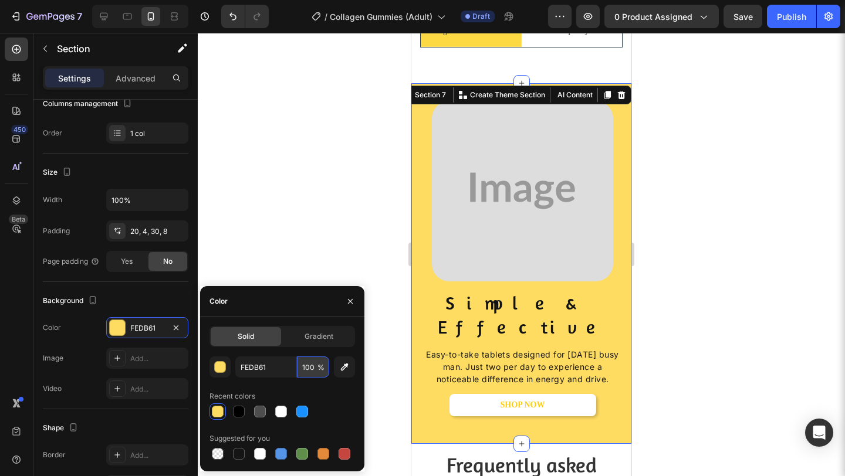
click at [306, 369] on input "100" at bounding box center [313, 367] width 32 height 21
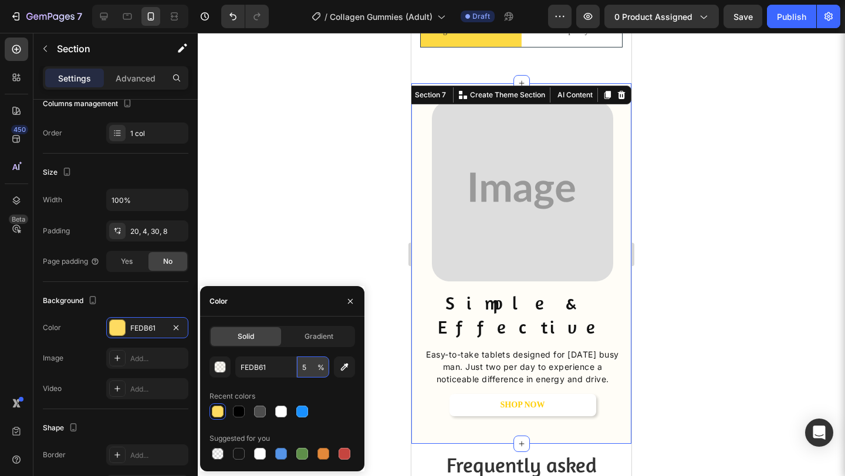
type input "50"
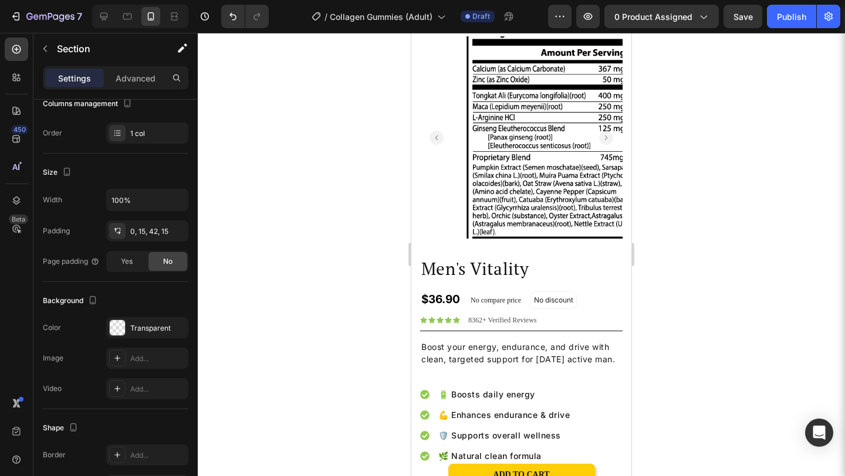
scroll to position [0, 0]
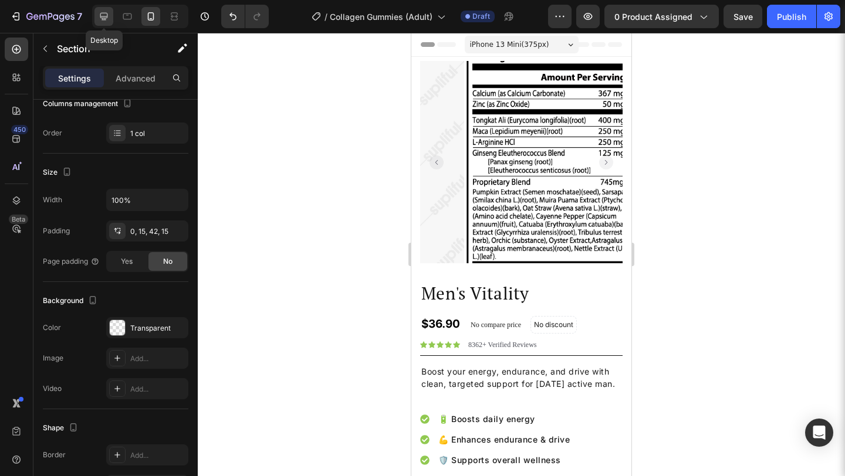
click at [98, 13] on icon at bounding box center [104, 17] width 12 height 12
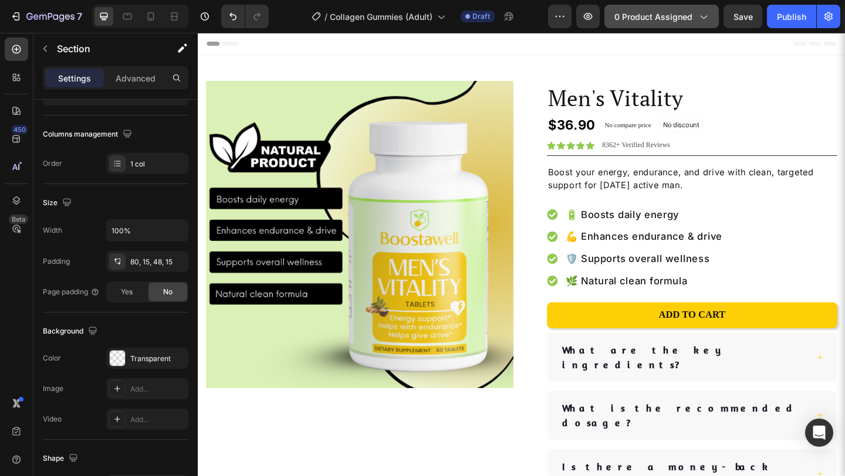
click at [699, 20] on icon "button" at bounding box center [703, 17] width 12 height 12
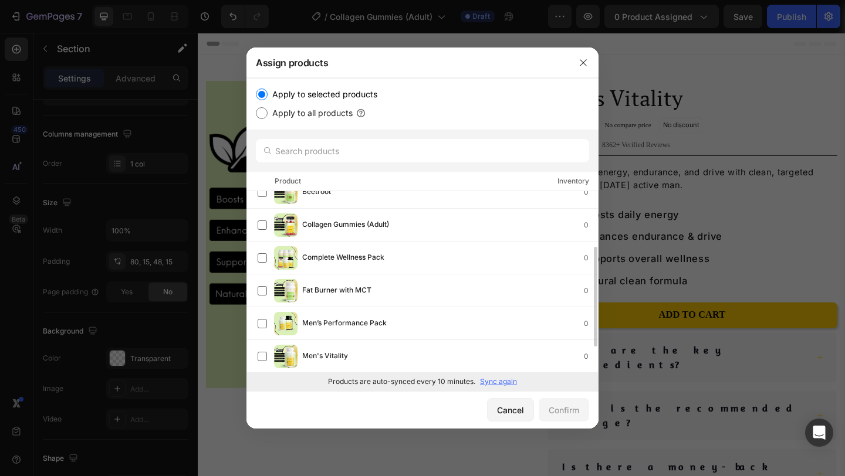
scroll to position [147, 0]
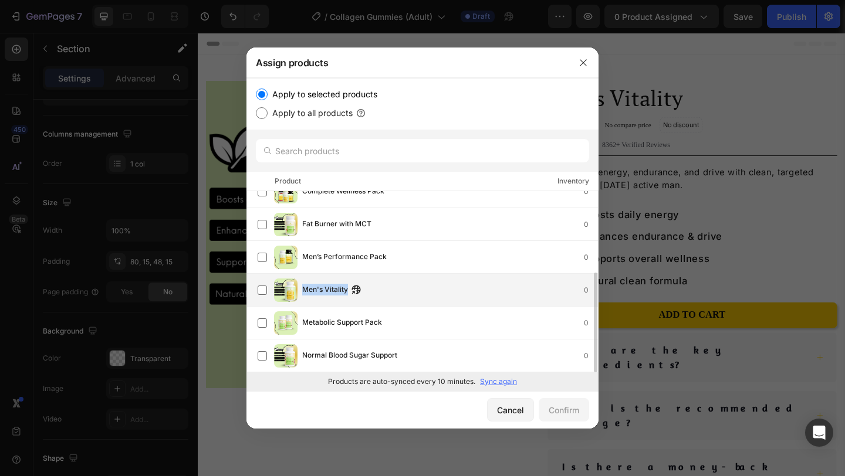
drag, startPoint x: 303, startPoint y: 288, endPoint x: 345, endPoint y: 295, distance: 42.8
click at [345, 295] on span "Men's Vitality" at bounding box center [325, 290] width 46 height 13
copy span "Men's Vitality"
click at [573, 413] on div "Confirm" at bounding box center [564, 410] width 31 height 12
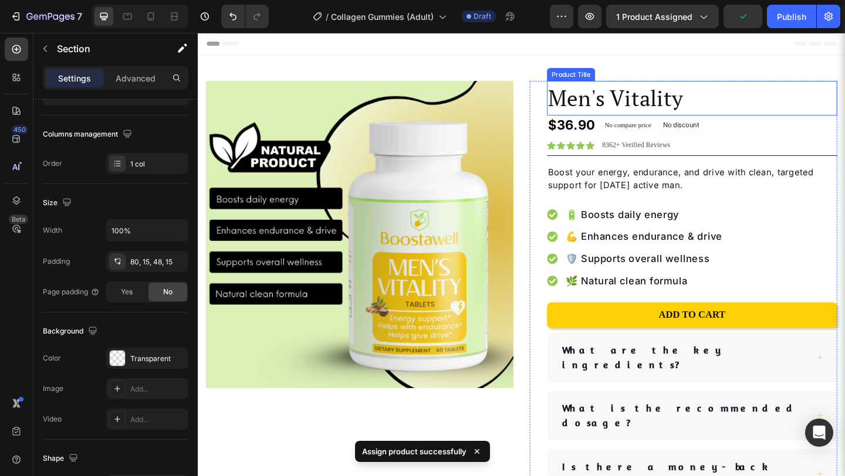
click at [662, 95] on h1 "Men's Vitality" at bounding box center [735, 104] width 316 height 38
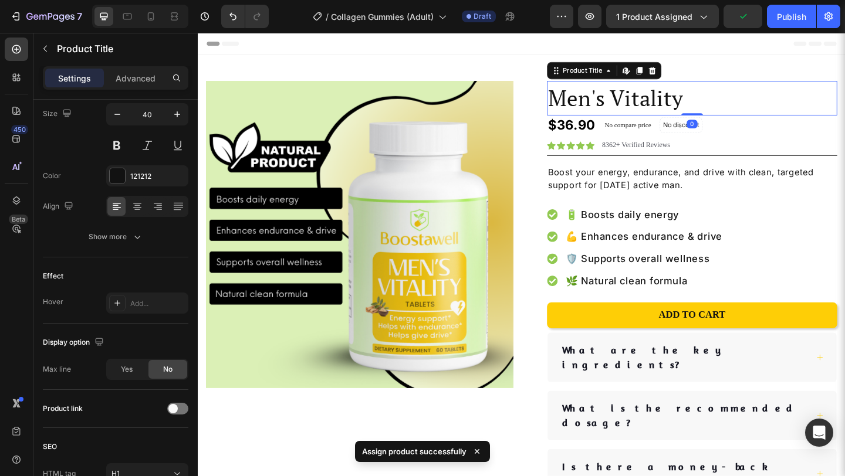
scroll to position [0, 0]
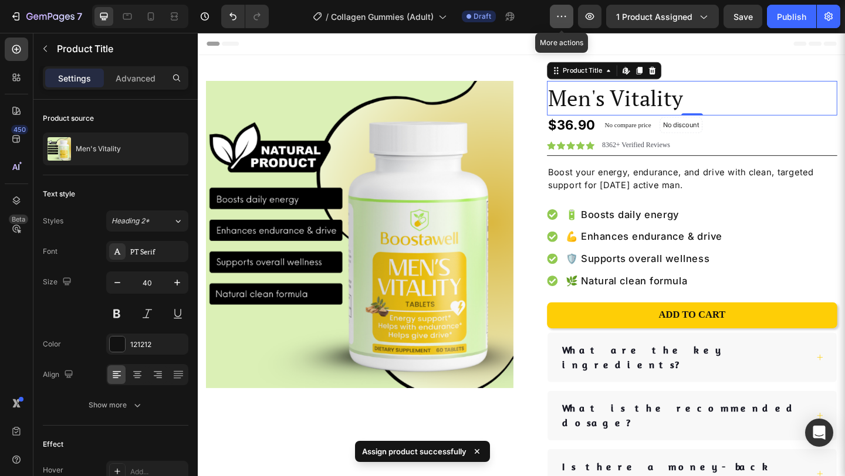
click at [567, 17] on icon "button" at bounding box center [562, 17] width 12 height 12
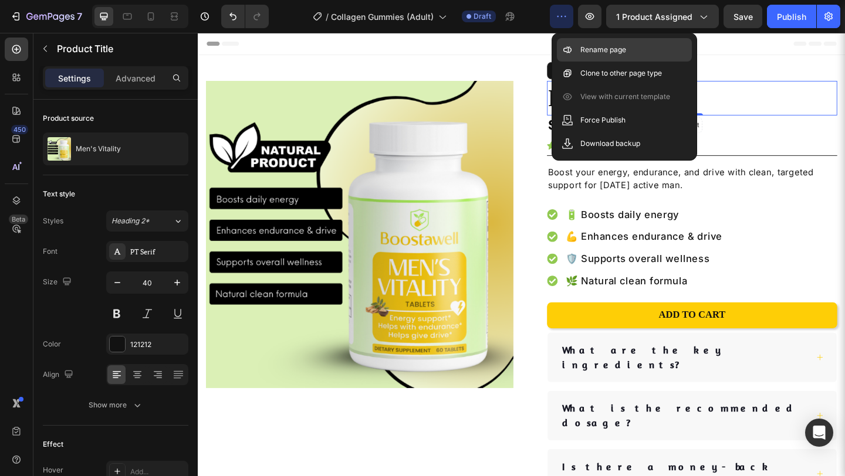
click at [574, 51] on div "Rename page" at bounding box center [624, 49] width 135 height 23
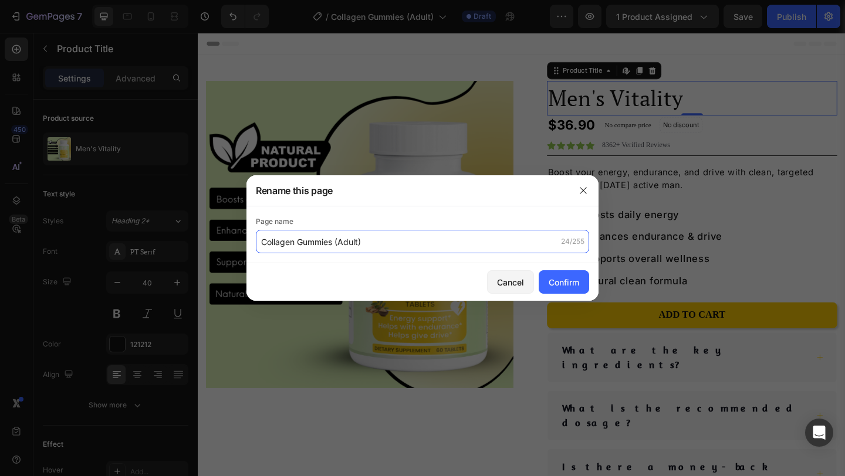
click at [425, 245] on input "Collagen Gummies (Adult)" at bounding box center [422, 241] width 333 height 23
paste input "Men's Vitality"
type input "Men's Vitality"
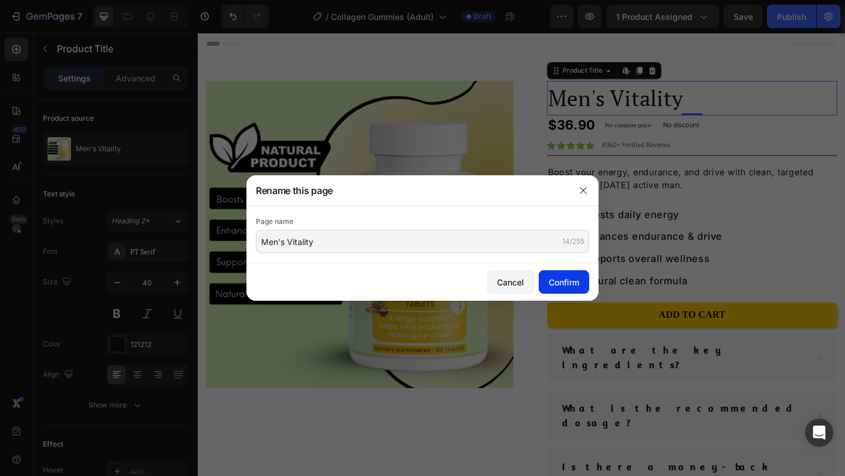
click at [543, 281] on button "Confirm" at bounding box center [564, 282] width 50 height 23
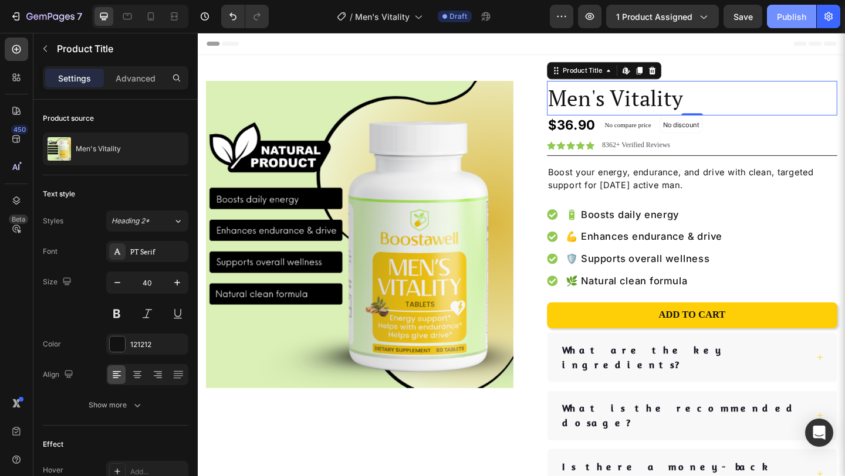
click at [785, 24] on button "Publish" at bounding box center [791, 16] width 49 height 23
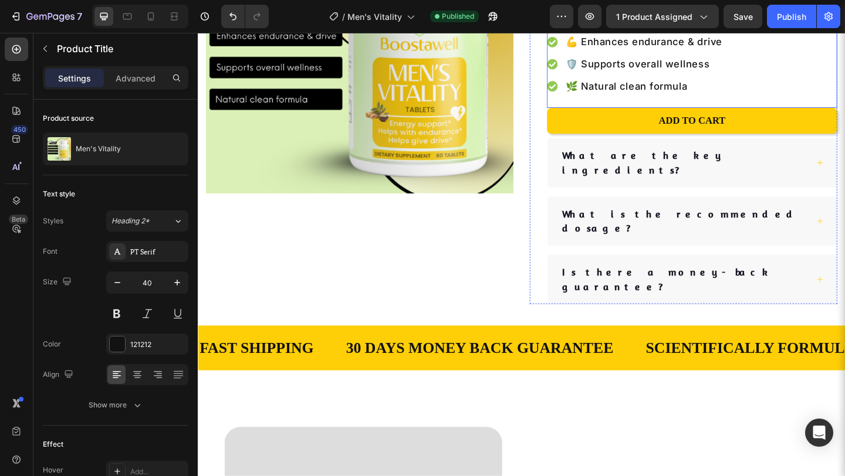
scroll to position [212, 0]
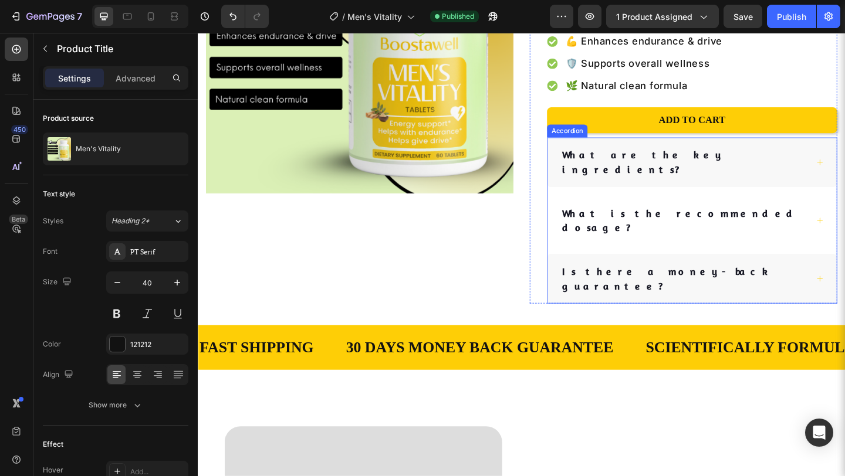
click at [622, 226] on div "What is the recommended dosage?" at bounding box center [735, 237] width 315 height 54
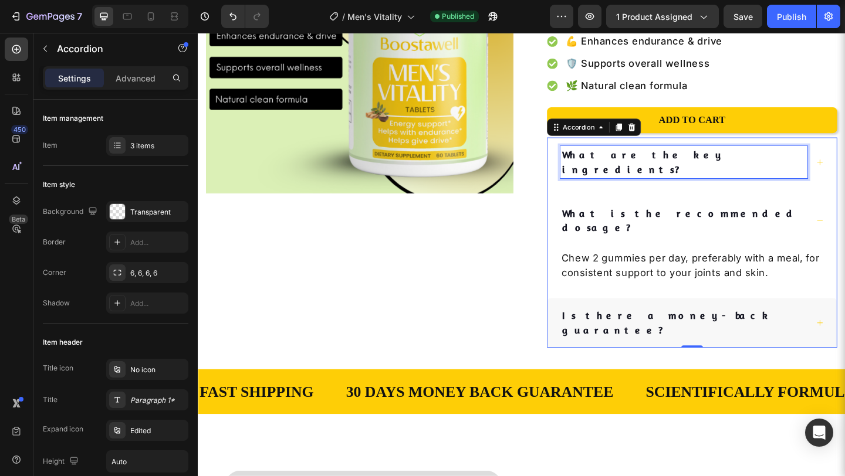
click at [675, 163] on p "What are the key ingredients?" at bounding box center [726, 174] width 265 height 32
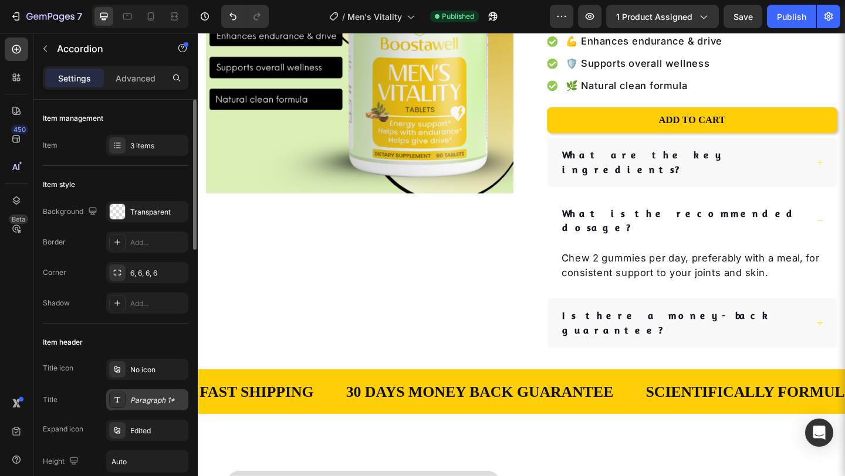
click at [151, 402] on div "Paragraph 1*" at bounding box center [157, 400] width 55 height 11
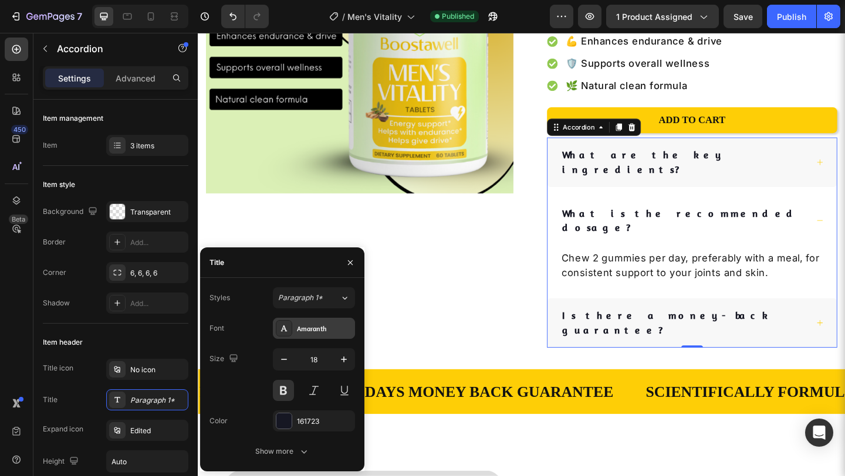
click at [305, 332] on div "Amaranth" at bounding box center [324, 329] width 55 height 11
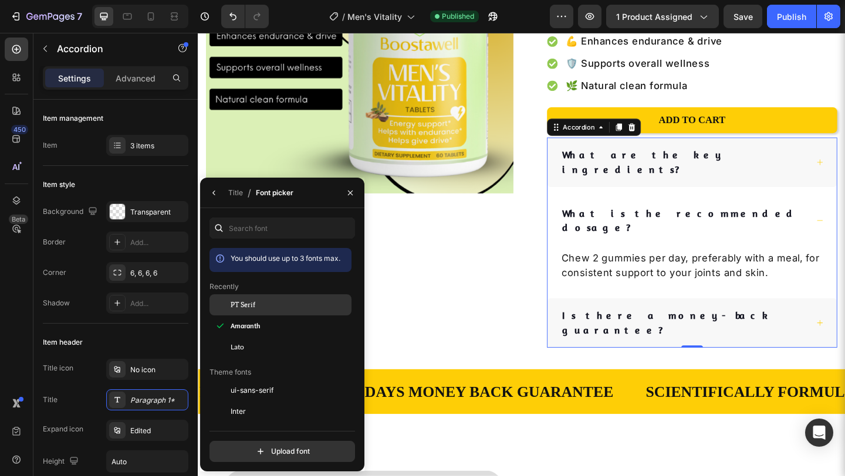
click at [279, 304] on div "PT Serif" at bounding box center [290, 305] width 119 height 11
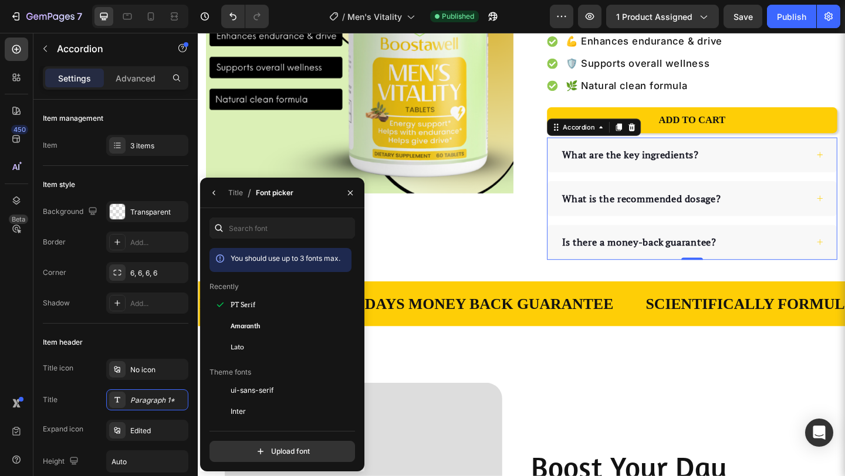
click at [225, 195] on div "Title / Font picker" at bounding box center [249, 193] width 98 height 30
click at [219, 194] on button "button" at bounding box center [214, 193] width 19 height 19
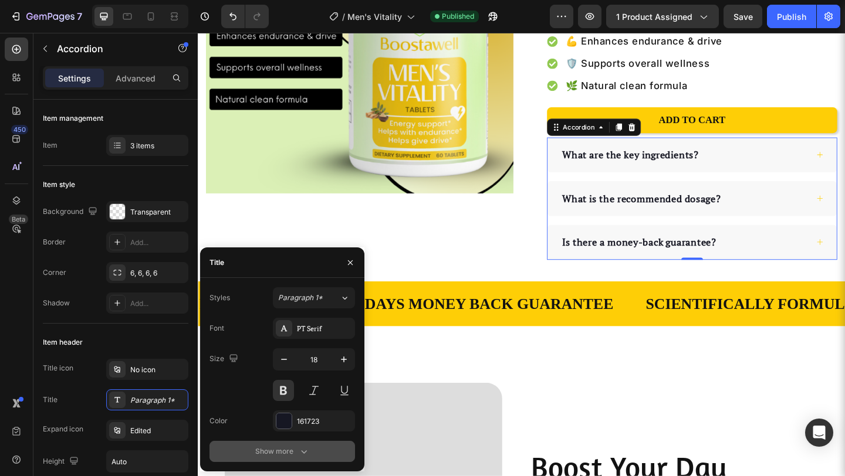
click at [303, 454] on icon "button" at bounding box center [304, 452] width 12 height 12
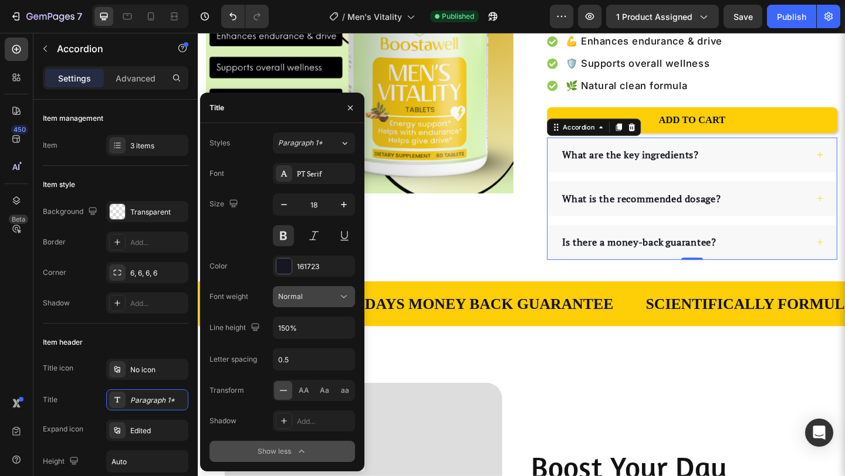
click at [334, 302] on div "Normal" at bounding box center [308, 297] width 60 height 11
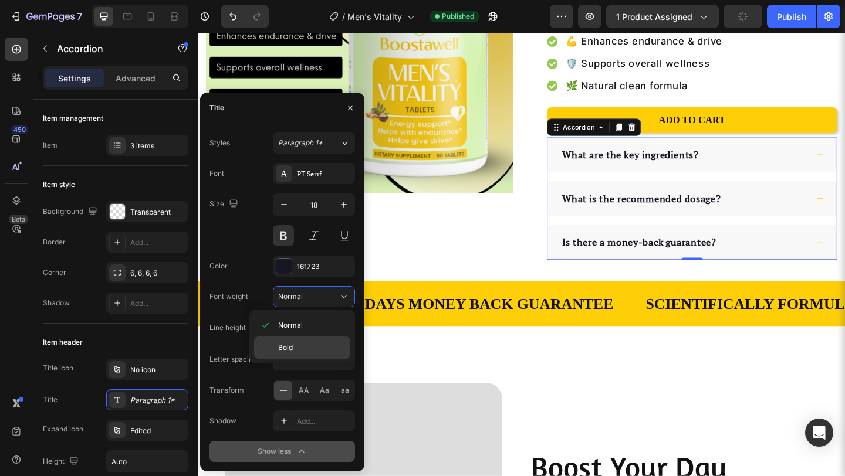
click at [313, 345] on p "Bold" at bounding box center [311, 348] width 67 height 11
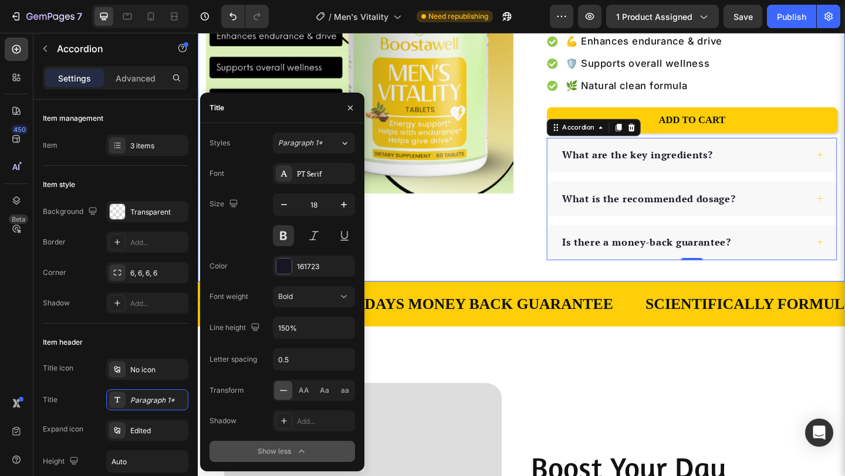
click at [498, 297] on div "Product Images Row Men's Vitality Product Title $36.90 (P) Price (P) Price No c…" at bounding box center [550, 74] width 704 height 459
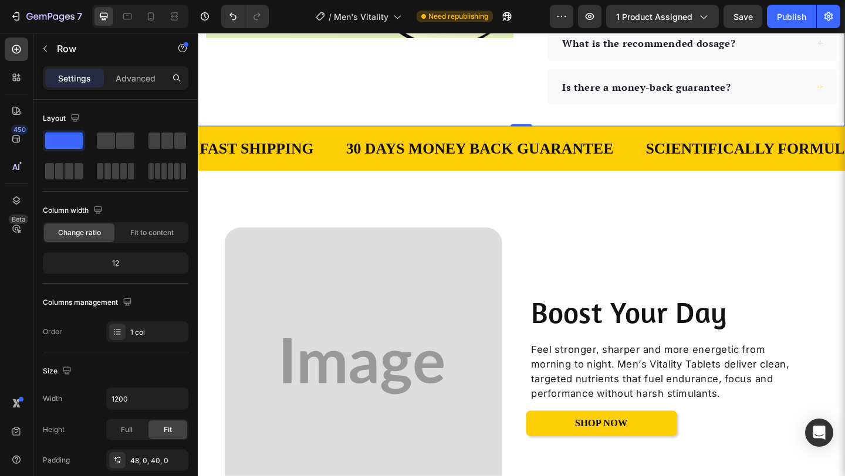
scroll to position [386, 0]
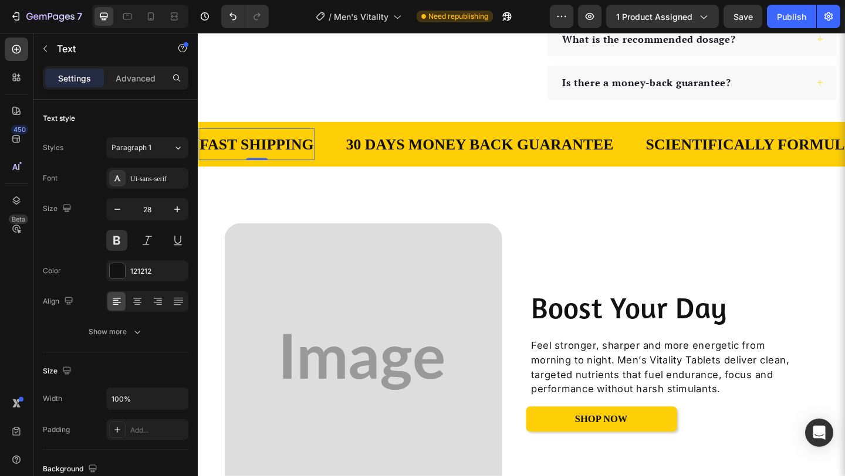
click at [323, 157] on div "FAST SHIPPING" at bounding box center [261, 153] width 126 height 25
click at [155, 177] on div "Ui-sans-serif" at bounding box center [157, 179] width 55 height 11
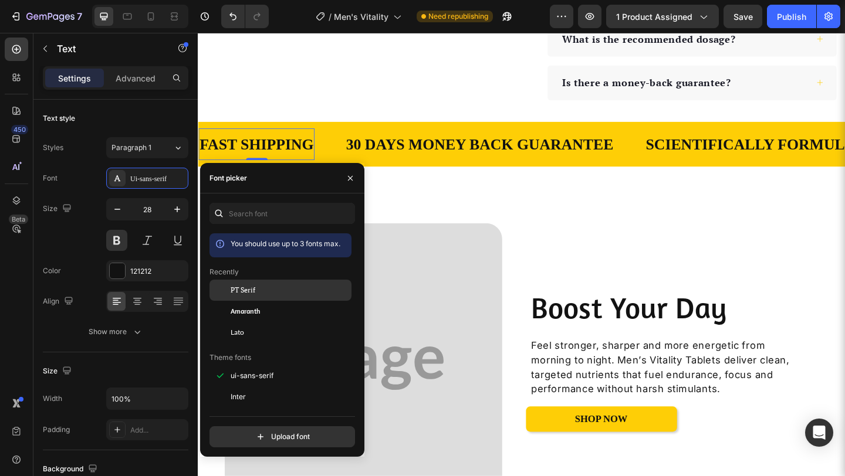
click at [252, 288] on span "PT Serif" at bounding box center [243, 290] width 25 height 11
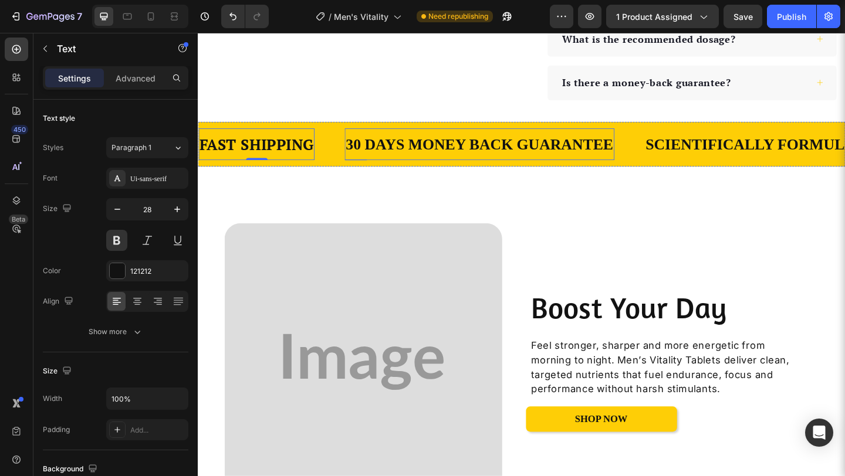
click at [407, 146] on div "30 DAYS MONEY BACK GUARANTEE" at bounding box center [503, 153] width 293 height 25
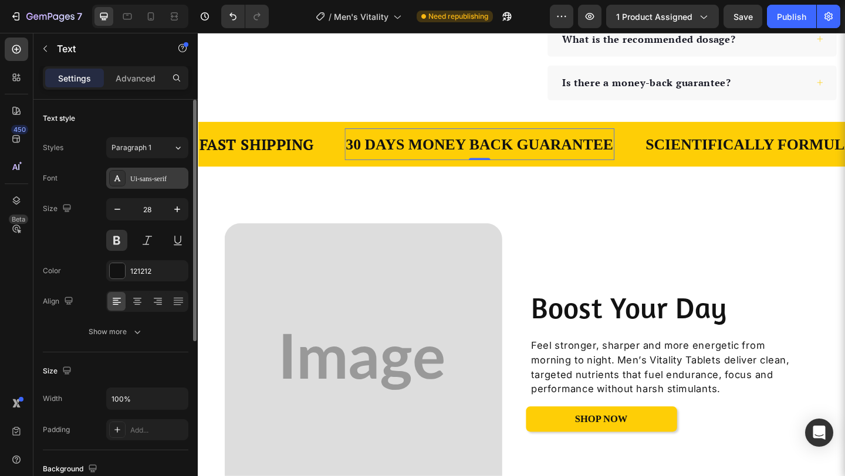
click at [139, 183] on div "Ui-sans-serif" at bounding box center [157, 179] width 55 height 11
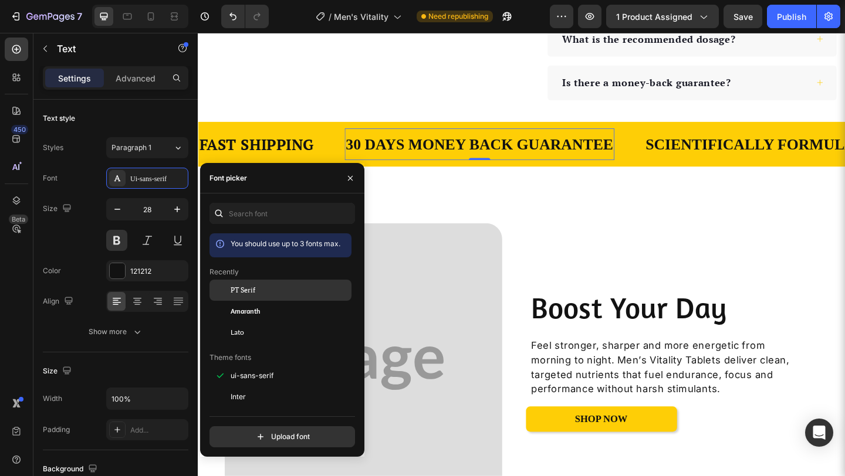
click at [236, 289] on span "PT Serif" at bounding box center [243, 290] width 25 height 11
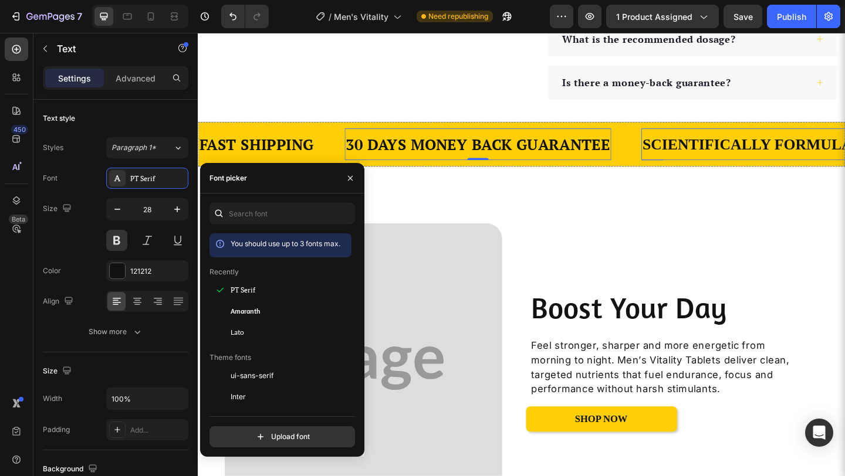
click at [725, 165] on div "Scientifically Formulated" at bounding box center [811, 153] width 263 height 25
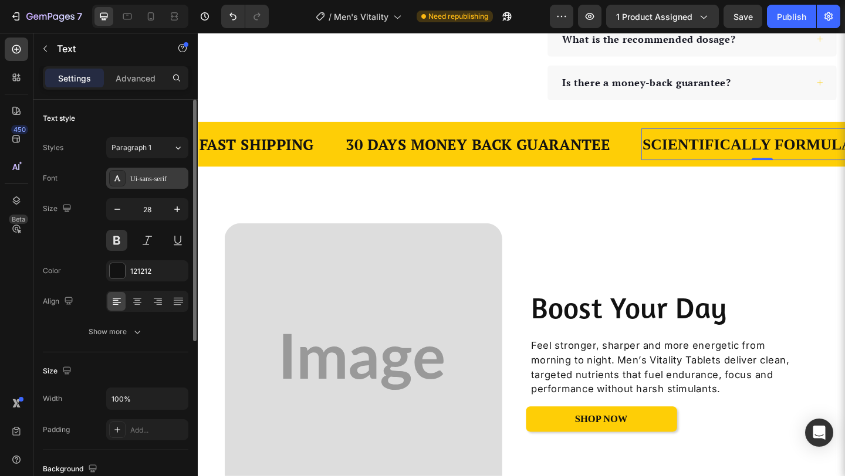
click at [154, 177] on div "Ui-sans-serif" at bounding box center [157, 179] width 55 height 11
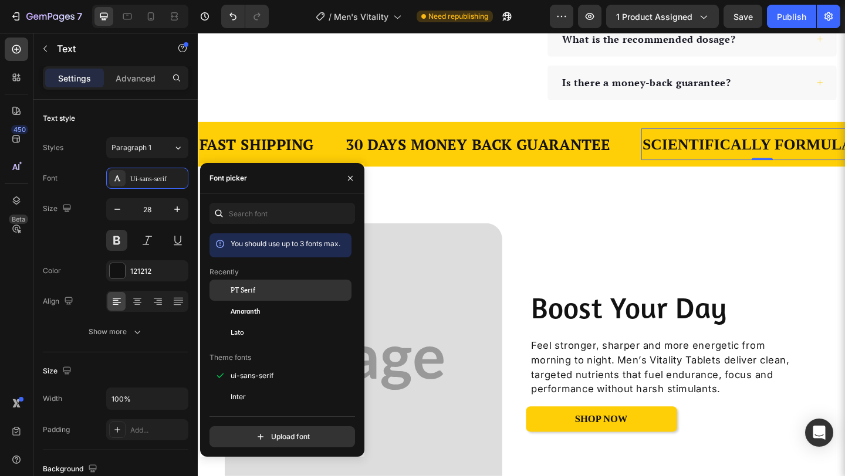
click at [253, 292] on span "PT Serif" at bounding box center [243, 290] width 25 height 11
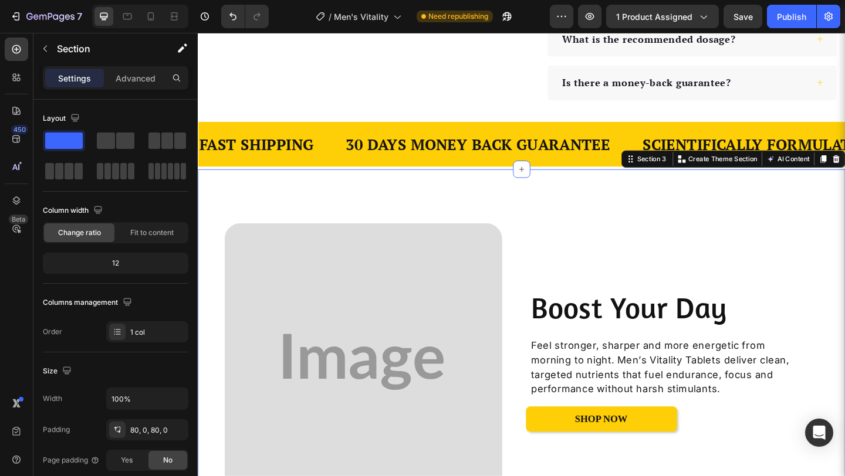
click at [644, 198] on div "Image Boost Your Day Heading Feel stronger, sharper and more energetic from mor…" at bounding box center [550, 391] width 704 height 420
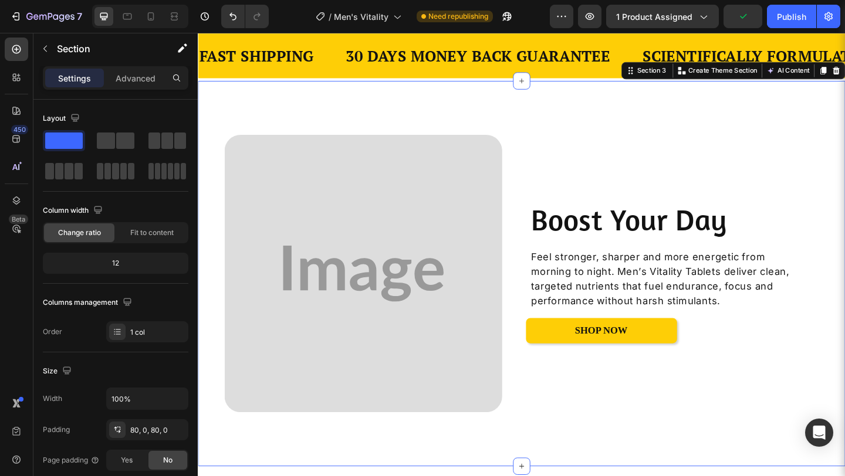
scroll to position [511, 0]
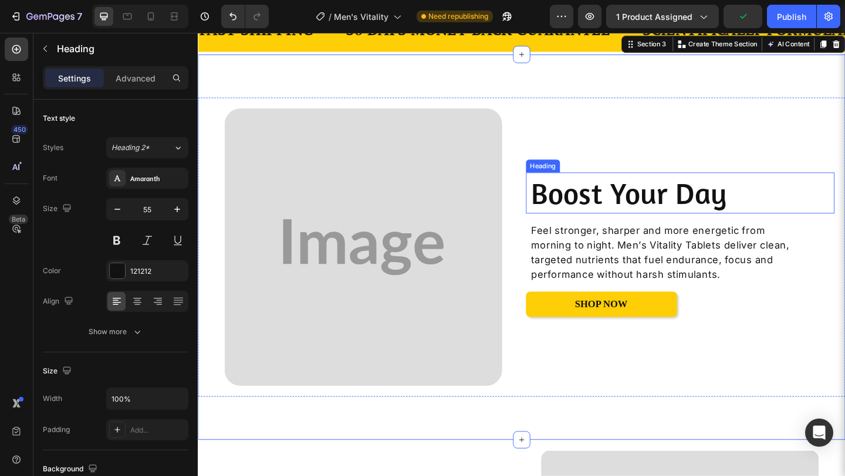
click at [641, 222] on h2 "Boost Your Day" at bounding box center [725, 207] width 332 height 45
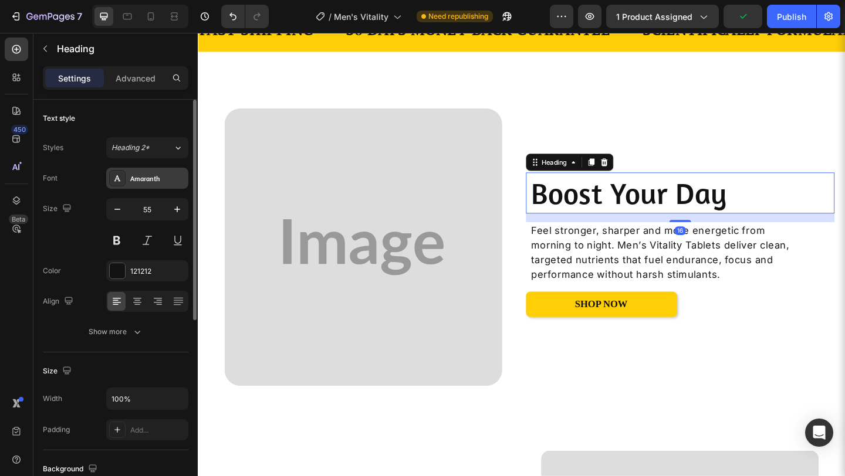
click at [160, 172] on div "Amaranth" at bounding box center [147, 178] width 82 height 21
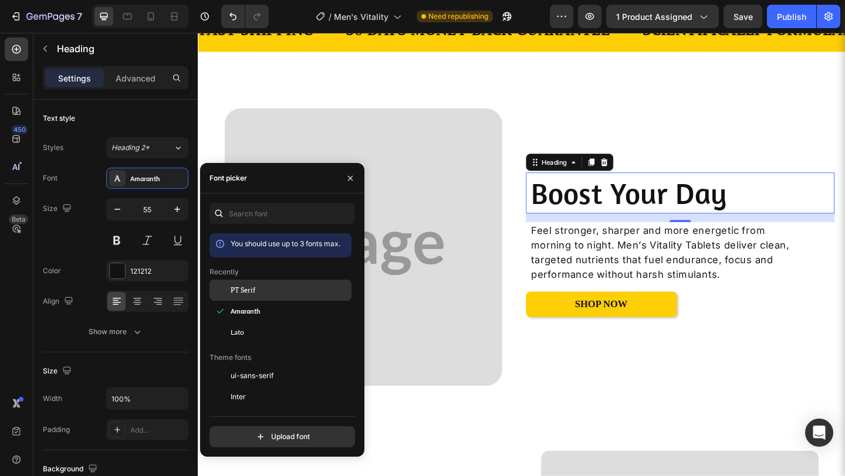
click at [251, 296] on div "PT Serif" at bounding box center [280, 290] width 142 height 21
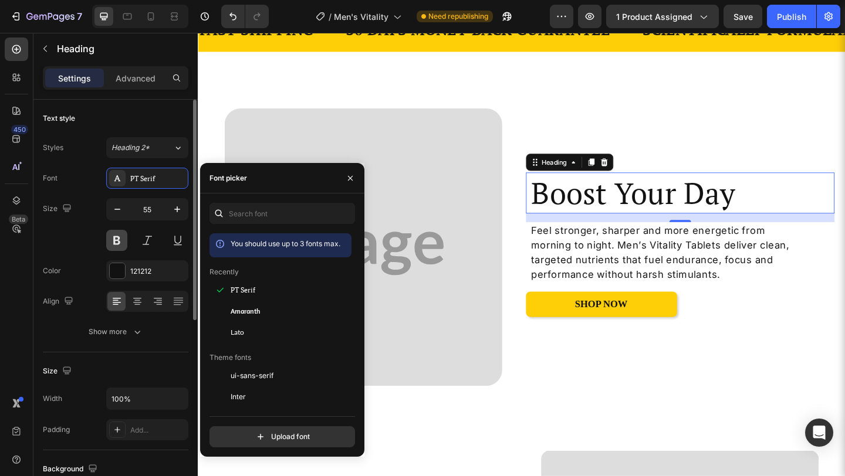
click at [118, 245] on button at bounding box center [116, 240] width 21 height 21
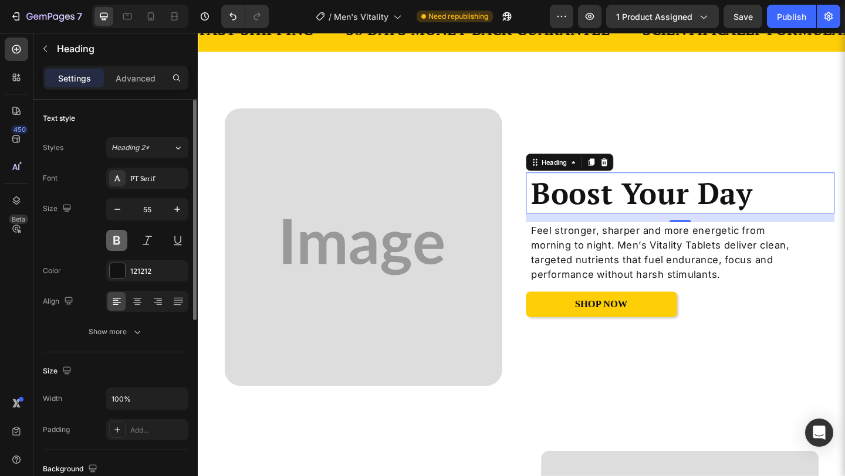
click at [119, 240] on button at bounding box center [116, 240] width 21 height 21
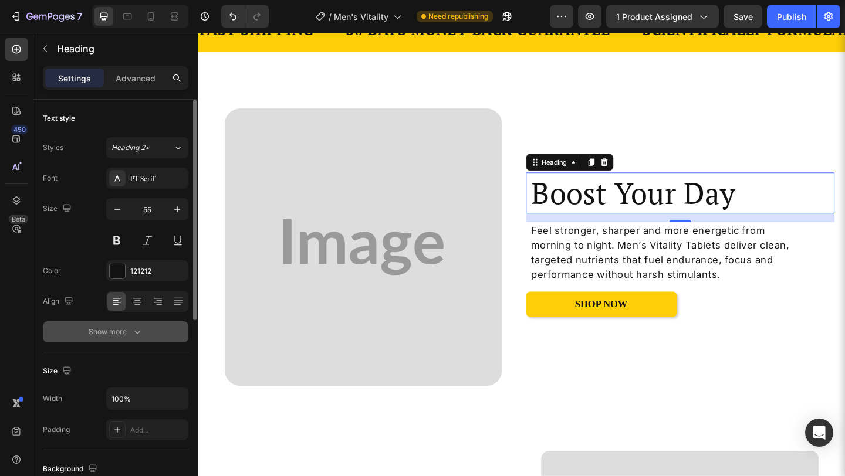
click at [139, 327] on icon "button" at bounding box center [137, 332] width 12 height 12
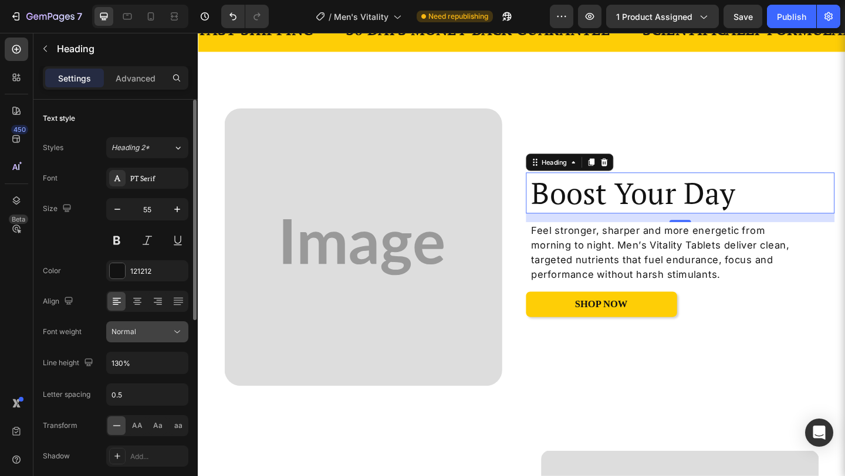
click at [158, 336] on div "Normal" at bounding box center [141, 332] width 60 height 11
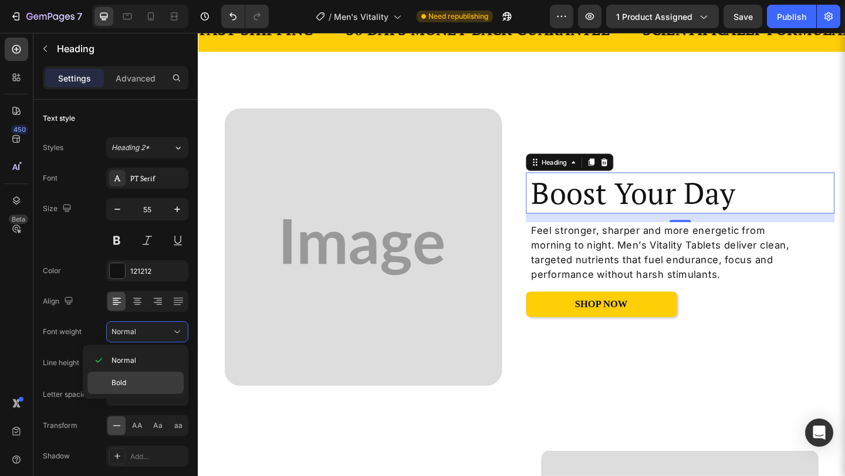
click at [142, 383] on p "Bold" at bounding box center [144, 383] width 67 height 11
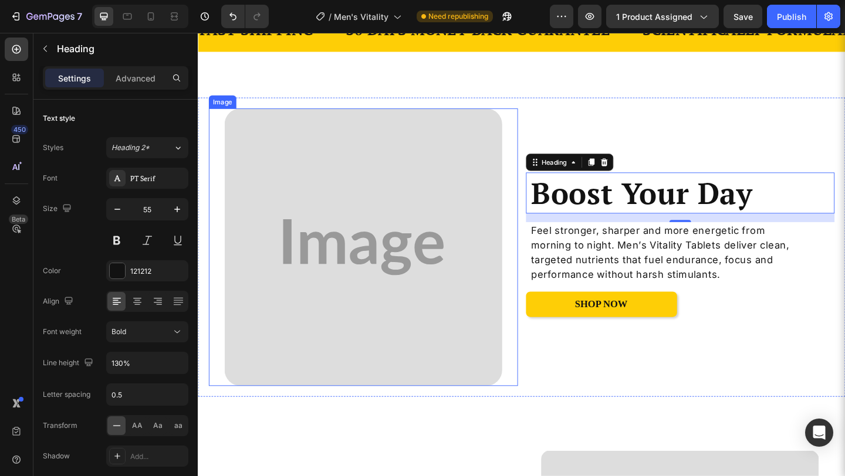
click at [323, 396] on img at bounding box center [377, 266] width 302 height 302
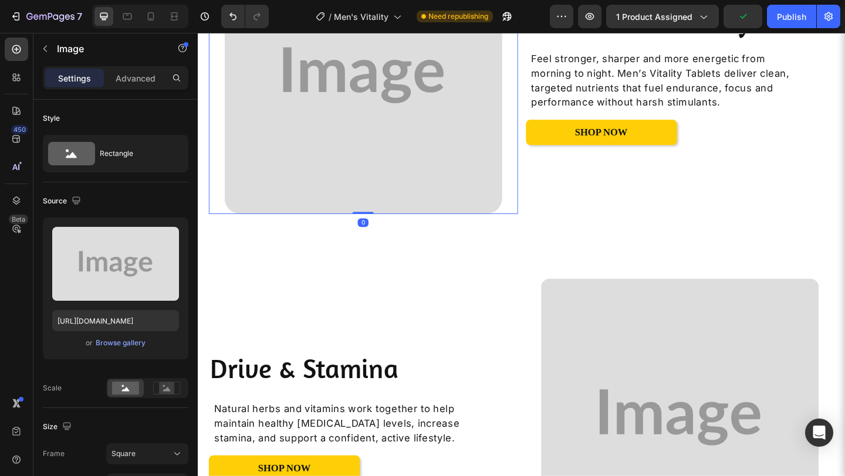
scroll to position [699, 0]
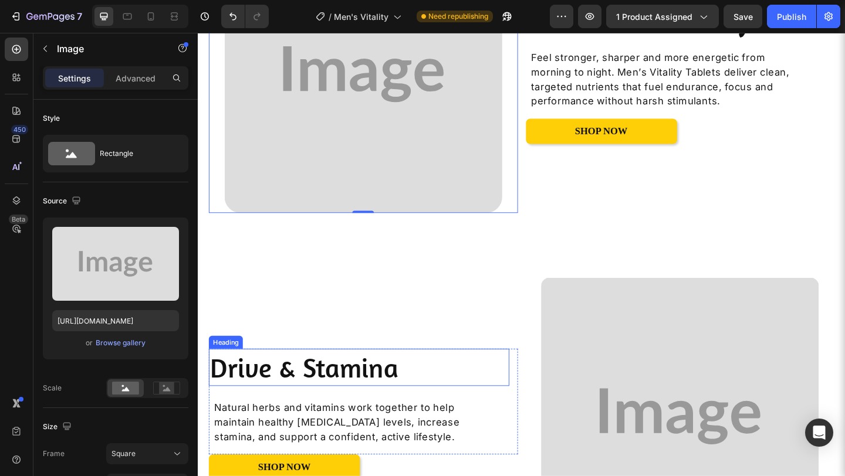
click at [323, 398] on h2 "Drive & Stamina" at bounding box center [372, 397] width 327 height 40
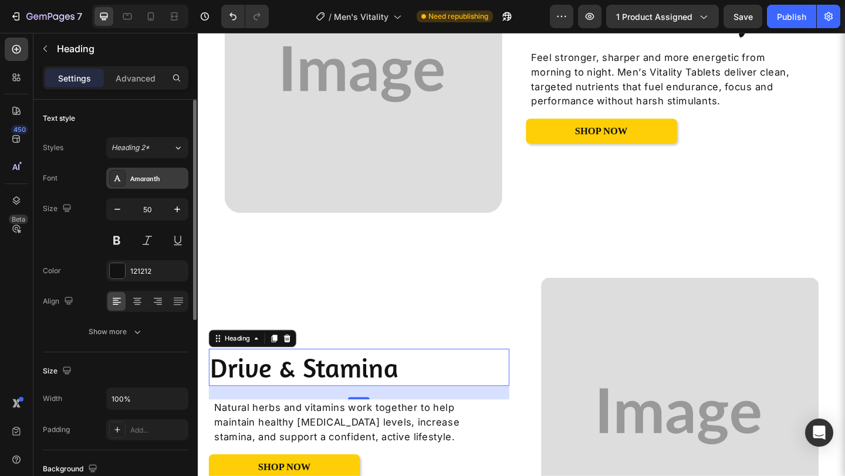
click at [170, 179] on div "Amaranth" at bounding box center [157, 179] width 55 height 11
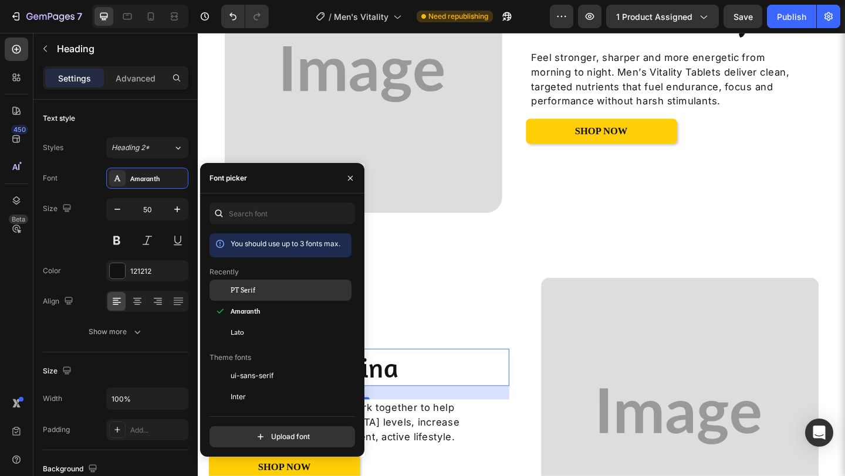
click at [237, 298] on div "PT Serif" at bounding box center [280, 290] width 142 height 21
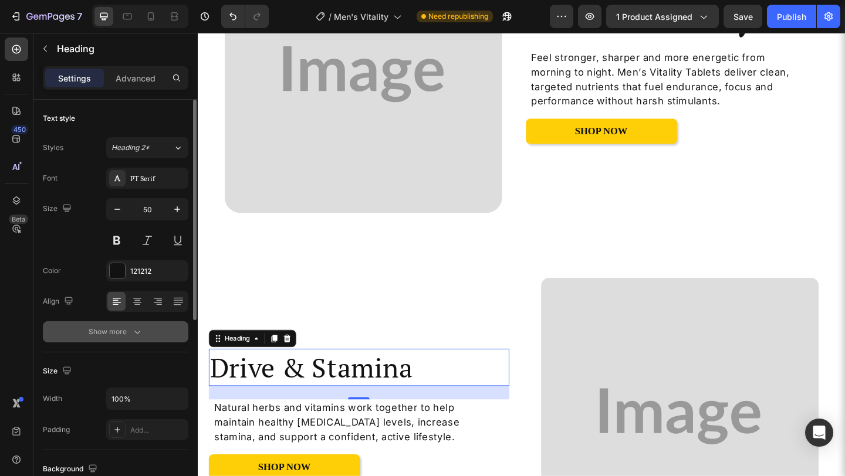
click at [139, 333] on icon "button" at bounding box center [137, 332] width 12 height 12
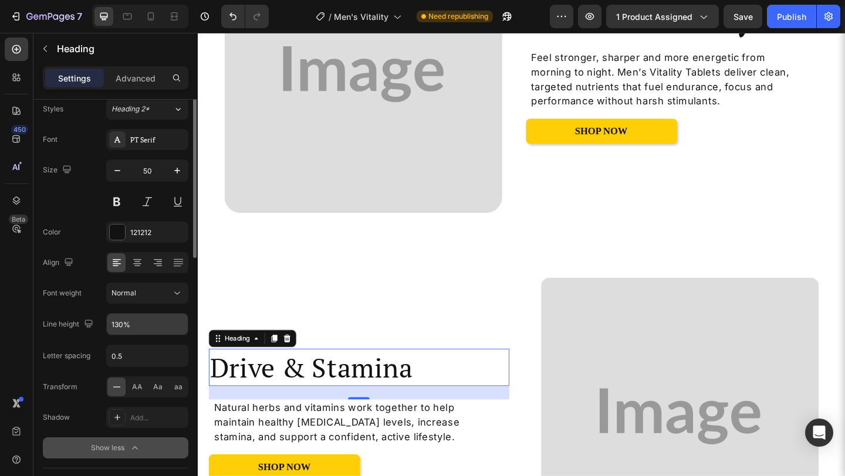
scroll to position [0, 0]
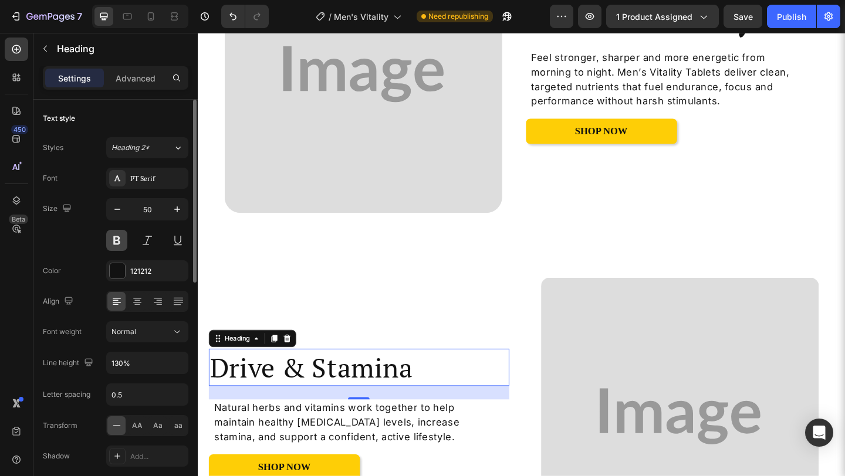
click at [124, 239] on button at bounding box center [116, 240] width 21 height 21
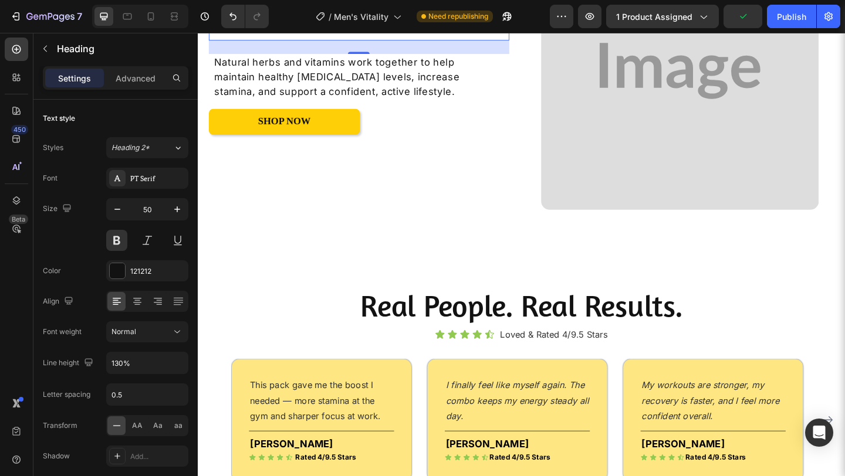
scroll to position [1211, 0]
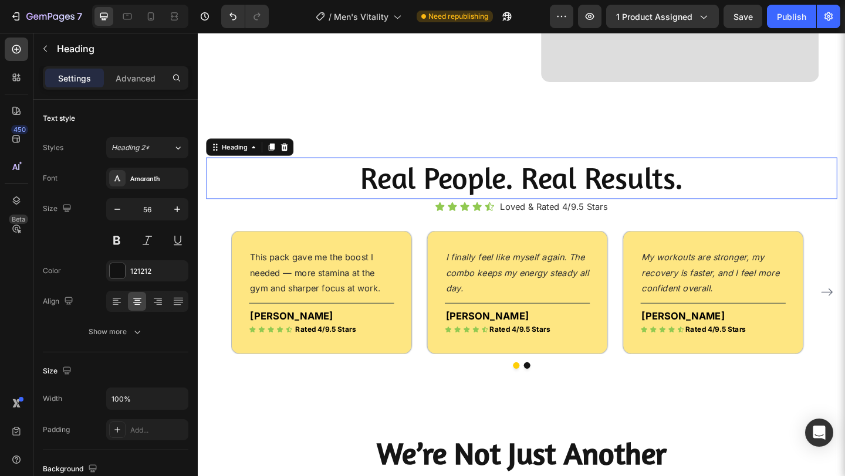
click at [448, 184] on h2 "Real People. Real Results." at bounding box center [550, 190] width 687 height 45
click at [157, 180] on div "Amaranth" at bounding box center [157, 179] width 55 height 11
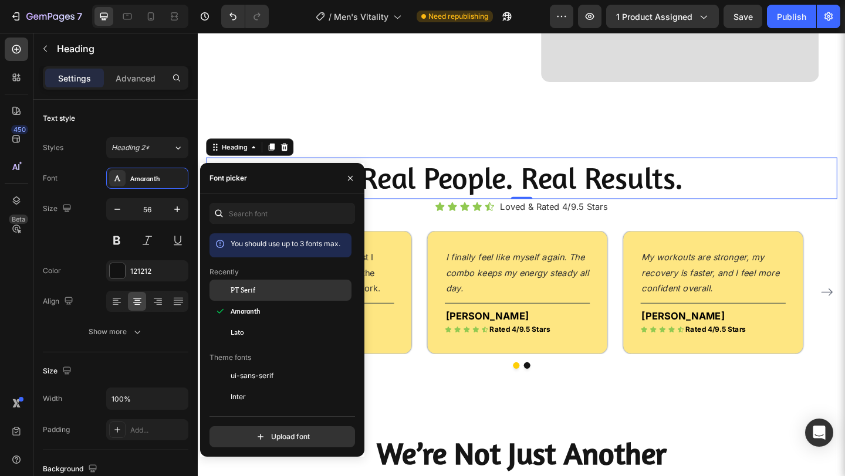
click at [286, 289] on div "PT Serif" at bounding box center [290, 290] width 119 height 11
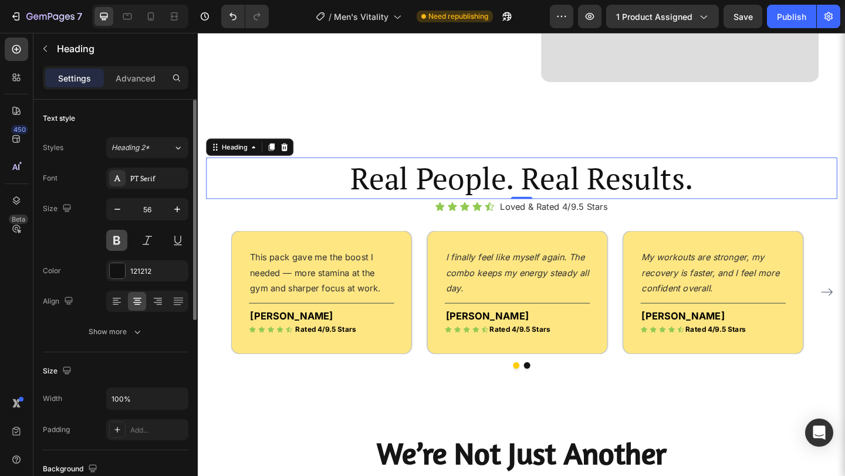
click at [124, 248] on button at bounding box center [116, 240] width 21 height 21
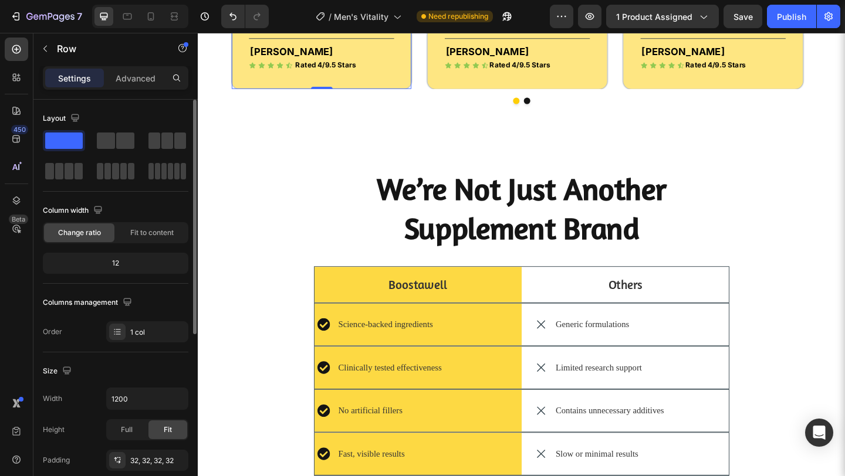
scroll to position [1497, 0]
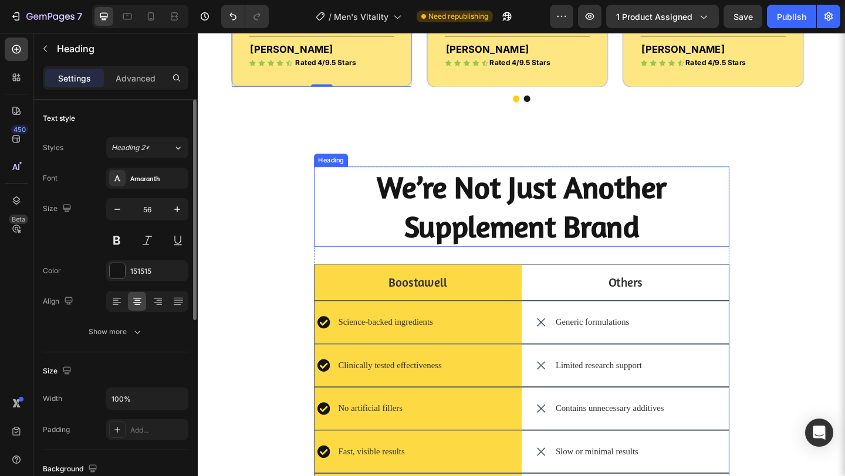
click at [434, 245] on strong "We’re Not Just Another Supplement Brand" at bounding box center [550, 221] width 316 height 83
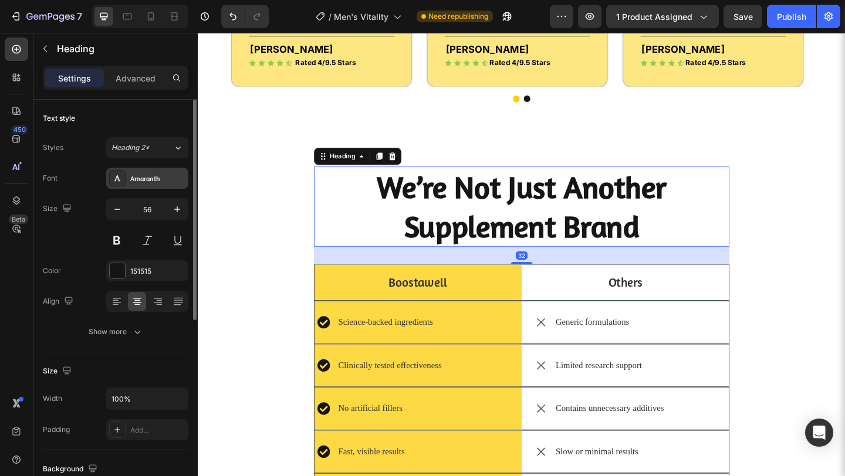
click at [153, 179] on div "Amaranth" at bounding box center [157, 179] width 55 height 11
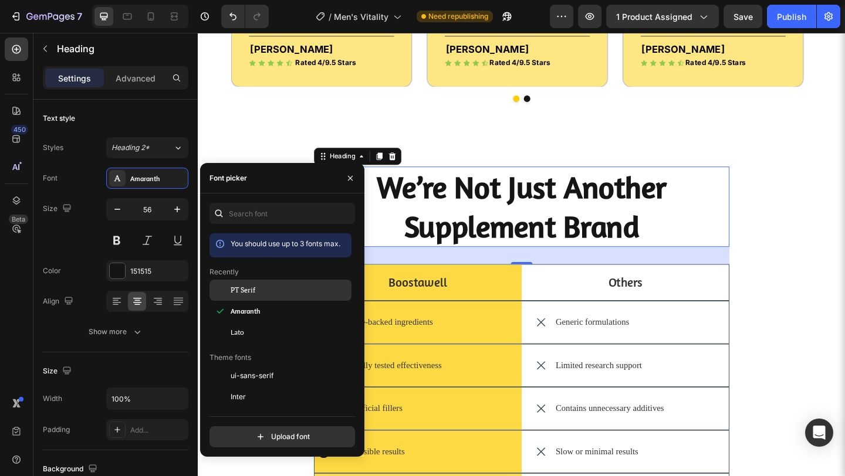
click at [224, 287] on div at bounding box center [219, 290] width 21 height 21
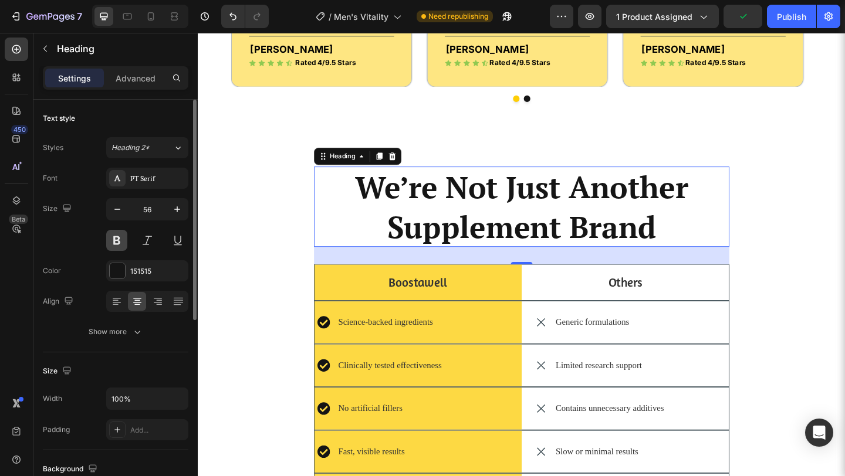
click at [121, 238] on button at bounding box center [116, 240] width 21 height 21
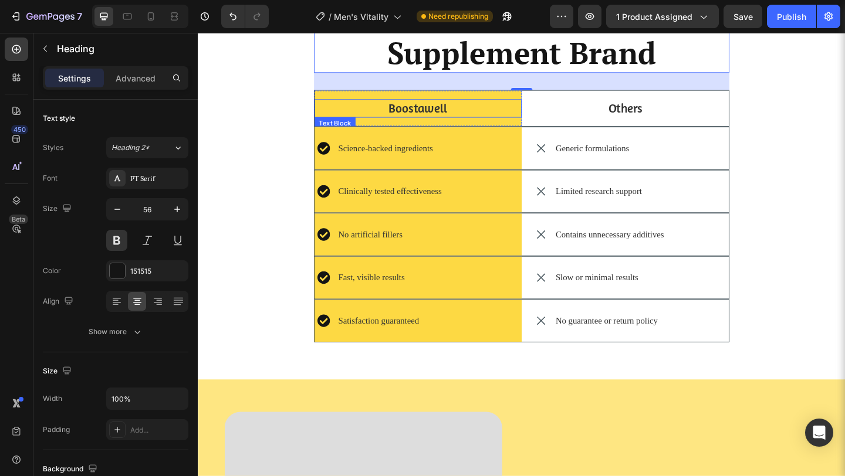
scroll to position [1693, 0]
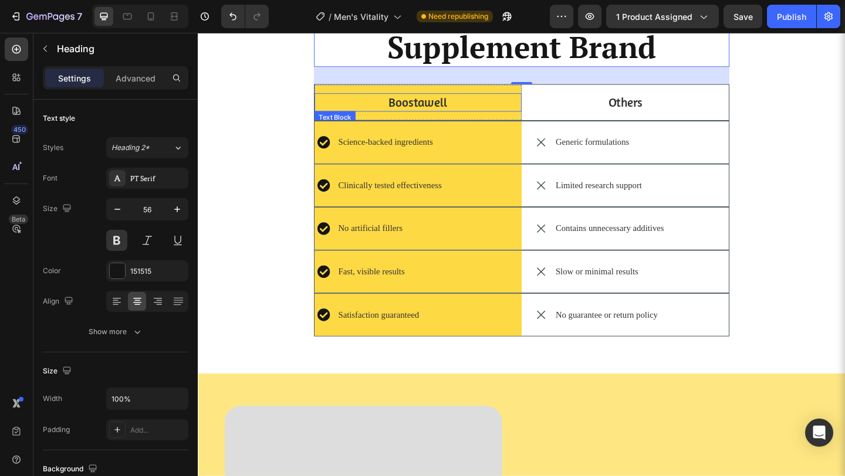
click at [418, 102] on p "Boostawell" at bounding box center [437, 109] width 223 height 18
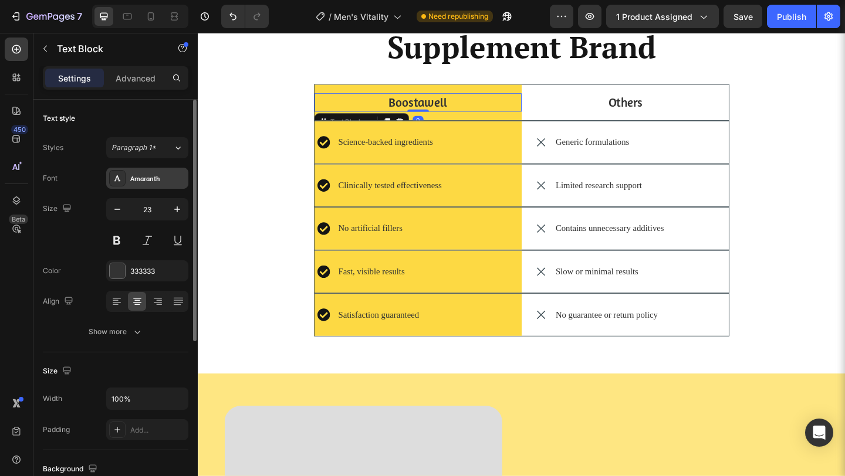
click at [154, 180] on div "Amaranth" at bounding box center [157, 179] width 55 height 11
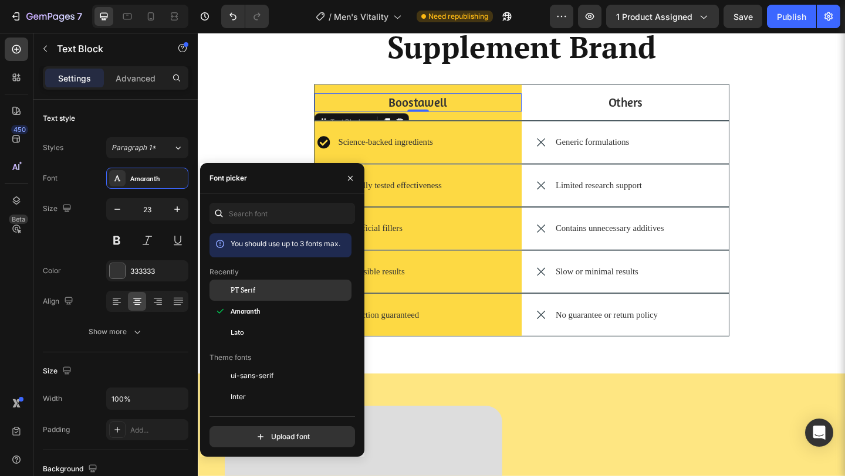
click at [254, 295] on span "PT Serif" at bounding box center [243, 290] width 25 height 11
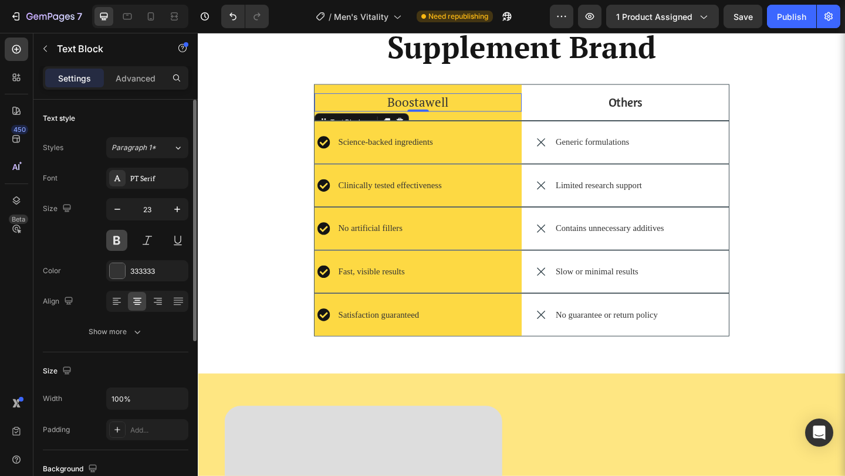
click at [114, 238] on button at bounding box center [116, 240] width 21 height 21
click at [249, 298] on div "We’re Not Just Another Supplement Brand Heading Boostawell Text Block 0 Hero Ba…" at bounding box center [550, 177] width 687 height 391
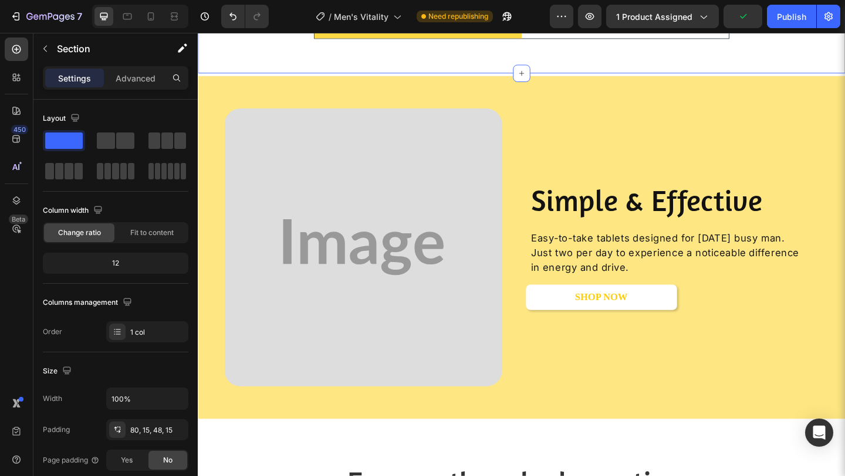
scroll to position [2023, 0]
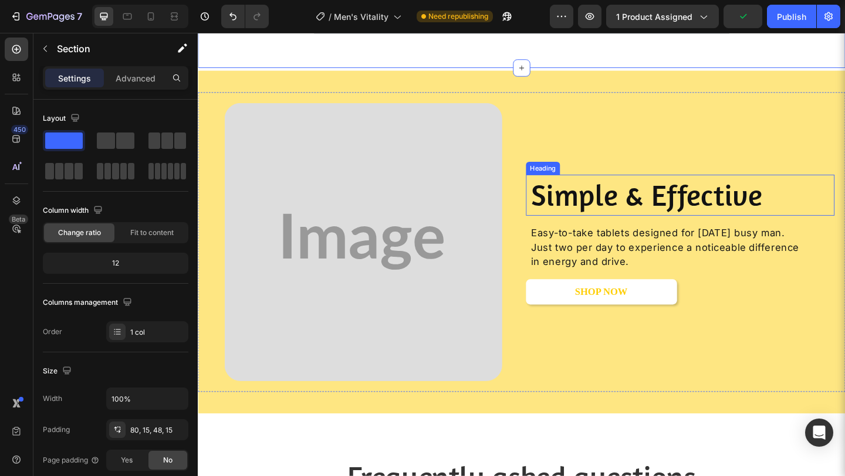
click at [583, 214] on h2 "Simple & Effective" at bounding box center [725, 209] width 332 height 45
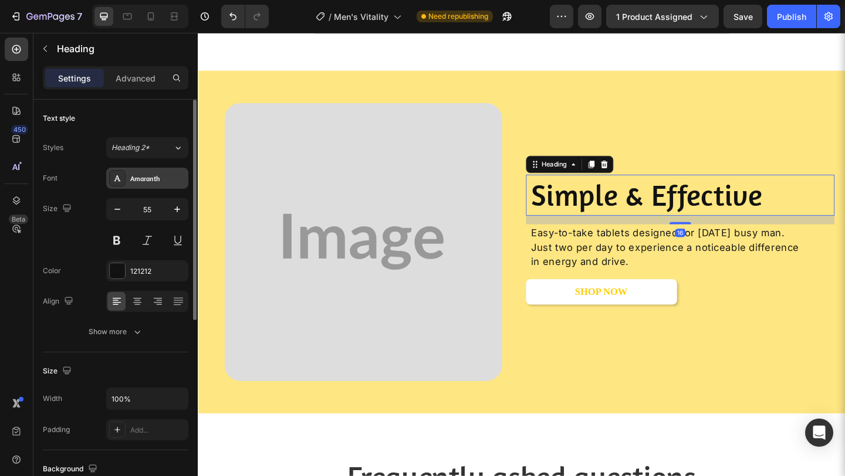
click at [155, 181] on div "Amaranth" at bounding box center [157, 179] width 55 height 11
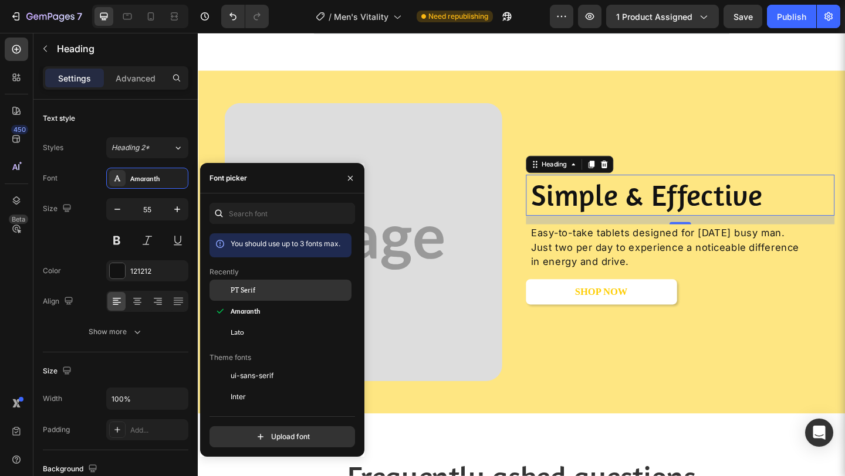
click at [233, 293] on span "PT Serif" at bounding box center [243, 290] width 25 height 11
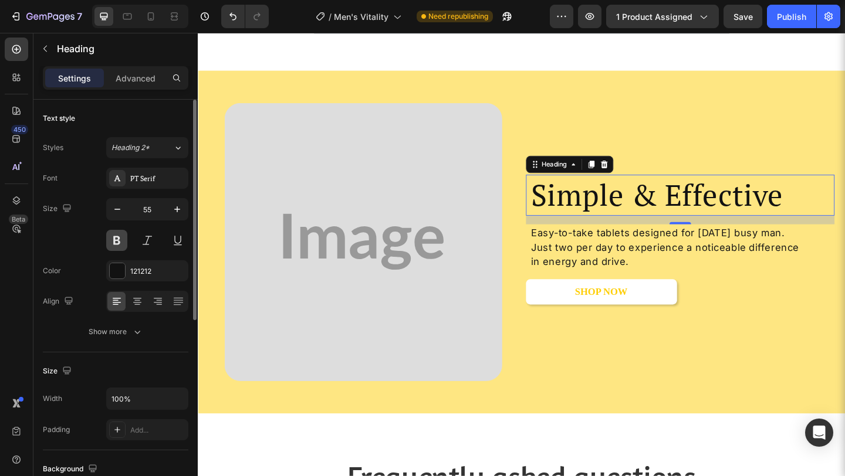
click at [120, 237] on button at bounding box center [116, 240] width 21 height 21
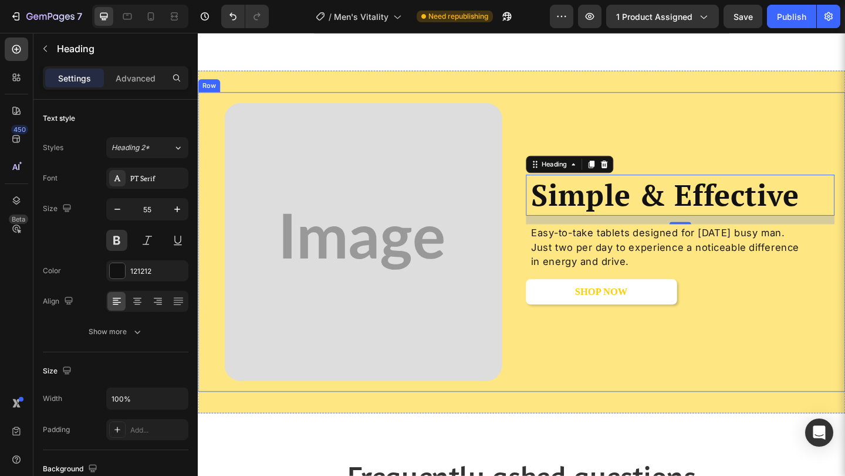
click at [577, 415] on div "Image Simple & Effective Heading 16 Easy-to-take tablets designed for today’s b…" at bounding box center [550, 260] width 704 height 326
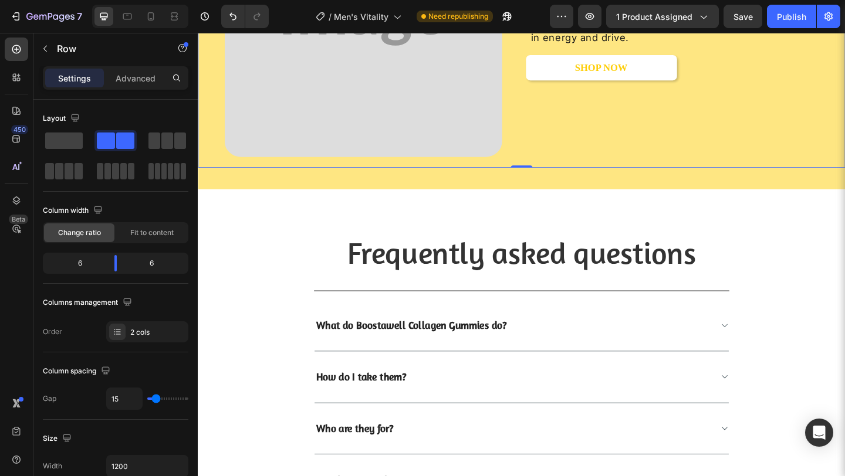
scroll to position [2287, 0]
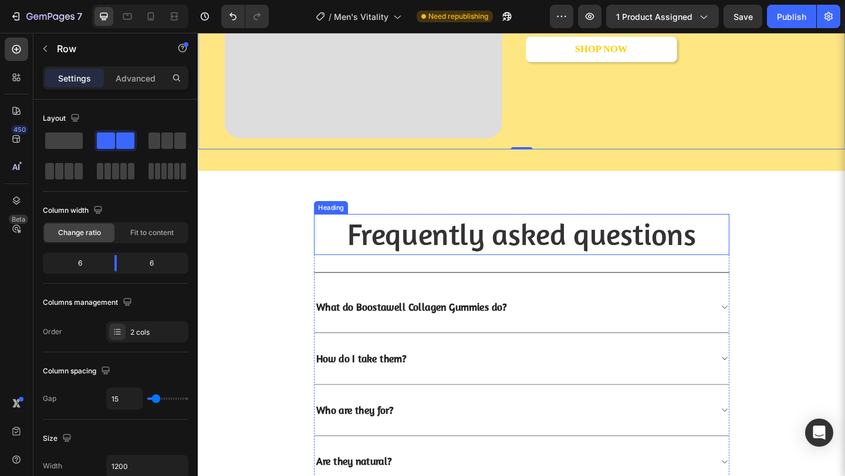
click at [573, 256] on p "Frequently asked questions" at bounding box center [549, 252] width 449 height 43
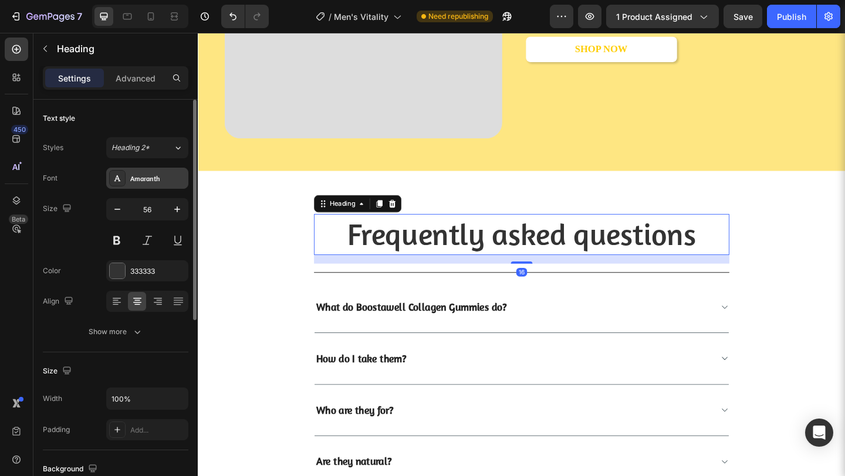
click at [165, 177] on div "Amaranth" at bounding box center [157, 179] width 55 height 11
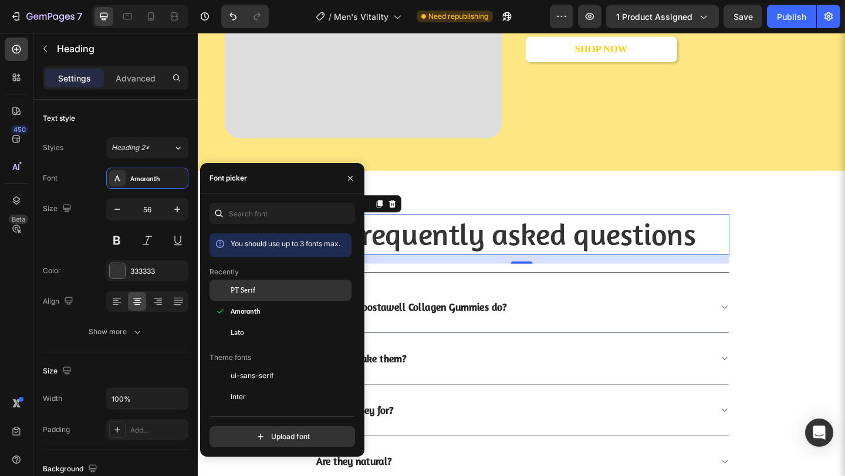
click at [265, 290] on div "PT Serif" at bounding box center [290, 290] width 119 height 11
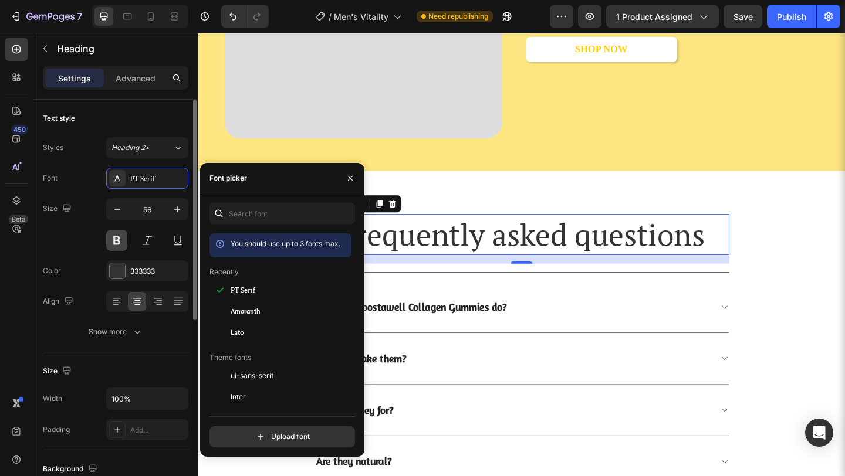
click at [117, 246] on button at bounding box center [116, 240] width 21 height 21
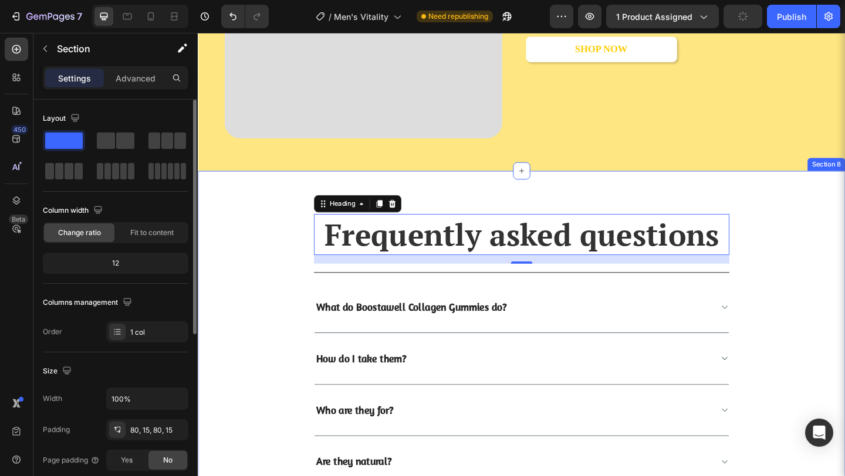
click at [279, 266] on div "Frequently asked questions Heading 16 Title Line What do Boostawell Collagen Gu…" at bounding box center [550, 435] width 687 height 411
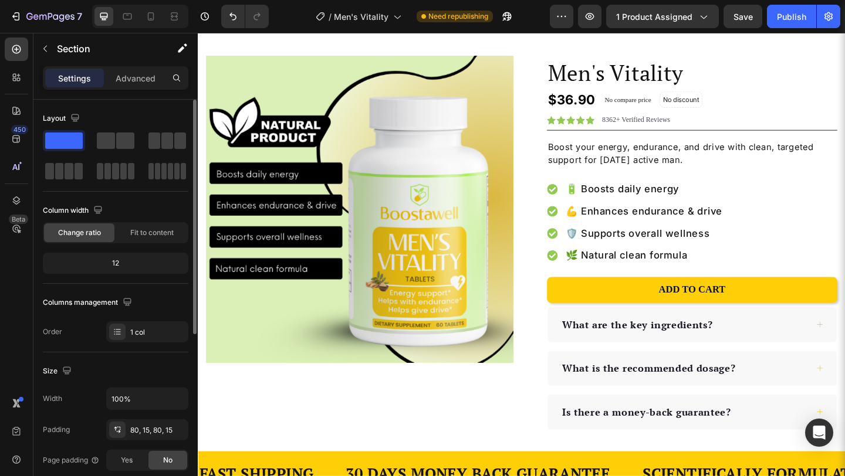
scroll to position [0, 0]
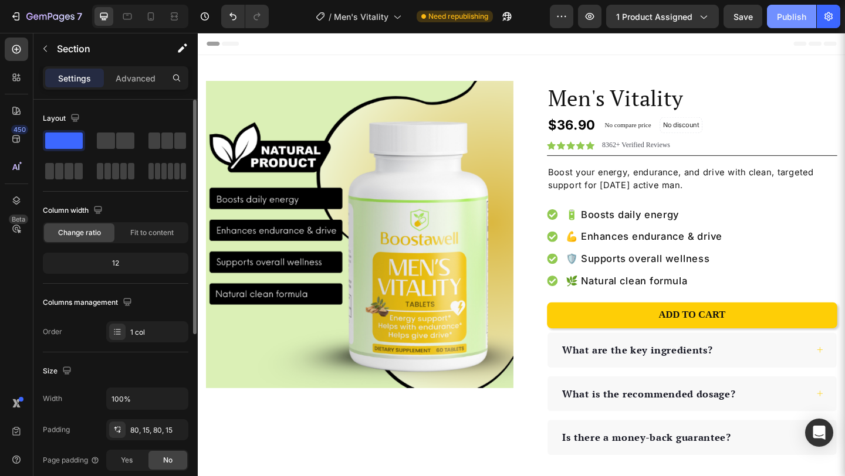
click at [786, 25] on button "Publish" at bounding box center [791, 16] width 49 height 23
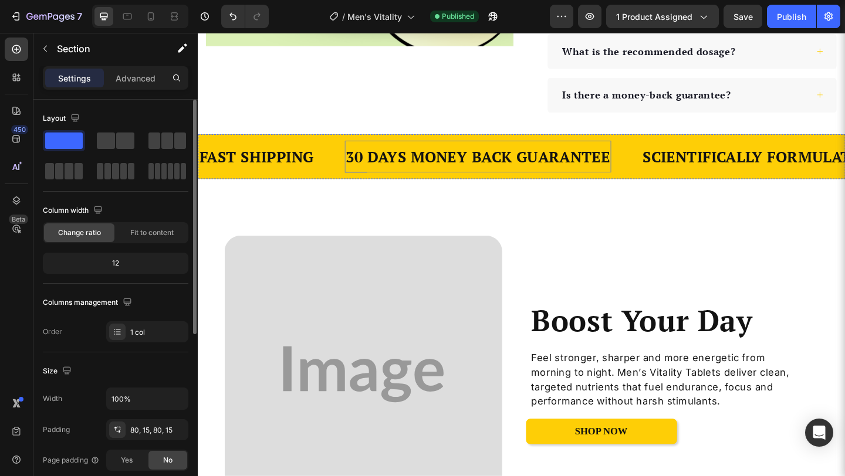
scroll to position [361, 0]
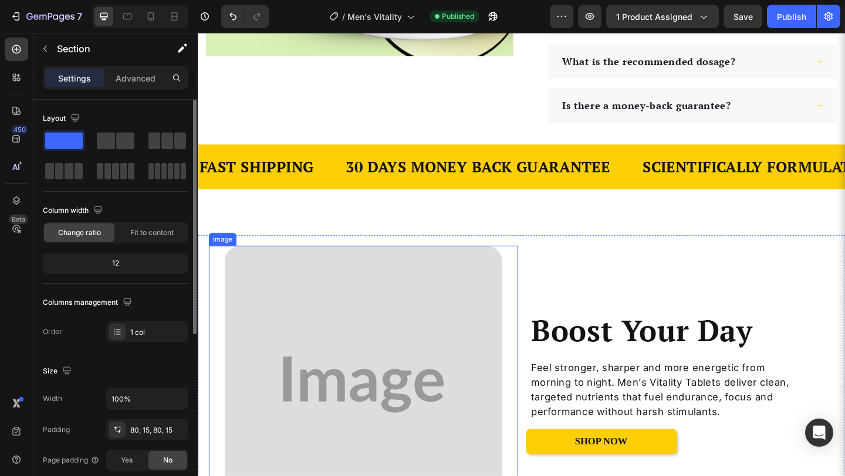
click at [347, 347] on img at bounding box center [377, 416] width 302 height 302
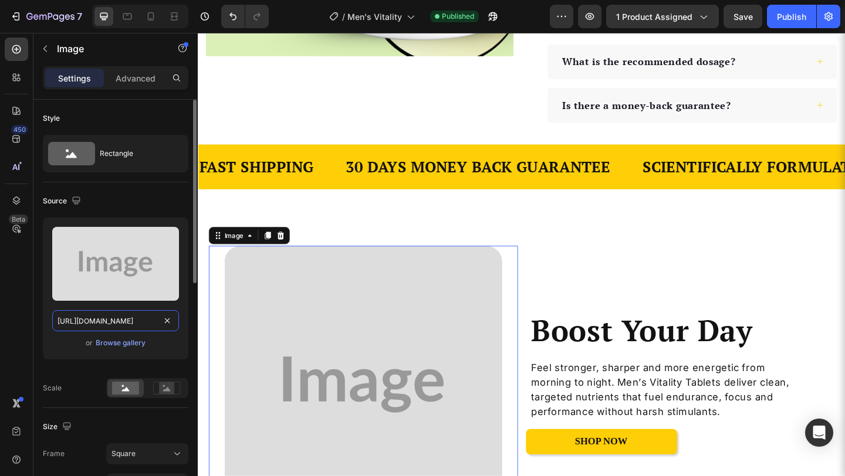
click at [120, 320] on input "https://placehold.co/736x1104?text=Image" at bounding box center [115, 320] width 127 height 21
paste input "i.pinimg.com/736x/e2/08/6a/e2086ae36bc71970a21fabe2f2020811.jpg"
type input "https://i.pinimg.com/736x/e2/08/6a/e2086ae36bc71970a21fabe2f2020811.jpg"
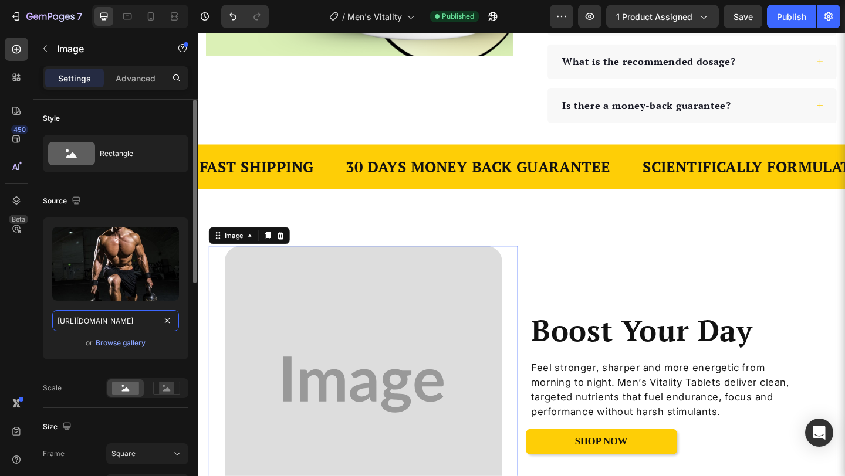
scroll to position [0, 163]
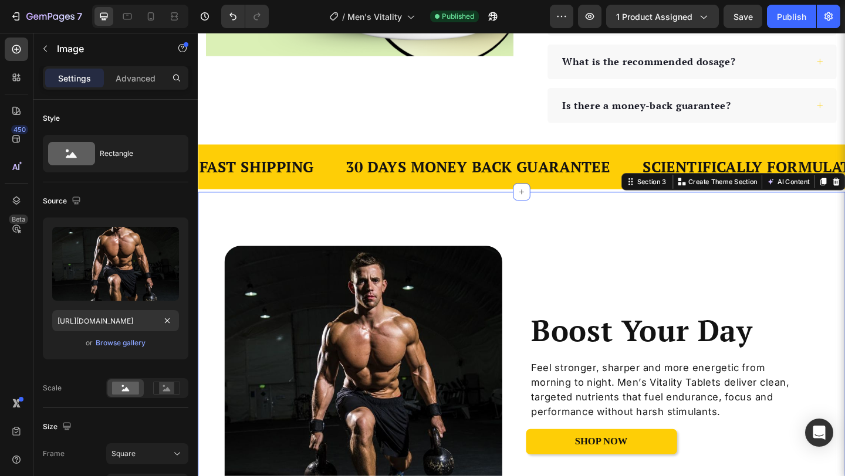
click at [505, 237] on div "Image Boost Your Day Heading Feel stronger, sharper and more energetic from mor…" at bounding box center [550, 416] width 704 height 420
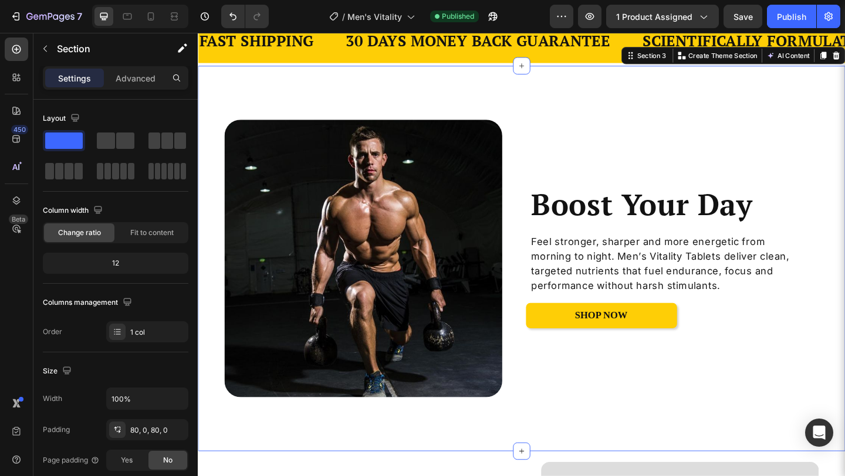
scroll to position [481, 0]
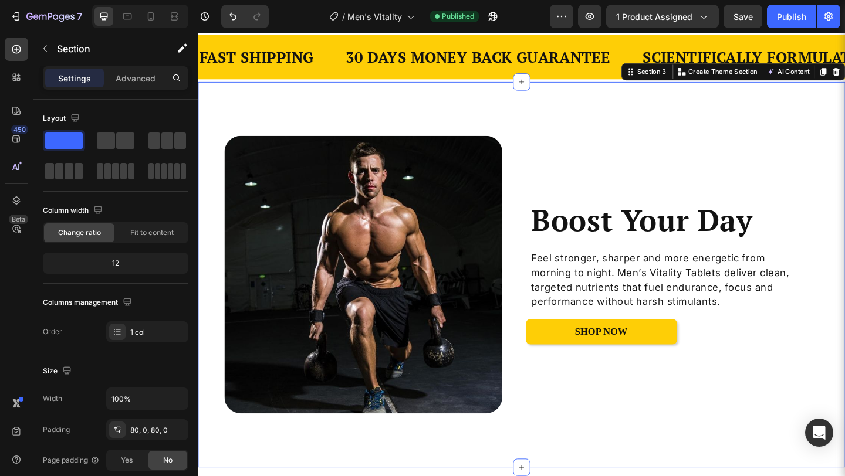
click at [563, 103] on div "Image Boost Your Day Heading Feel stronger, sharper and more energetic from mor…" at bounding box center [550, 296] width 704 height 420
click at [150, 77] on p "Advanced" at bounding box center [136, 78] width 40 height 12
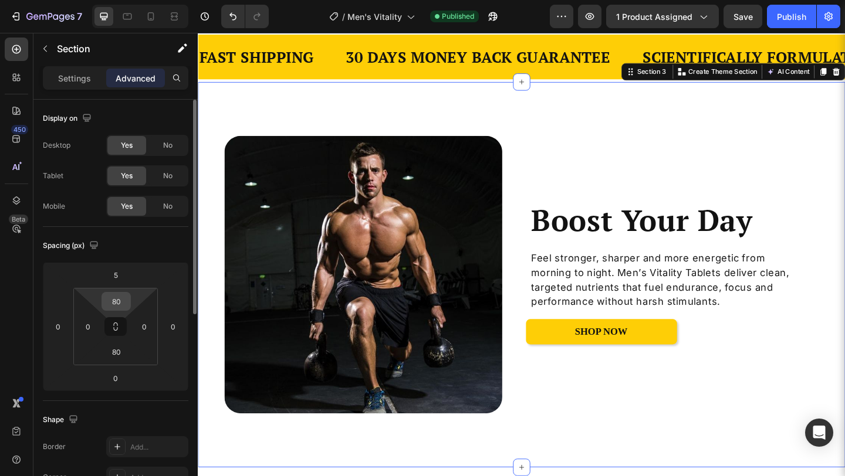
click at [119, 292] on div "80" at bounding box center [116, 301] width 29 height 19
click at [117, 303] on input "80" at bounding box center [115, 302] width 23 height 18
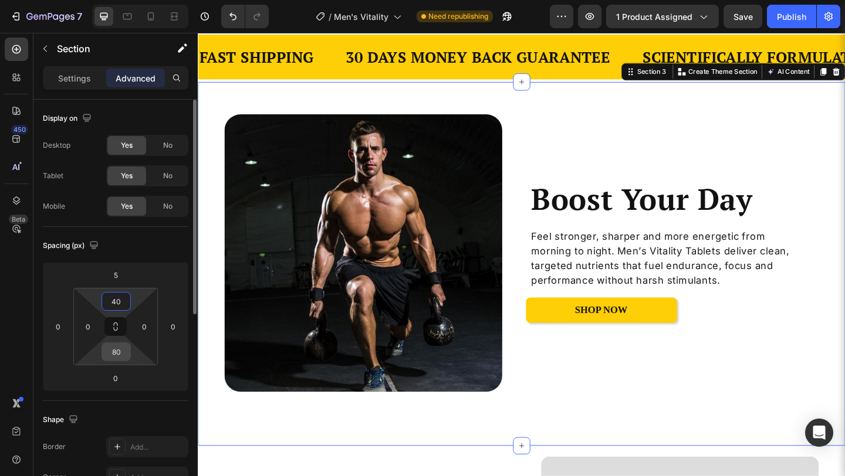
type input "40"
click at [123, 347] on input "80" at bounding box center [115, 352] width 23 height 18
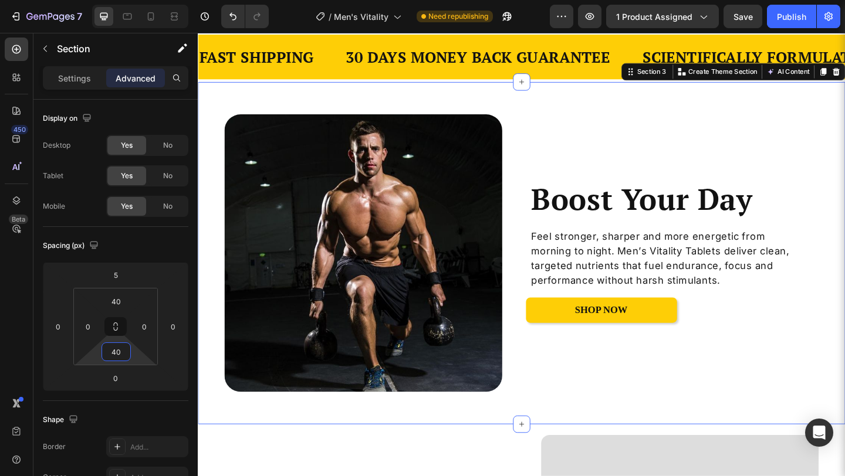
type input "40"
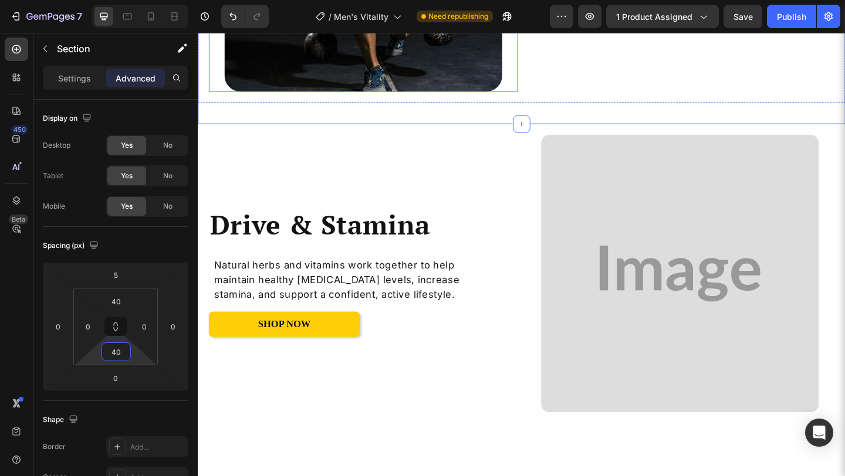
scroll to position [809, 0]
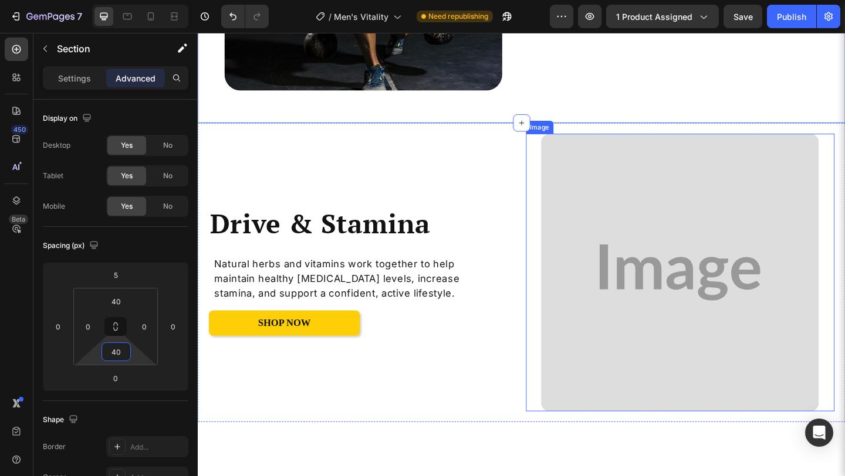
click at [600, 201] on img at bounding box center [722, 294] width 302 height 302
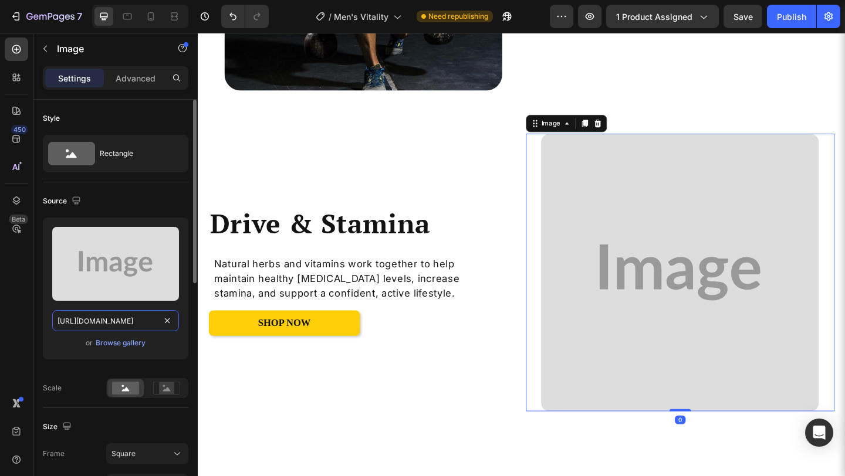
click at [109, 317] on input "https://placehold.co/735x1103?text=Image" at bounding box center [115, 320] width 127 height 21
paste input "i.pinimg.com/1200x/a7/58/67/a7586749d3e5e1a39fa47820dffc8256.jpg"
type input "https://i.pinimg.com/1200x/a7/58/67/a7586749d3e5e1a39fa47820dffc8256.jpg"
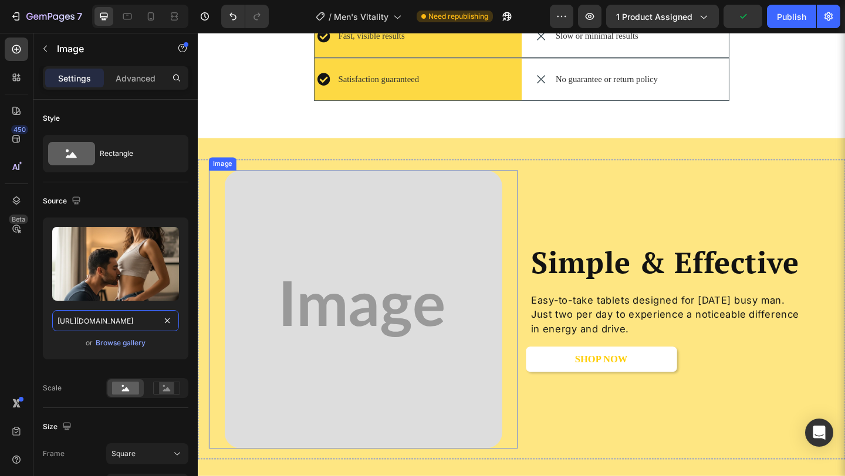
scroll to position [1906, 0]
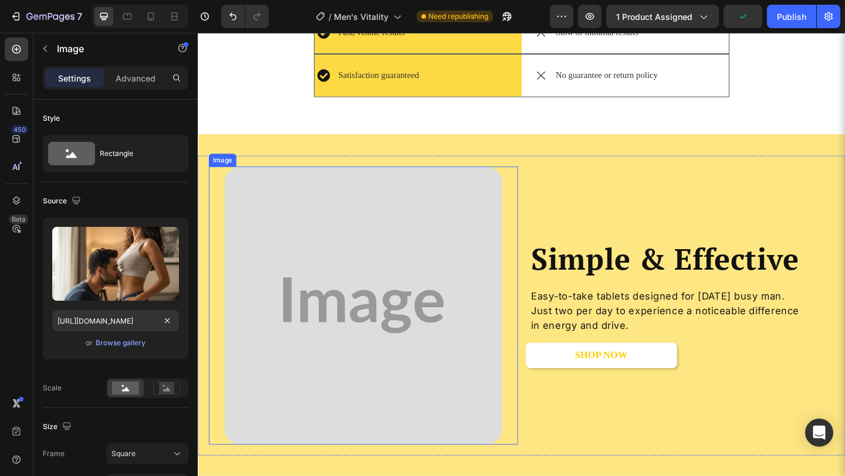
click at [332, 329] on img at bounding box center [377, 329] width 302 height 302
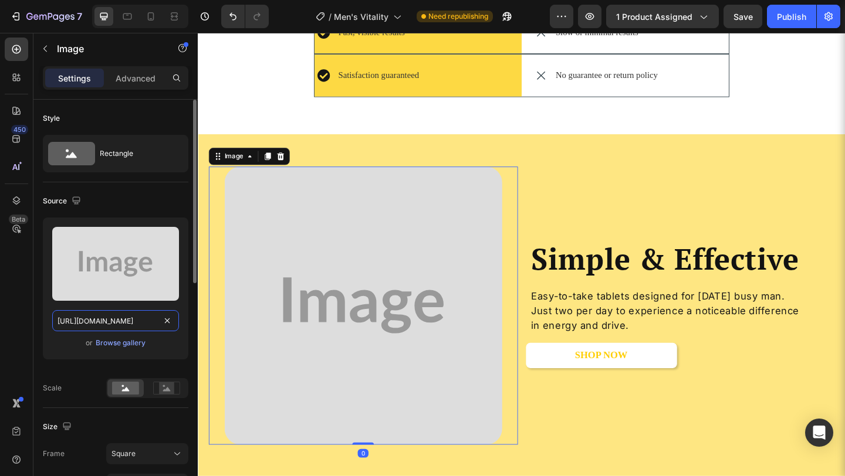
click at [123, 321] on input "https://placehold.co/736x1104?text=Image" at bounding box center [115, 320] width 127 height 21
paste input "i.pinimg.com/1200x/a7/58/67/a7586749d3e5e1a39fa47820dffc8256.jpg"
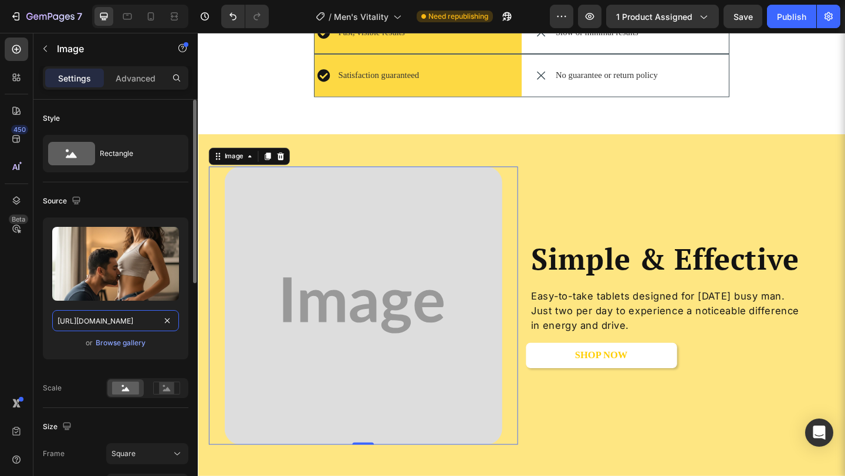
scroll to position [0, 166]
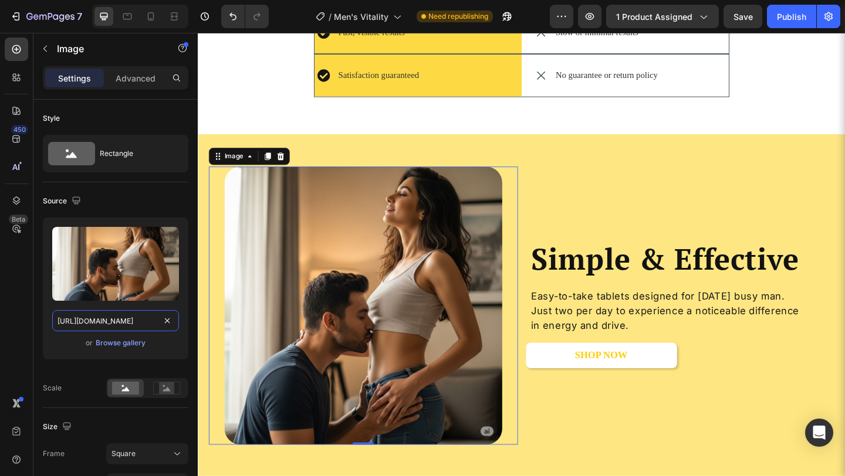
type input "https://i.pinimg.com/1200x/a7/58/67/a7586749d3e5e1a39fa47820dffc8256.jpg"
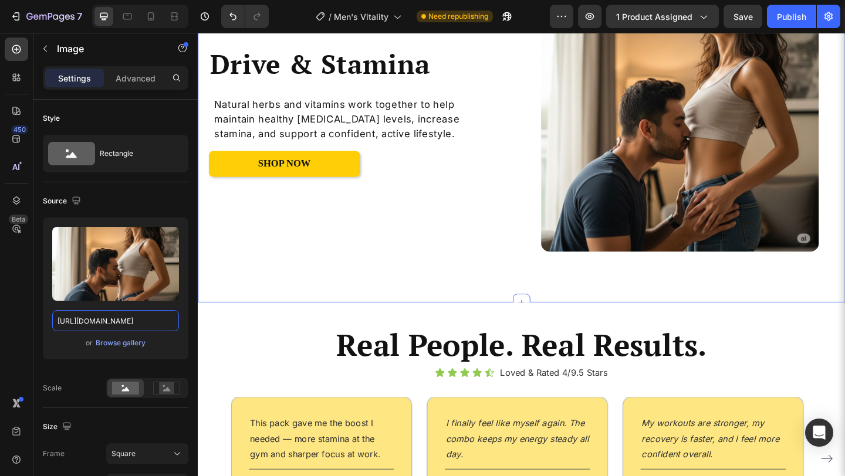
scroll to position [946, 0]
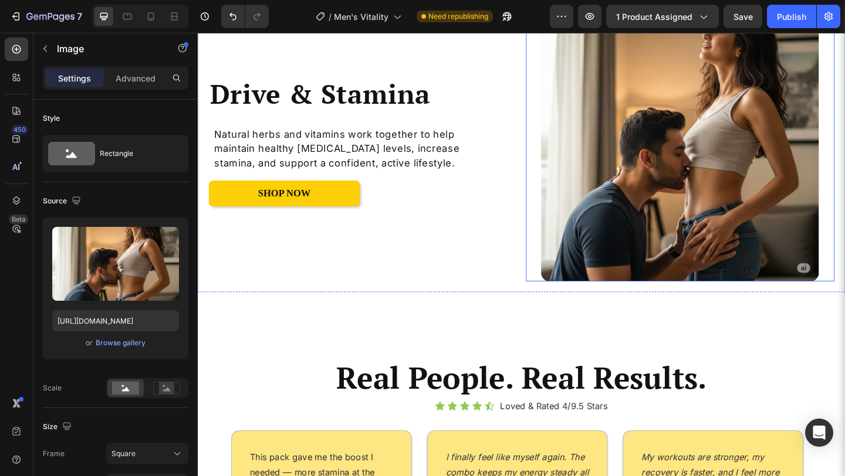
click at [657, 155] on img at bounding box center [722, 152] width 302 height 302
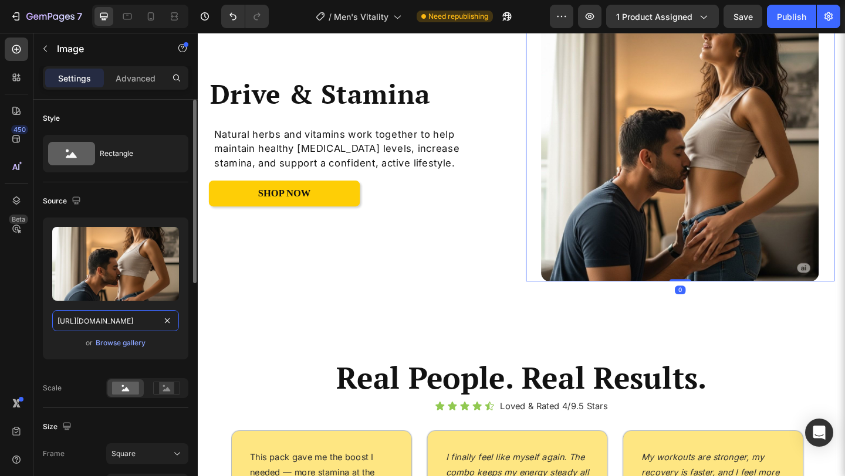
click at [103, 320] on input "https://i.pinimg.com/1200x/a7/58/67/a7586749d3e5e1a39fa47820dffc8256.jpg" at bounding box center [115, 320] width 127 height 21
paste input "64/cd/57/64cd57b5e1ced2819666cc86eb272ab2"
type input "https://i.pinimg.com/1200x/64/cd/57/64cd57b5e1ced2819666cc86eb272ab2.jpg"
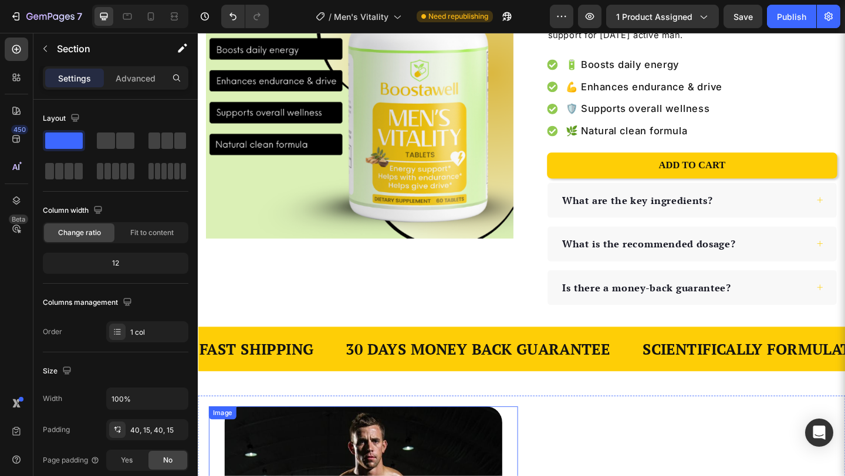
scroll to position [154, 0]
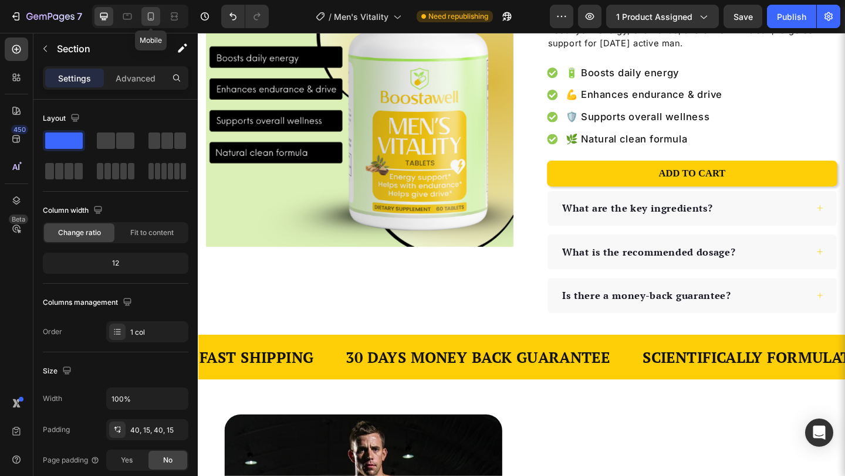
click at [153, 11] on icon at bounding box center [151, 17] width 12 height 12
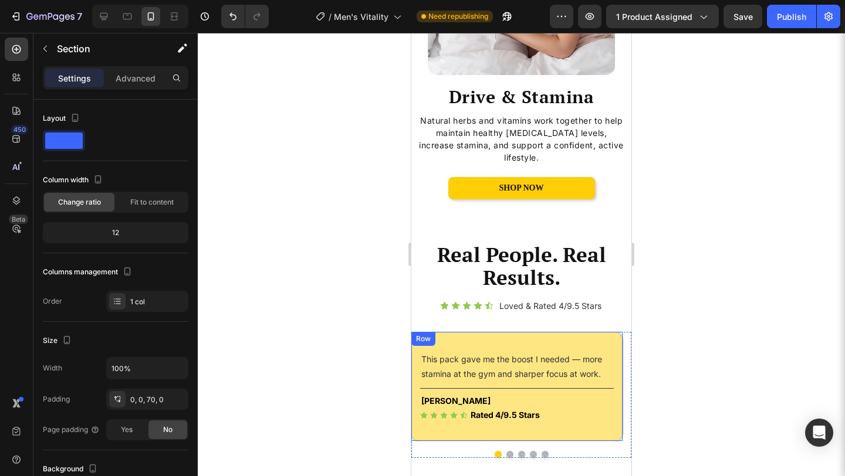
scroll to position [1242, 0]
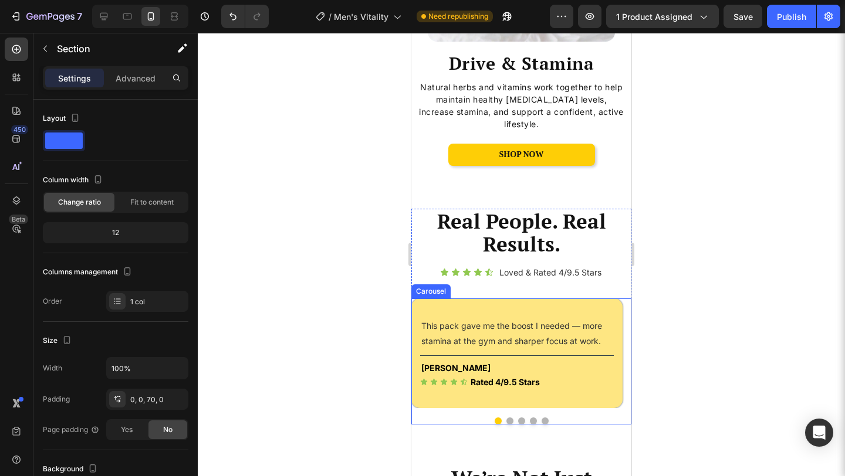
click at [424, 405] on div "This pack gave me the boost I needed — more stamina at the gym and sharper focu…" at bounding box center [521, 362] width 220 height 126
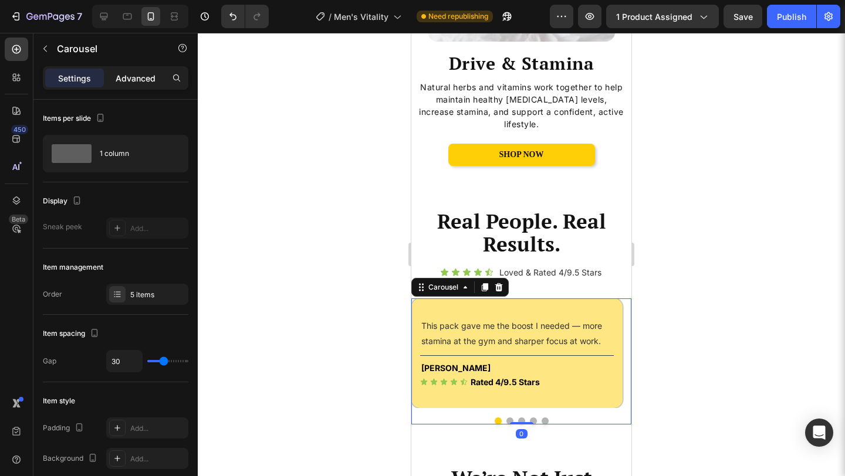
click at [152, 79] on p "Advanced" at bounding box center [136, 78] width 40 height 12
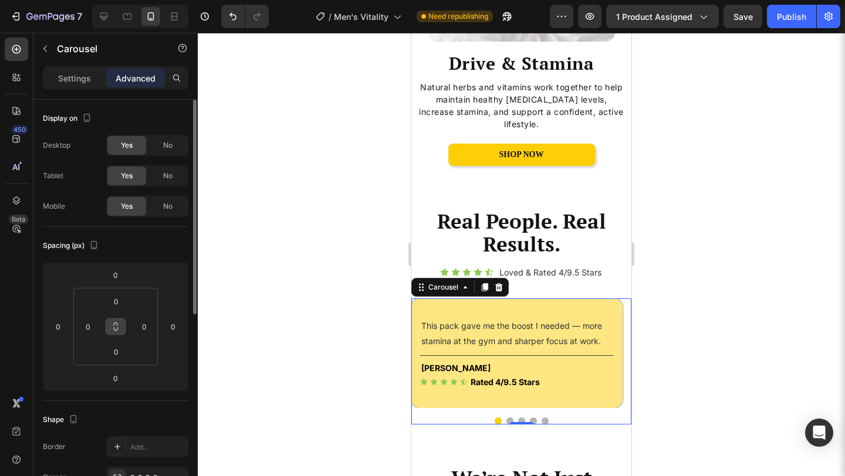
click at [108, 326] on button at bounding box center [115, 326] width 22 height 19
click at [117, 299] on input "0" at bounding box center [115, 302] width 23 height 18
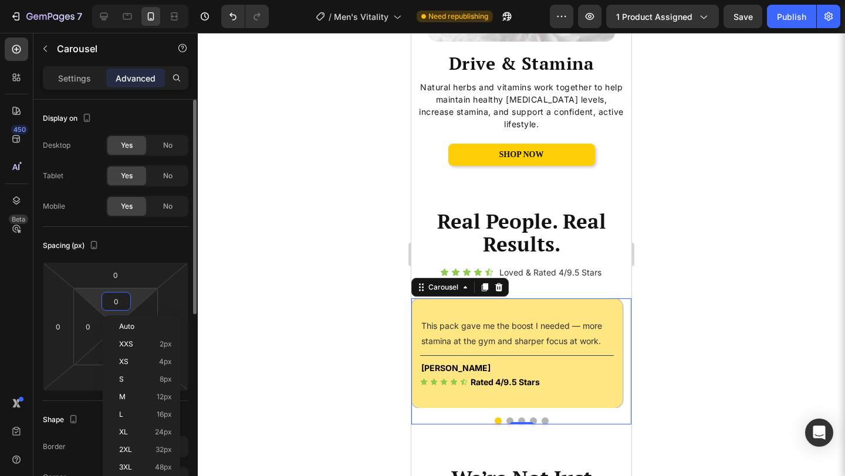
type input "1"
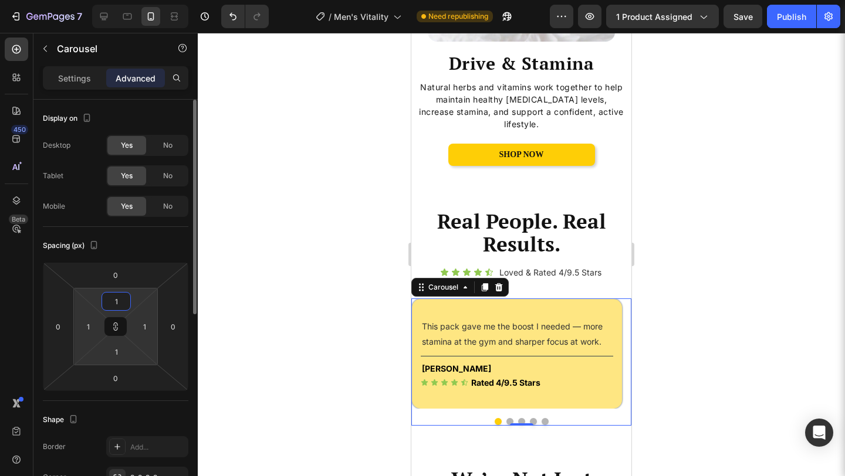
type input "10"
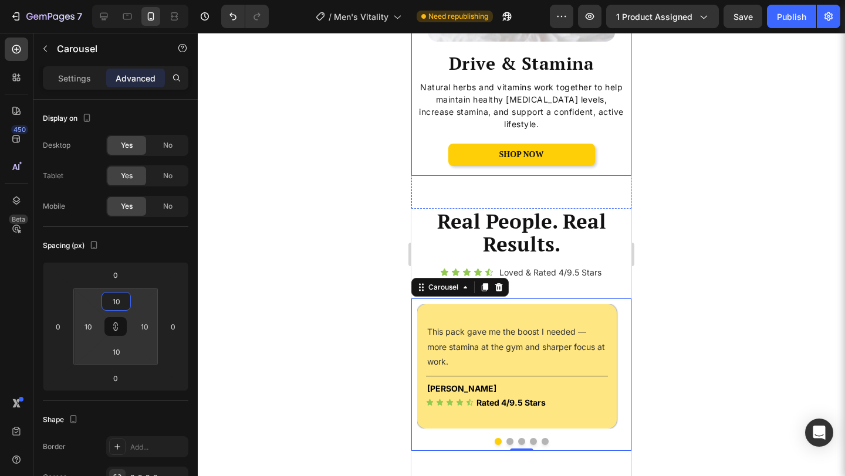
click at [415, 159] on div "Drive & Stamina Heading Natural herbs and vitamins work together to help mainta…" at bounding box center [521, 13] width 220 height 328
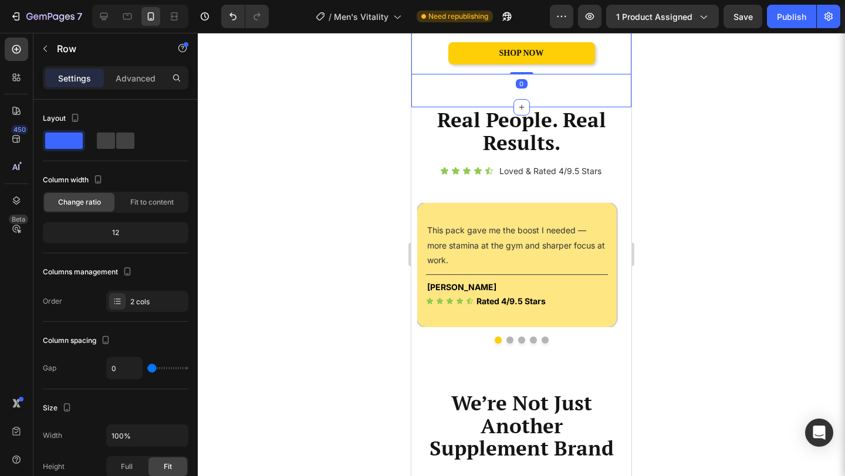
scroll to position [1358, 0]
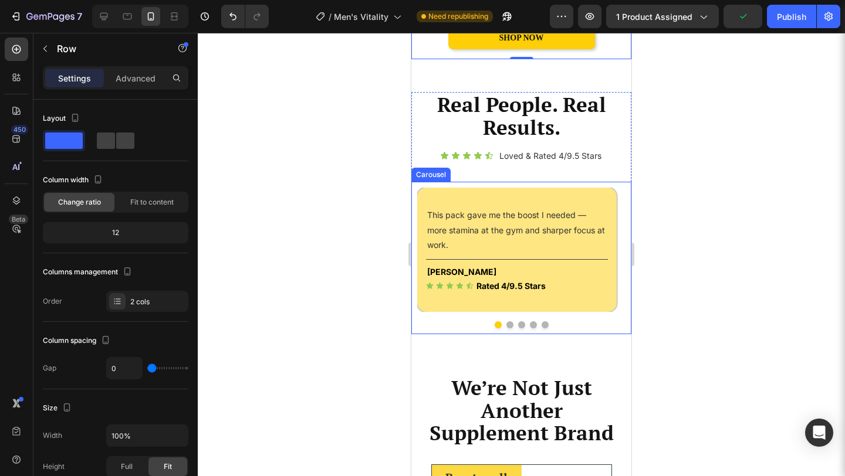
click at [459, 182] on div "This pack gave me the boost I needed — more stamina at the gym and sharper focu…" at bounding box center [521, 258] width 220 height 153
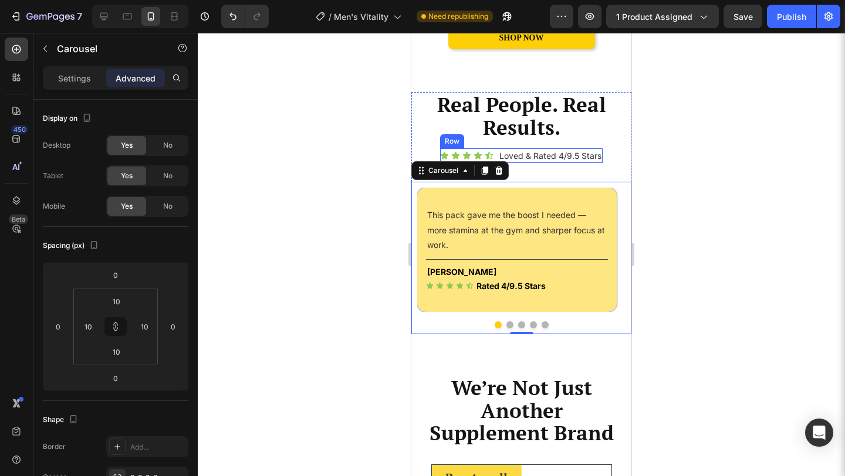
click at [493, 148] on div "Icon Icon Icon Icon Icon Icon List Loved & Rated 4/9.5 Stars Text block Row" at bounding box center [521, 155] width 163 height 15
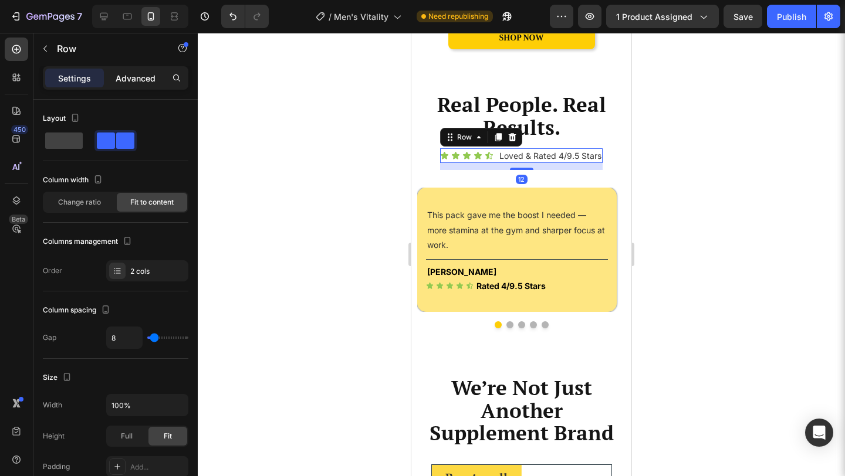
click at [146, 77] on p "Advanced" at bounding box center [136, 78] width 40 height 12
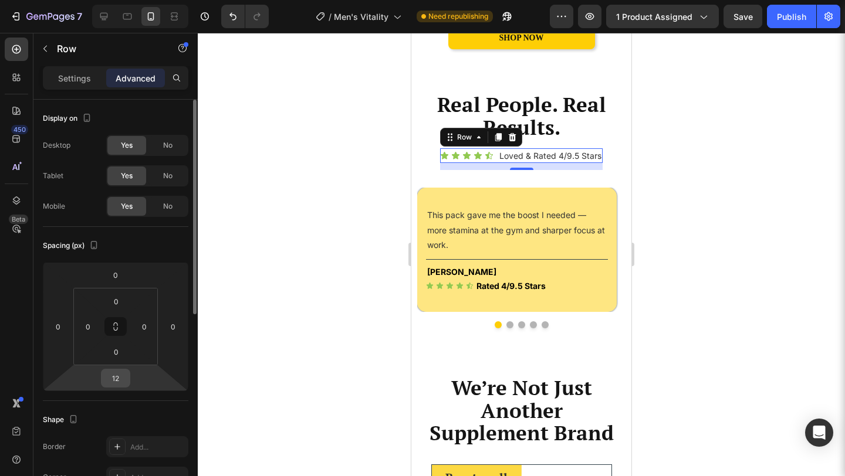
click at [120, 376] on input "12" at bounding box center [115, 379] width 23 height 18
type input "5"
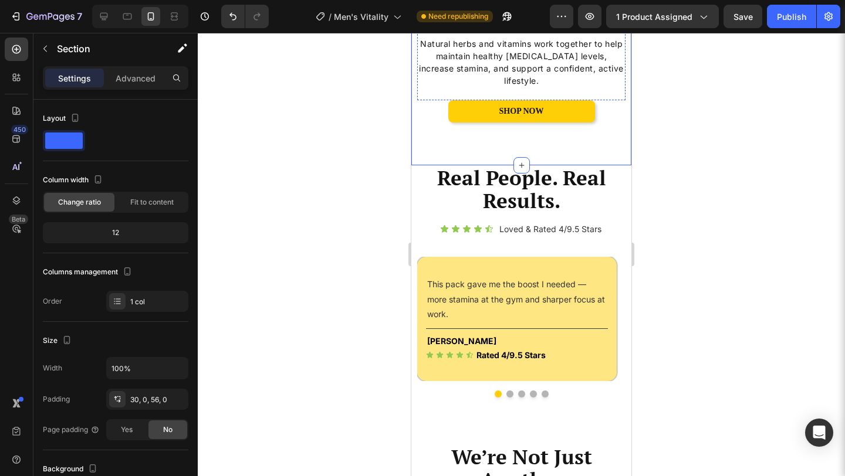
scroll to position [1286, 0]
click at [128, 78] on p "Advanced" at bounding box center [136, 78] width 40 height 12
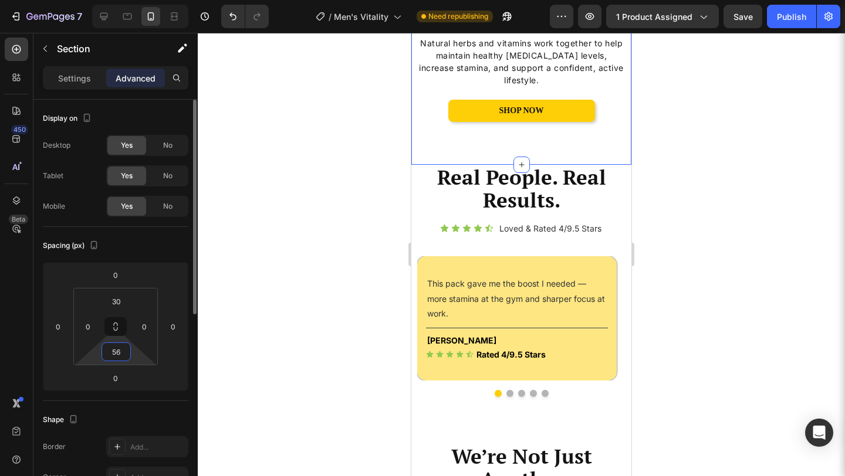
click at [121, 350] on input "56" at bounding box center [115, 352] width 23 height 18
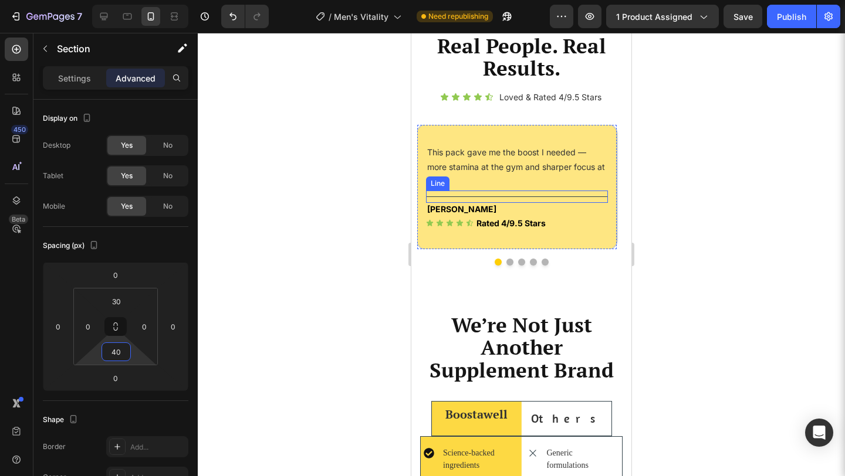
scroll to position [1448, 0]
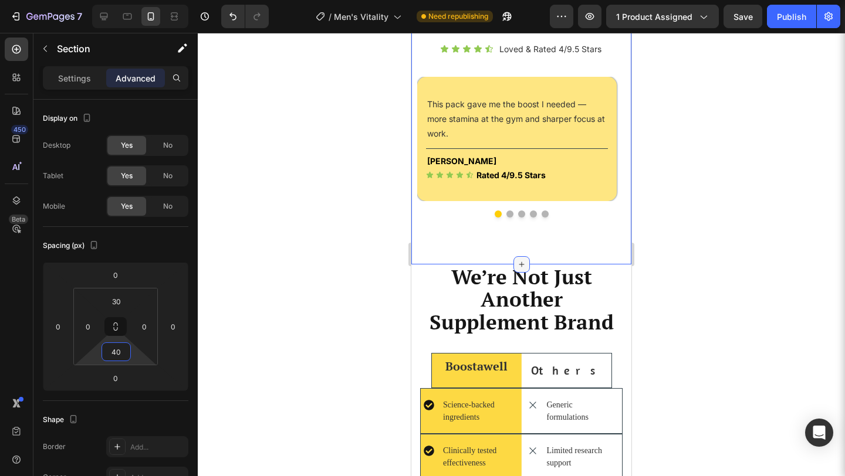
type input "40"
click at [523, 259] on div at bounding box center [521, 264] width 16 height 16
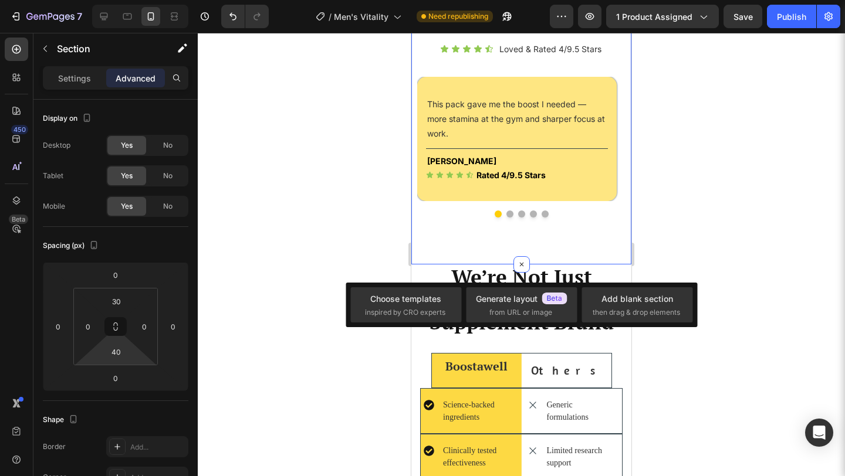
click at [463, 246] on div "Real People. Real Results. Heading Icon Icon Icon Icon Icon Icon List Loved & R…" at bounding box center [521, 124] width 220 height 279
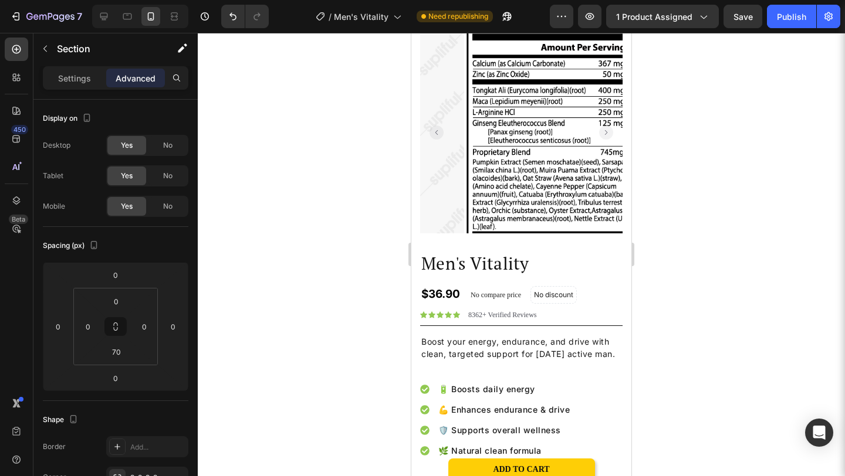
scroll to position [0, 0]
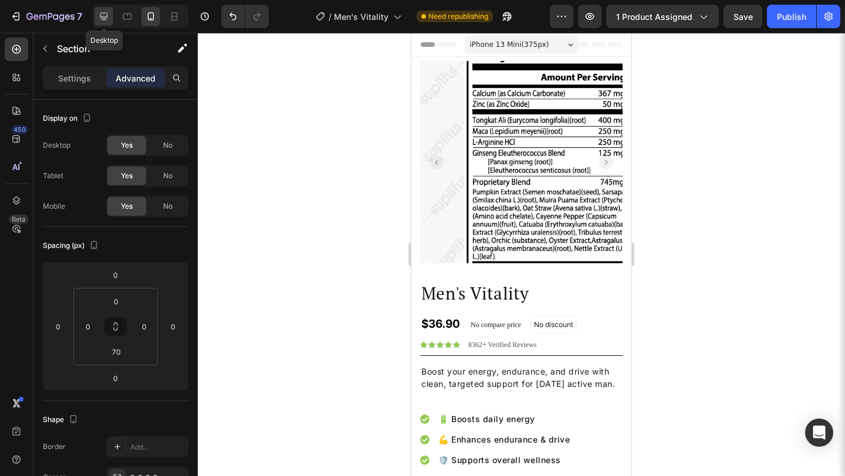
click at [102, 21] on icon at bounding box center [104, 17] width 12 height 12
type input "40"
type input "15"
type input "40"
type input "15"
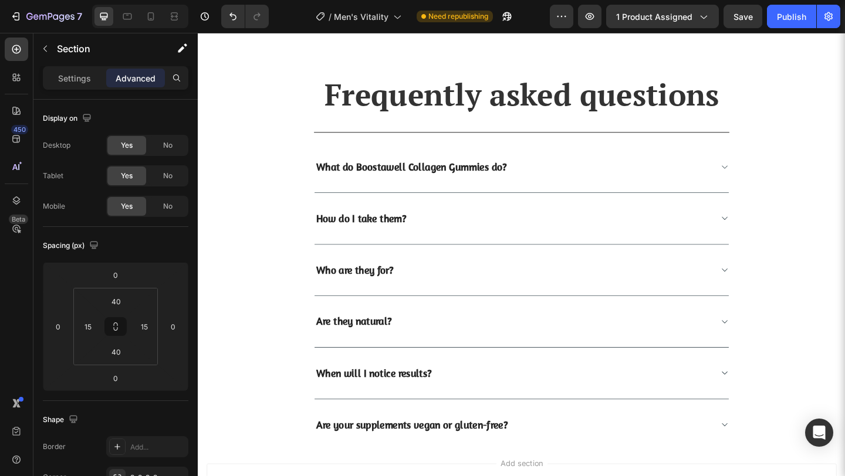
scroll to position [2492, 0]
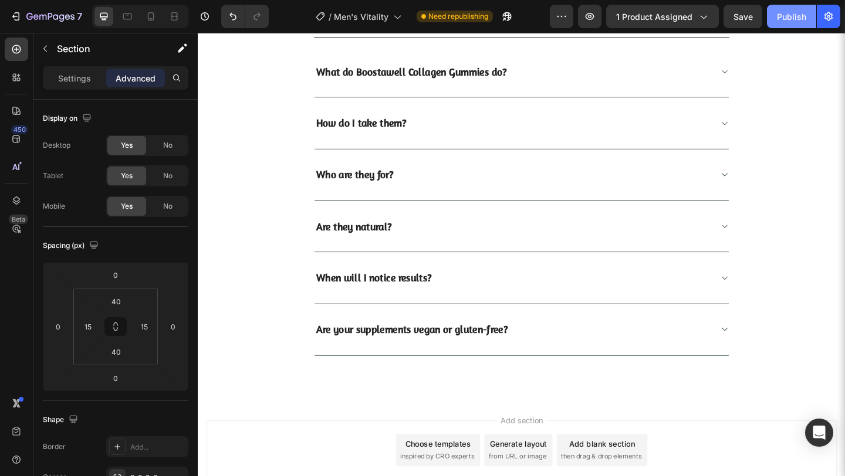
click at [783, 26] on button "Publish" at bounding box center [791, 16] width 49 height 23
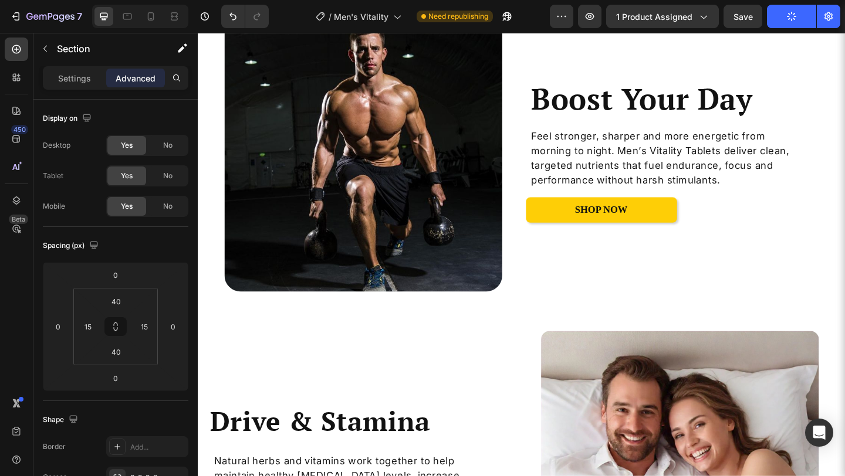
scroll to position [591, 0]
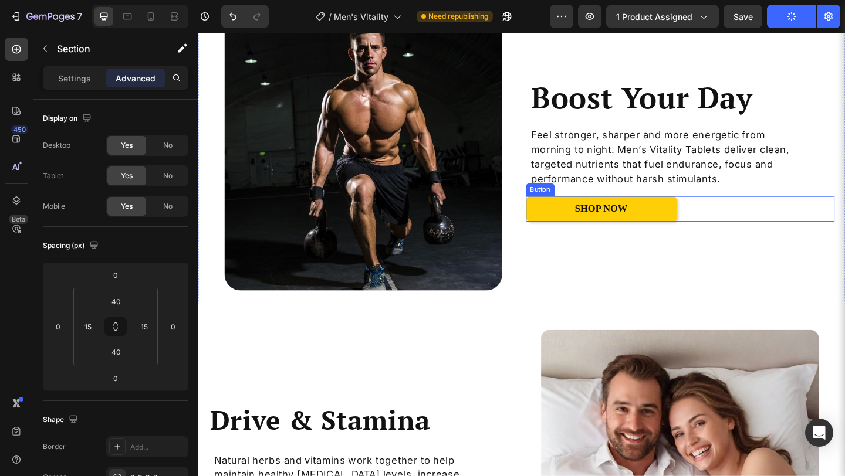
click at [731, 229] on div "SHOP NOW Button" at bounding box center [723, 225] width 336 height 28
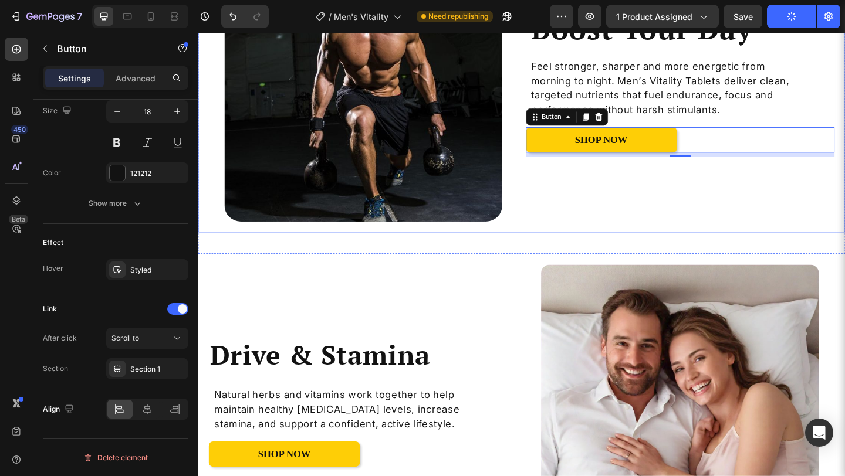
scroll to position [806, 0]
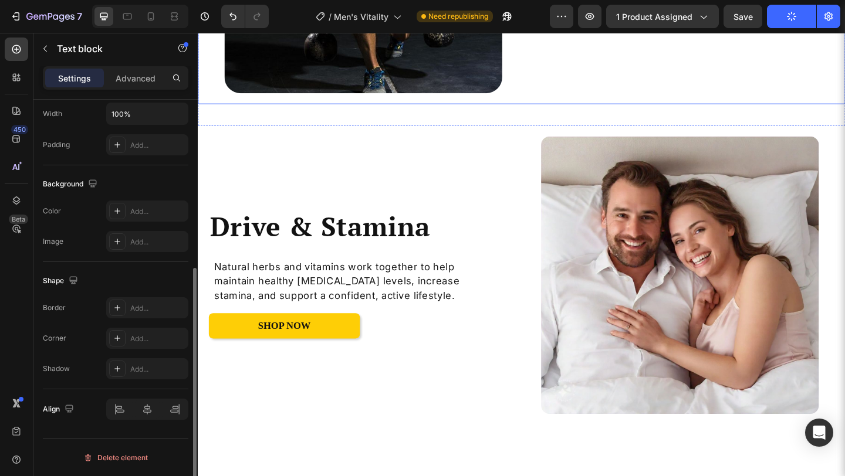
click at [447, 279] on p "Natural herbs and vitamins work together to help maintain healthy [MEDICAL_DATA…" at bounding box center [360, 303] width 290 height 48
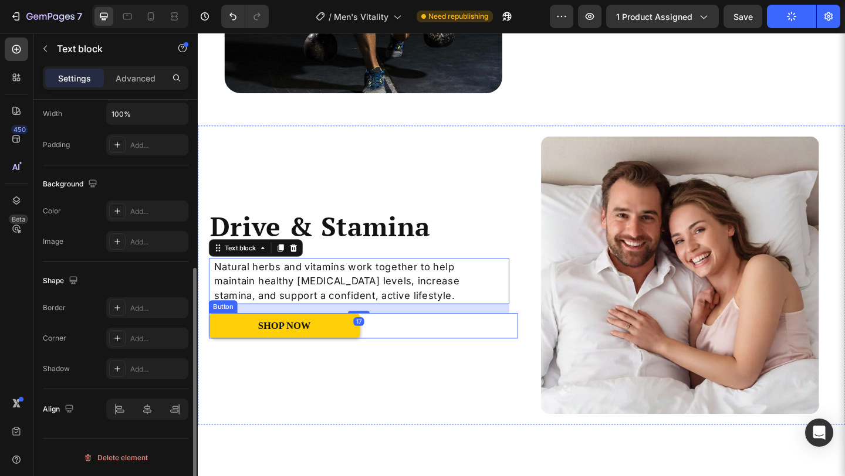
scroll to position [877, 0]
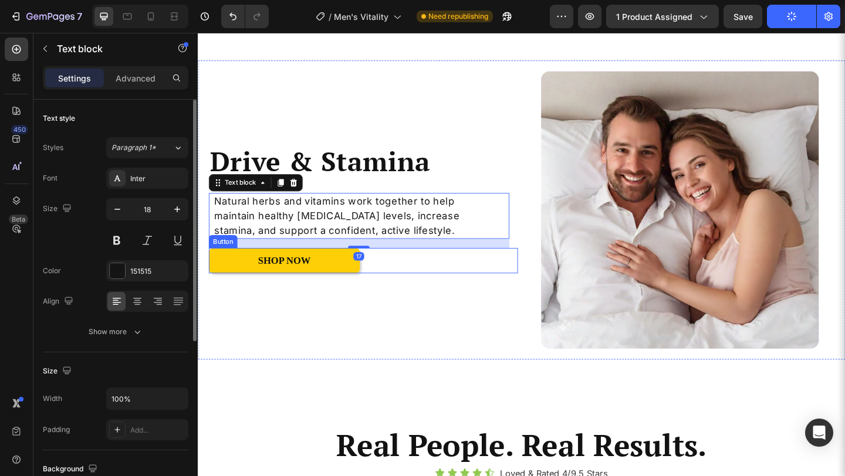
click at [407, 278] on div "SHOP NOW Button" at bounding box center [377, 281] width 336 height 28
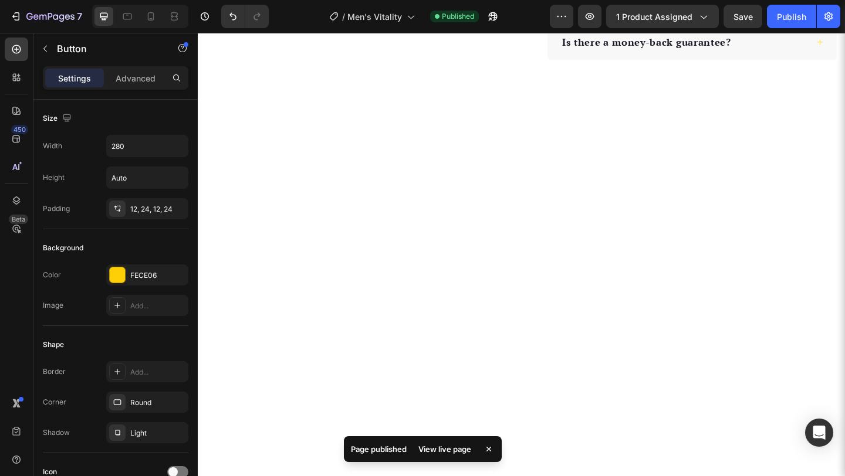
scroll to position [0, 0]
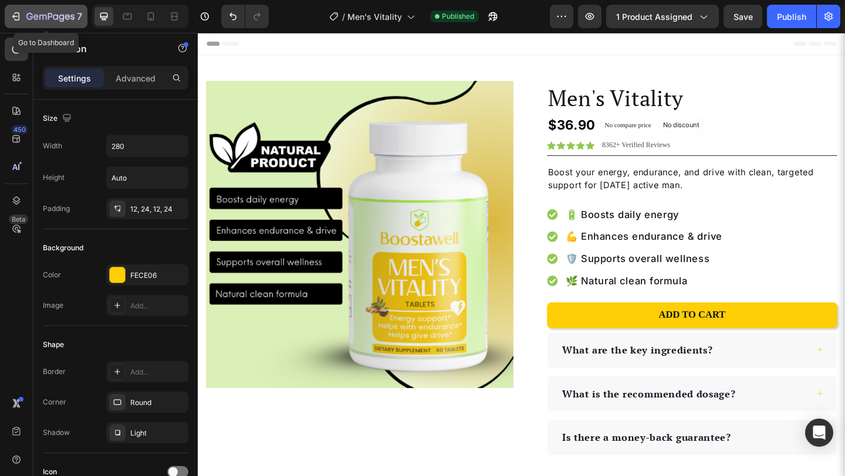
click at [24, 12] on div "7" at bounding box center [46, 16] width 72 height 14
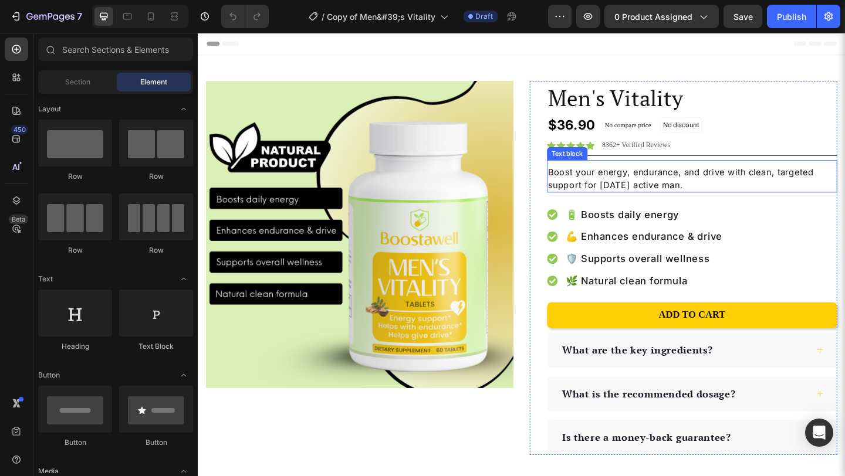
click at [607, 198] on p "Boost your energy, endurance, and drive with clean, targeted support for [DATE]…" at bounding box center [735, 191] width 313 height 28
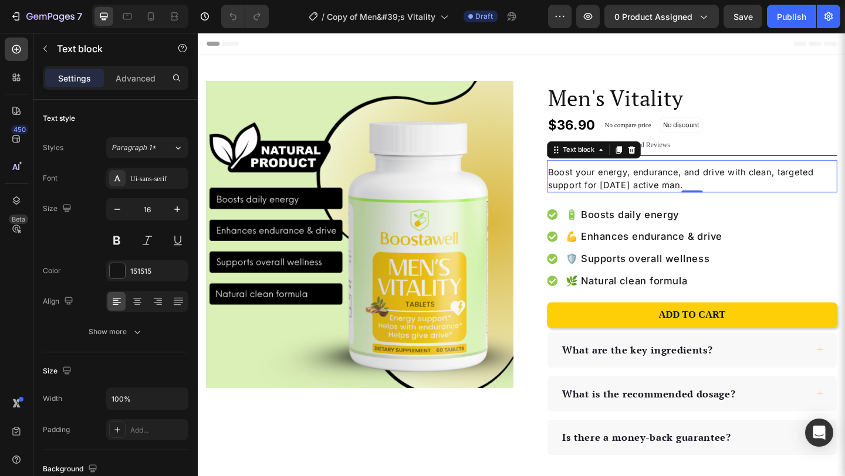
click at [607, 198] on p "Boost your energy, endurance, and drive with clean, targeted support for [DATE]…" at bounding box center [735, 191] width 313 height 28
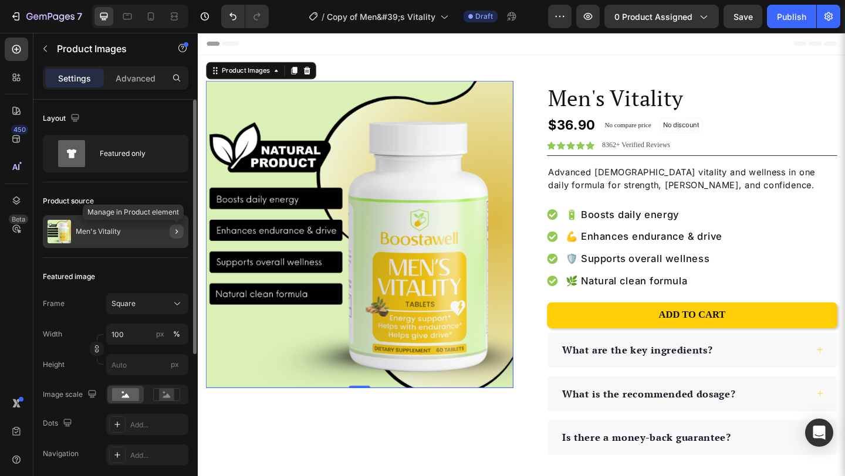
click at [175, 232] on icon "button" at bounding box center [176, 231] width 9 height 9
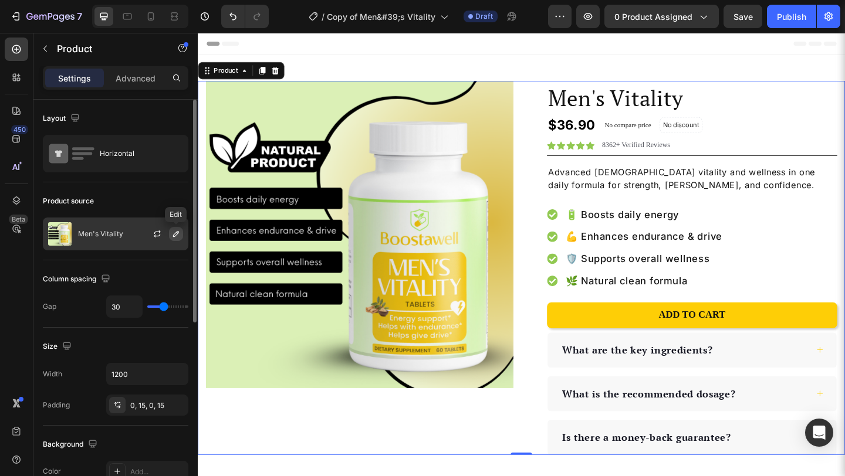
click at [178, 231] on icon "button" at bounding box center [175, 233] width 9 height 9
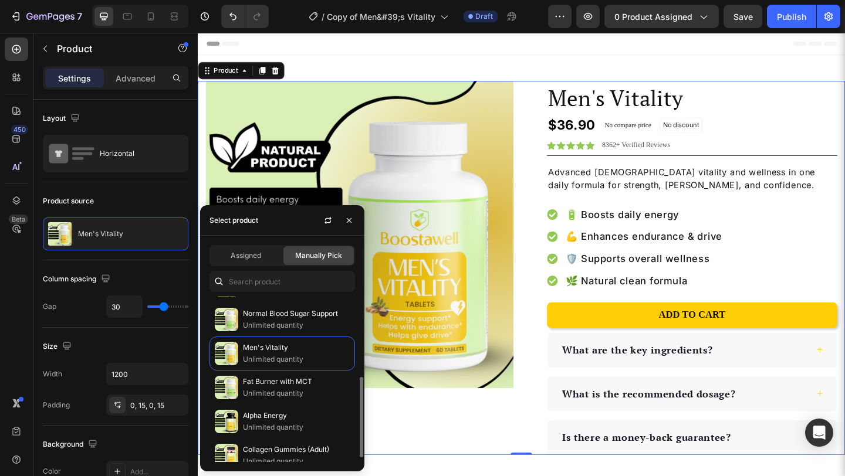
scroll to position [175, 0]
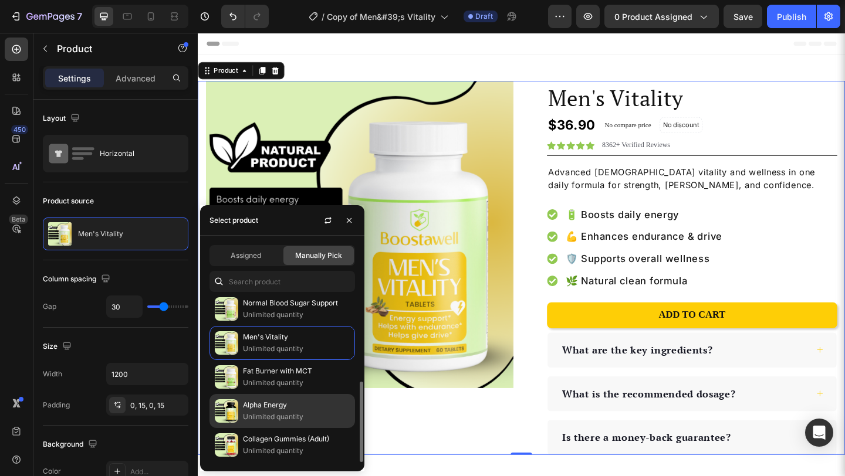
click at [273, 411] on p "Alpha Energy" at bounding box center [296, 406] width 107 height 12
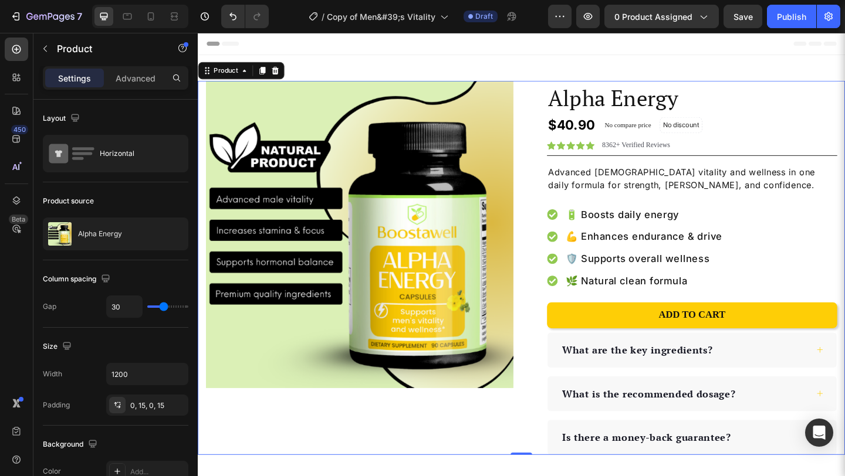
click at [434, 467] on div "Product Images Row" at bounding box center [374, 288] width 334 height 407
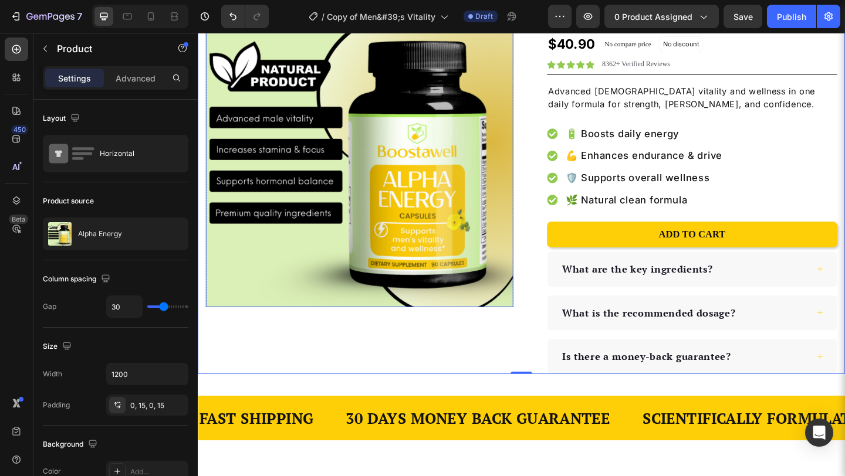
scroll to position [95, 0]
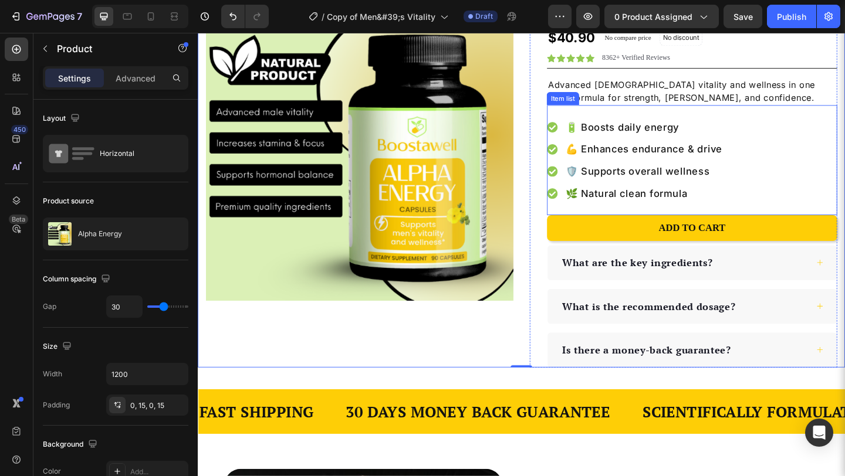
click at [624, 130] on p "🔋 Boosts daily energy" at bounding box center [683, 135] width 170 height 16
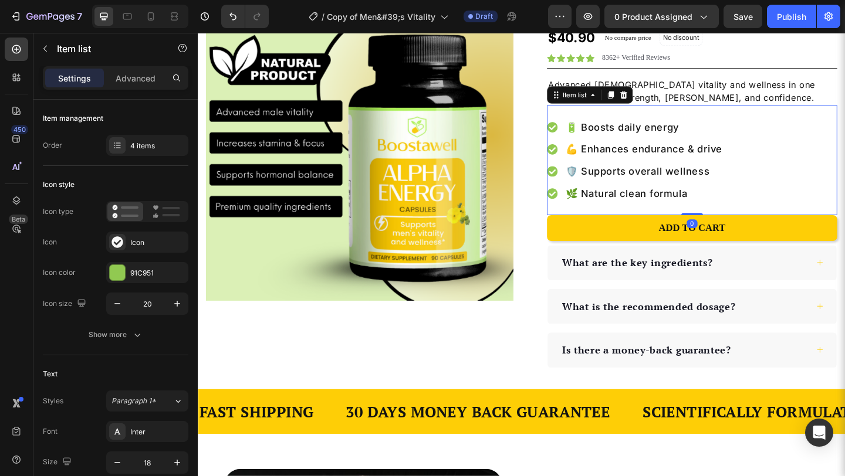
click at [624, 130] on p "🔋 Boosts daily energy" at bounding box center [683, 135] width 170 height 16
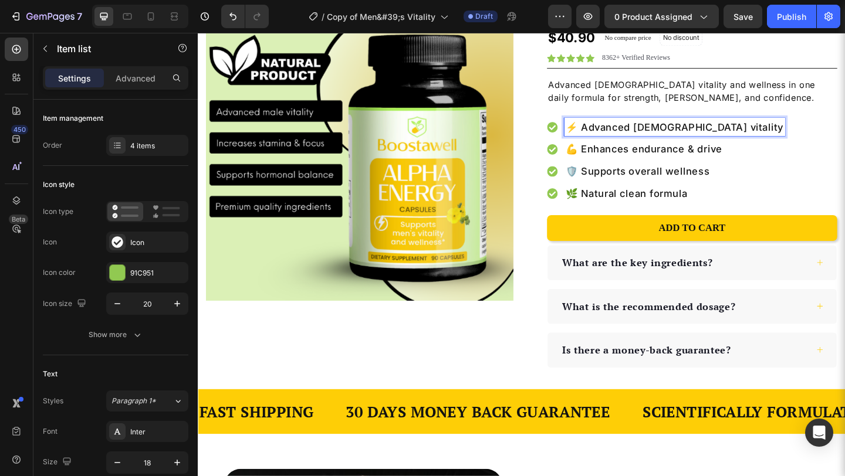
click at [640, 160] on p "💪 Enhances endurance & drive" at bounding box center [716, 159] width 236 height 16
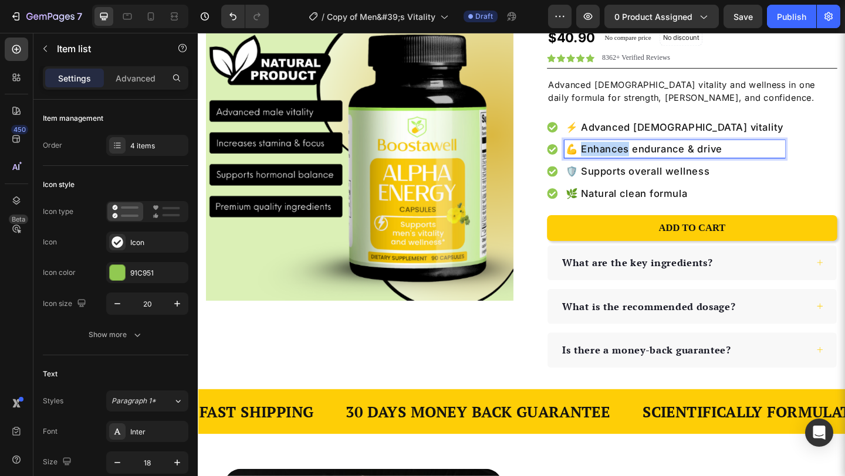
click at [640, 160] on p "💪 Enhances endurance & drive" at bounding box center [716, 159] width 236 height 16
click at [725, 187] on p "🛡️ Supports overall wellness" at bounding box center [716, 183] width 236 height 16
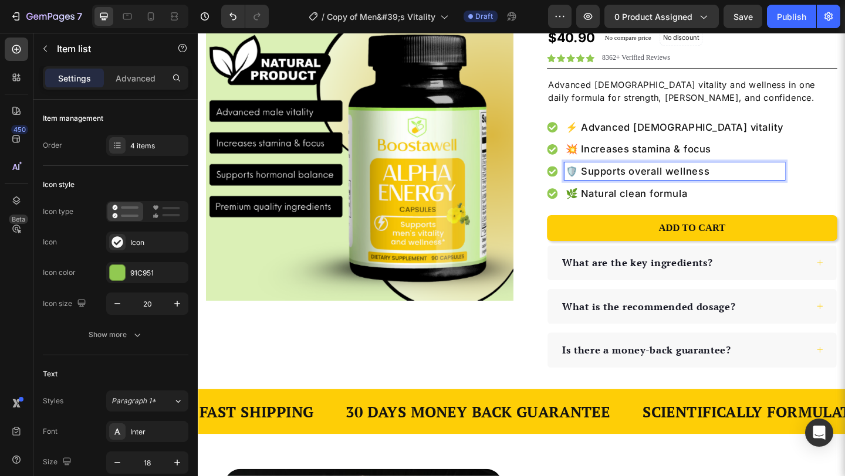
click at [725, 187] on p "🛡️ Supports overall wellness" at bounding box center [716, 183] width 236 height 16
click at [671, 207] on p "🌿 Natural clean formula" at bounding box center [716, 208] width 236 height 16
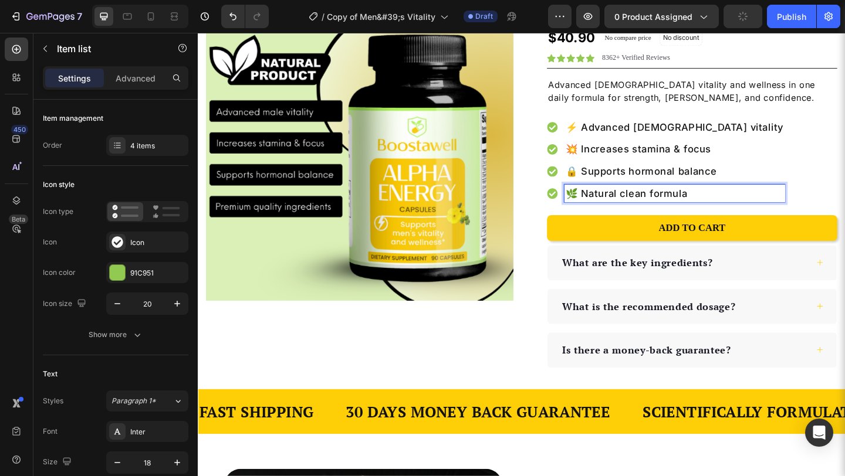
click at [671, 207] on p "🌿 Natural clean formula" at bounding box center [716, 208] width 236 height 16
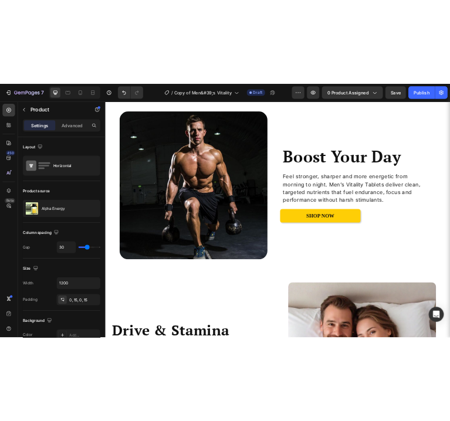
scroll to position [553, 0]
